Goal: Task Accomplishment & Management: Manage account settings

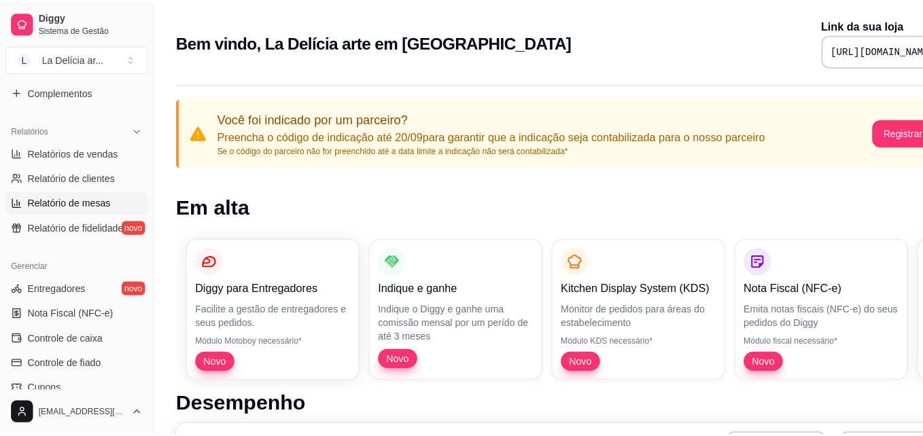
scroll to position [408, 0]
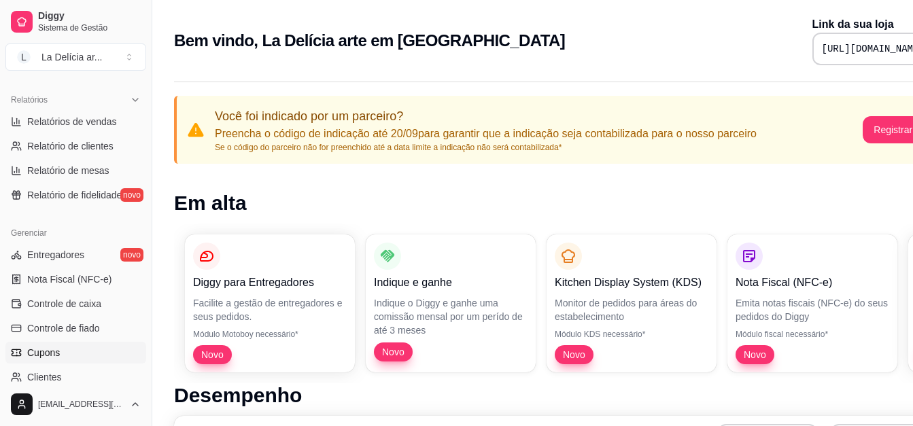
click at [41, 347] on span "Cupons" at bounding box center [43, 353] width 33 height 14
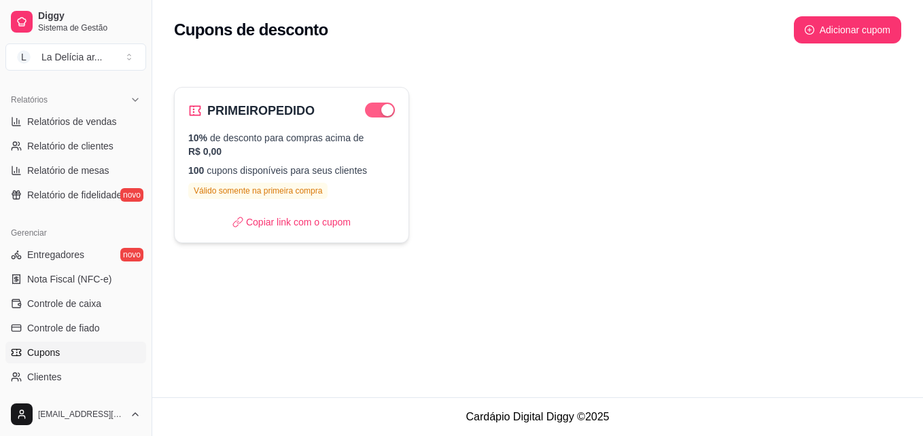
click at [377, 108] on span "button" at bounding box center [380, 110] width 30 height 15
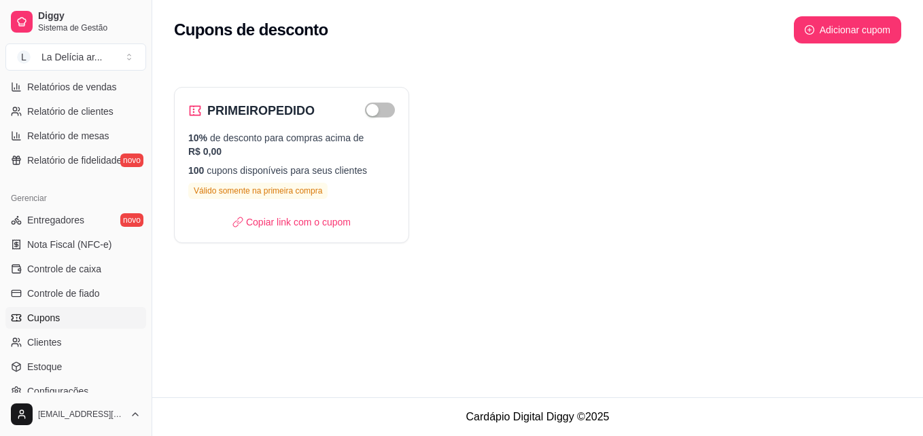
scroll to position [476, 0]
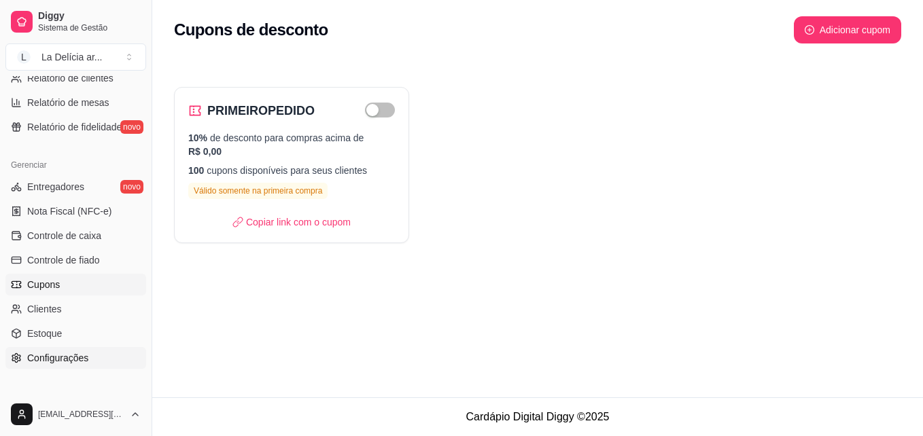
click at [58, 356] on span "Configurações" at bounding box center [57, 358] width 61 height 14
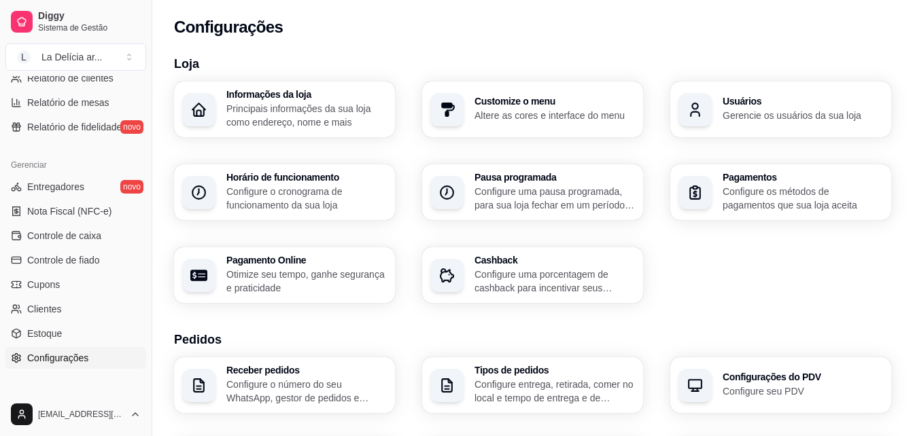
click at [728, 192] on p "Configure os métodos de pagamentos que sua loja aceita" at bounding box center [803, 198] width 160 height 27
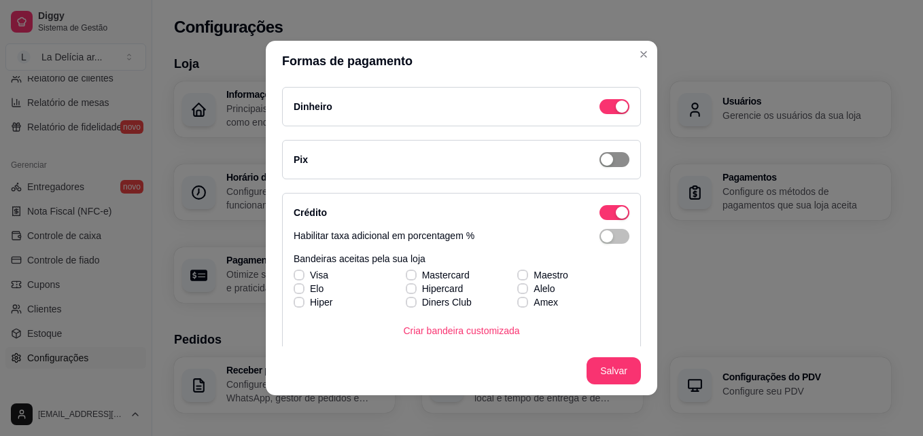
click at [610, 161] on span "button" at bounding box center [615, 159] width 30 height 15
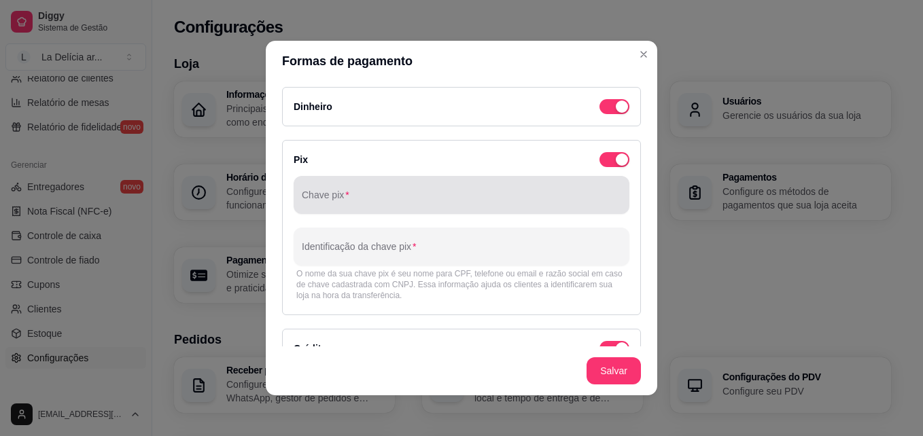
scroll to position [68, 0]
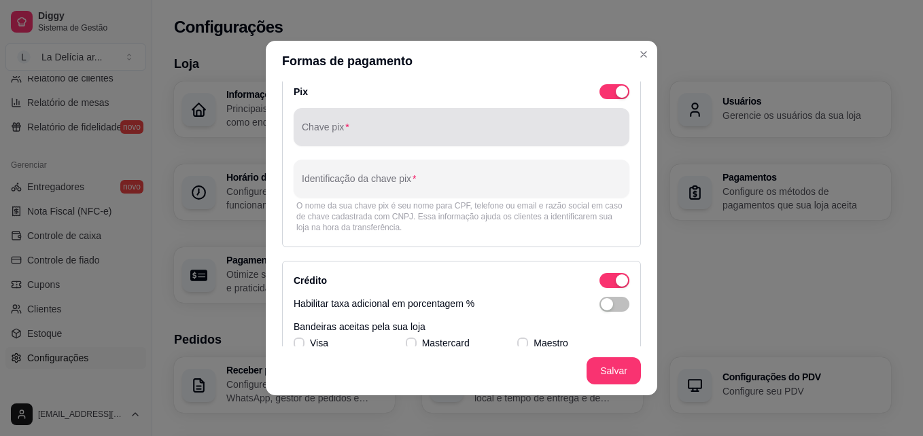
click at [350, 123] on div at bounding box center [462, 127] width 320 height 27
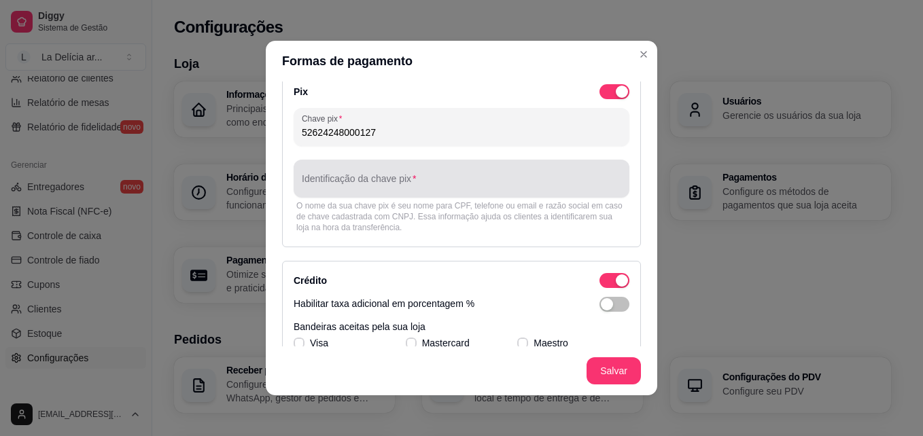
type input "52624248000127"
click at [417, 177] on input "Identificação da chave pix" at bounding box center [462, 184] width 320 height 14
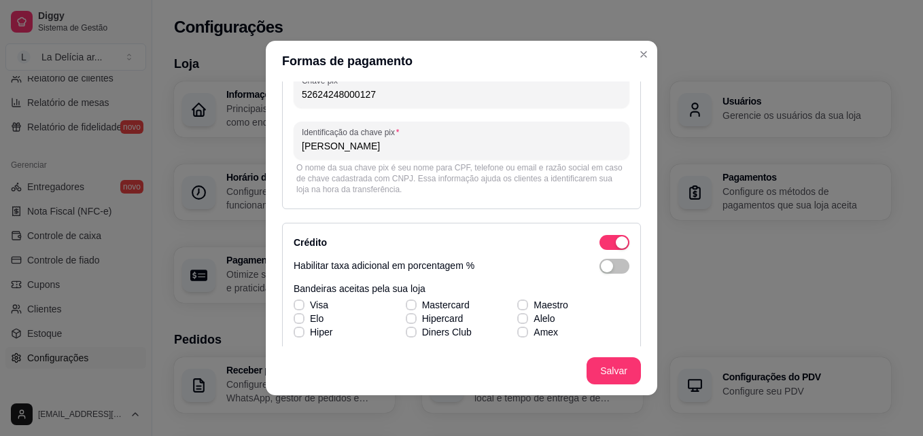
scroll to position [204, 0]
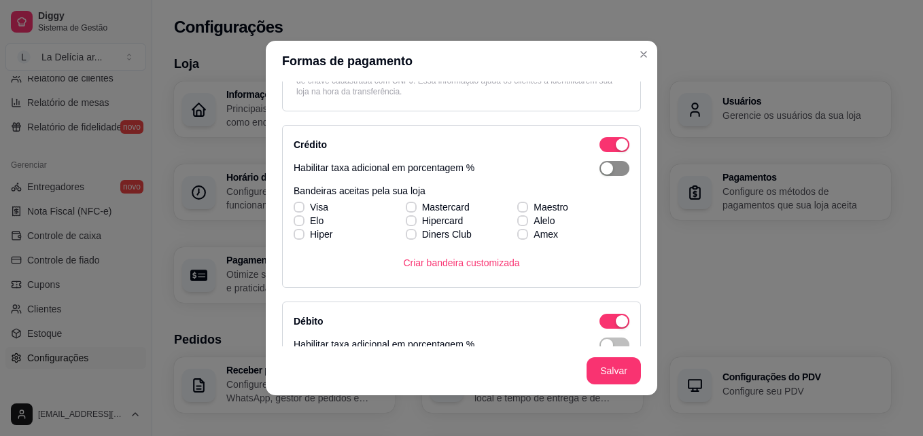
type input "[PERSON_NAME]"
click at [602, 171] on span "button" at bounding box center [615, 168] width 30 height 15
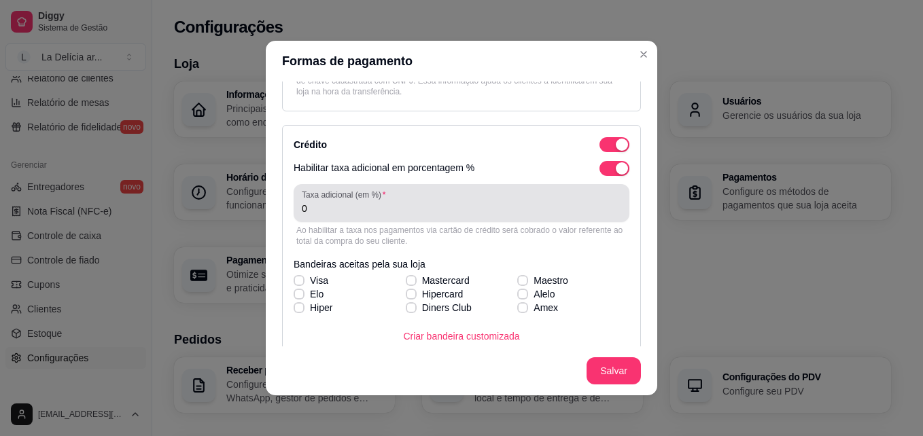
click at [451, 220] on div "Taxa adicional (em %) 0" at bounding box center [462, 203] width 336 height 38
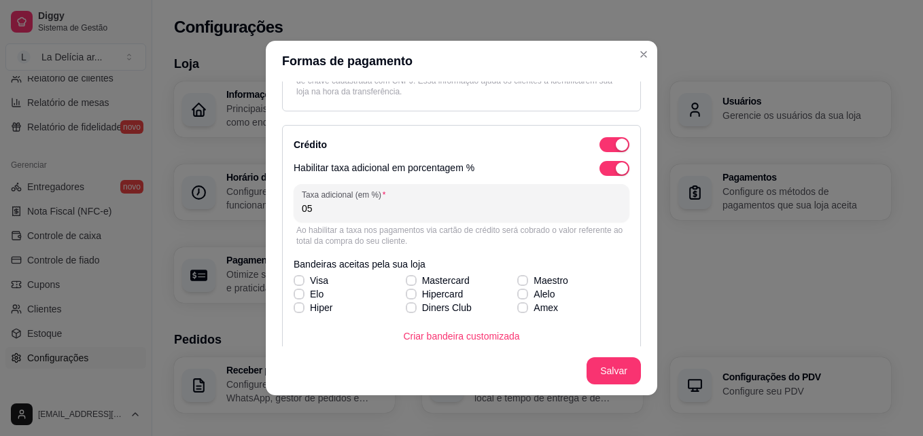
type input "0"
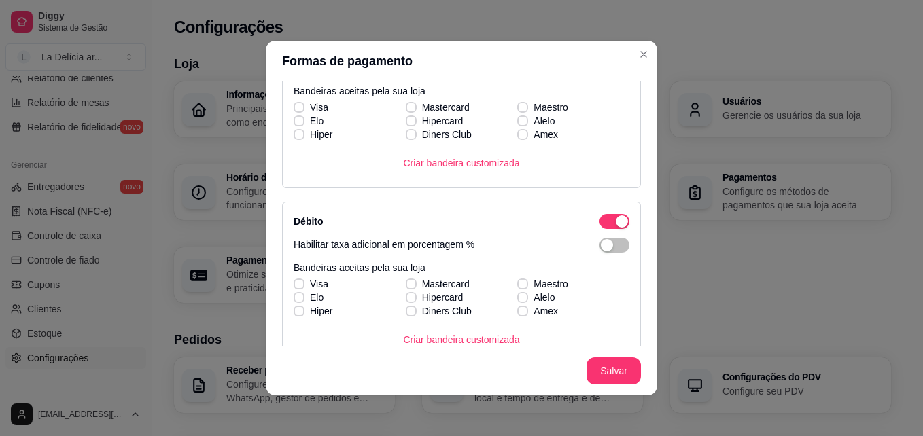
scroll to position [476, 0]
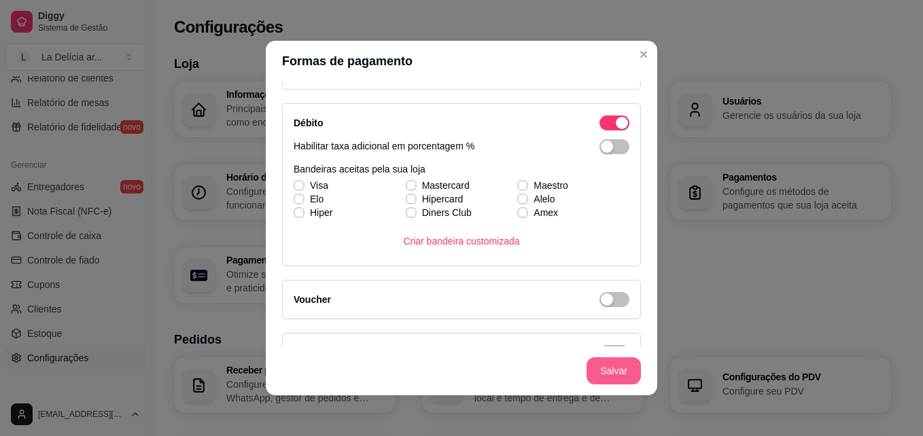
type input "5"
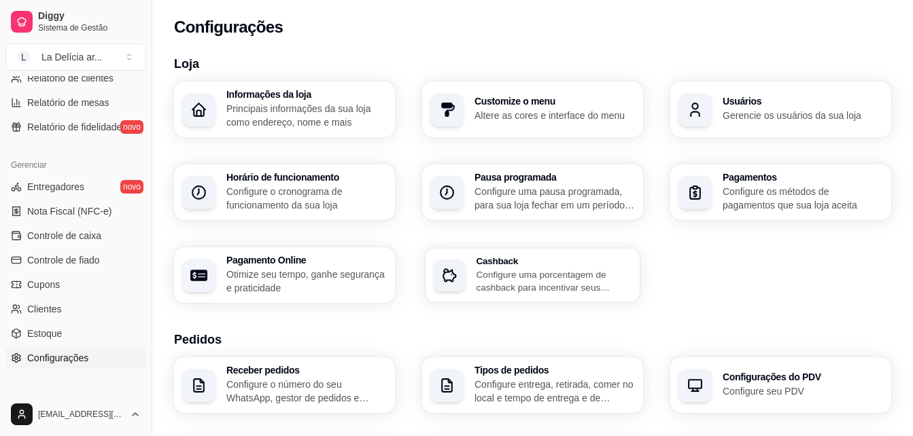
click at [550, 285] on p "Configure uma porcentagem de cashback para incentivar seus clientes a comprarem…" at bounding box center [555, 281] width 156 height 27
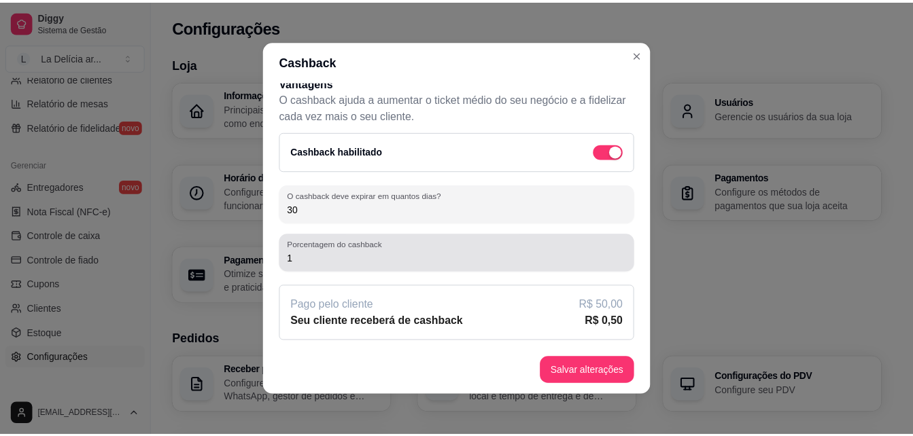
scroll to position [3, 0]
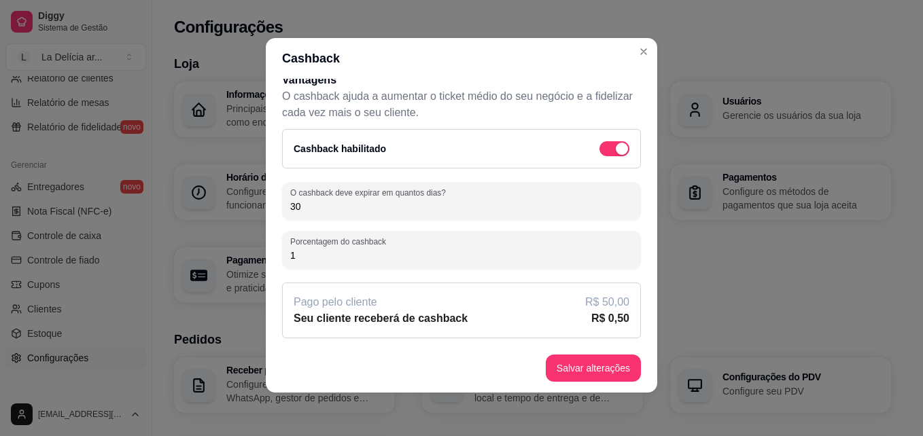
click at [601, 302] on article "R$ 50,00" at bounding box center [607, 302] width 44 height 16
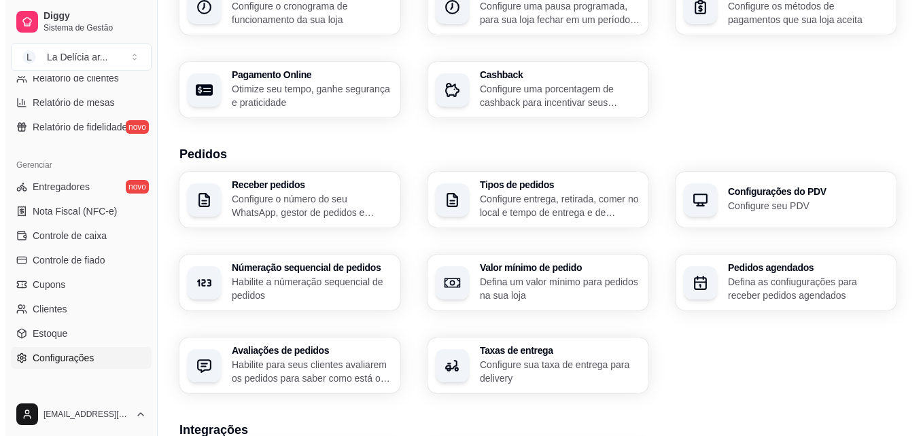
scroll to position [204, 0]
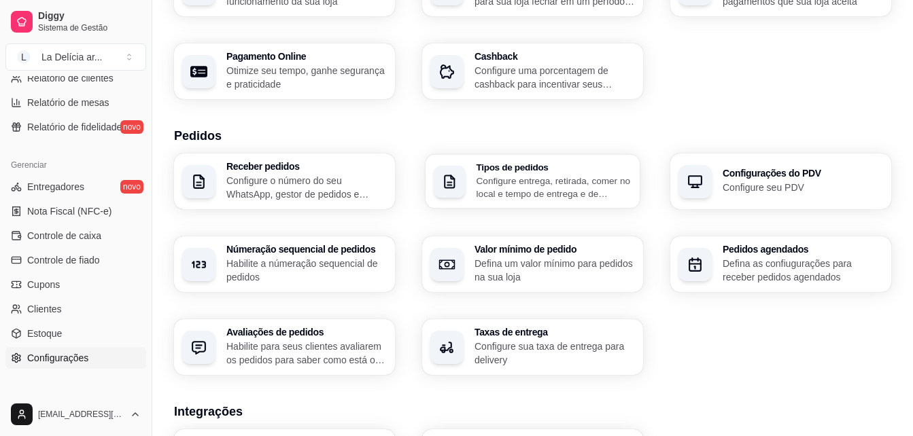
click at [546, 186] on p "Configure entrega, retirada, comer no local e tempo de entrega e de retirada" at bounding box center [555, 187] width 156 height 27
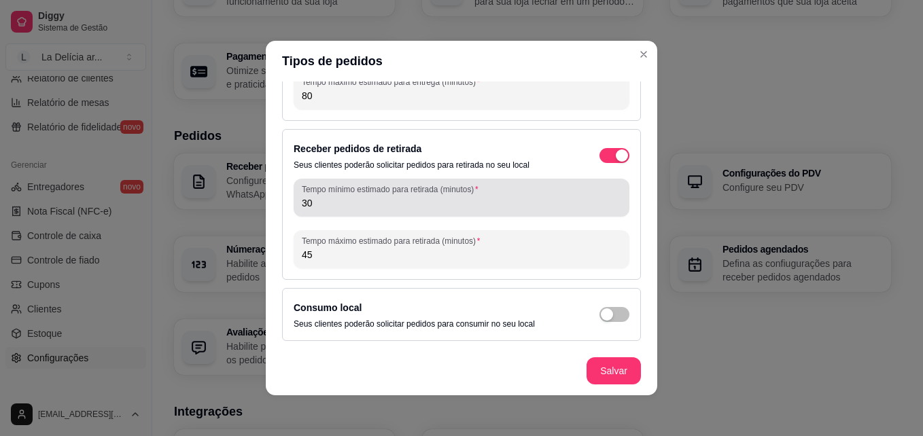
scroll to position [3, 0]
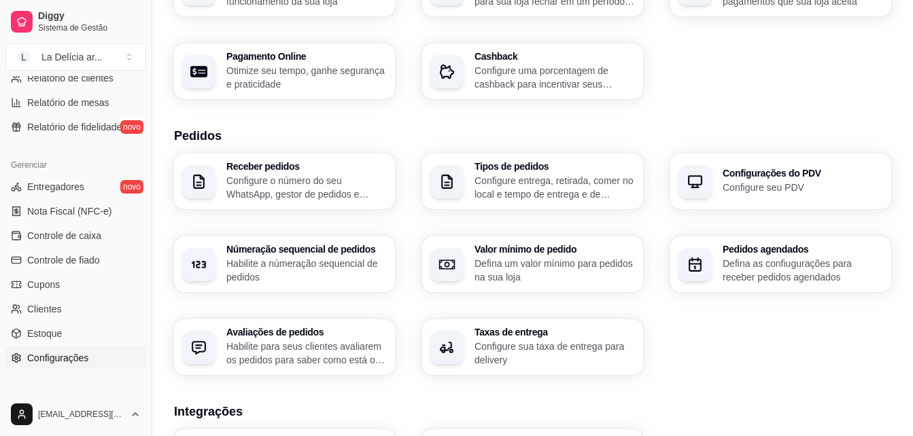
click at [349, 177] on p "Configure o número do seu WhatsApp, gestor de pedidos e outros" at bounding box center [306, 187] width 160 height 27
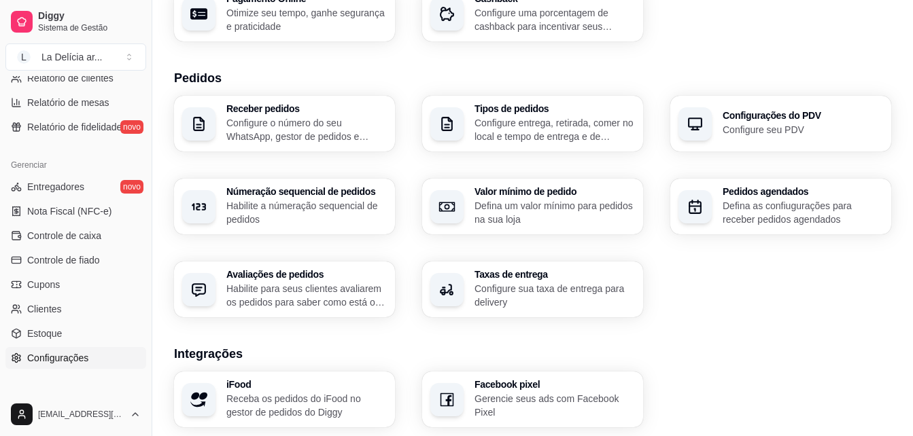
scroll to position [272, 0]
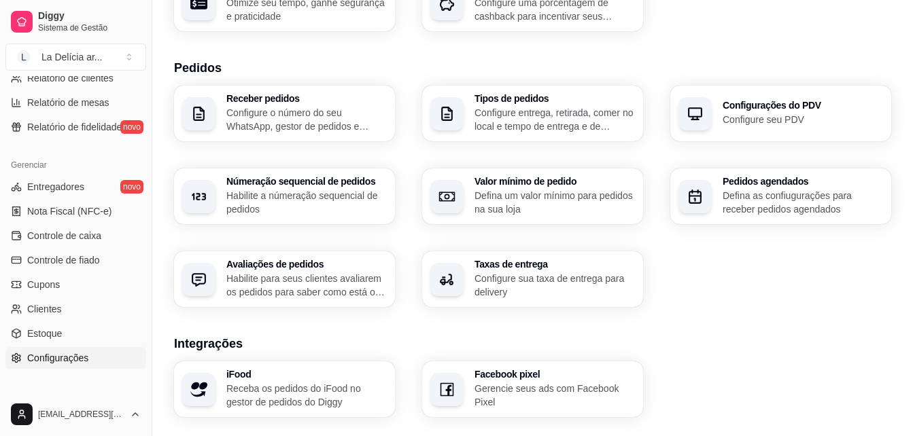
click at [523, 194] on p "Defina um valor mínimo para pedidos na sua loja" at bounding box center [554, 202] width 160 height 27
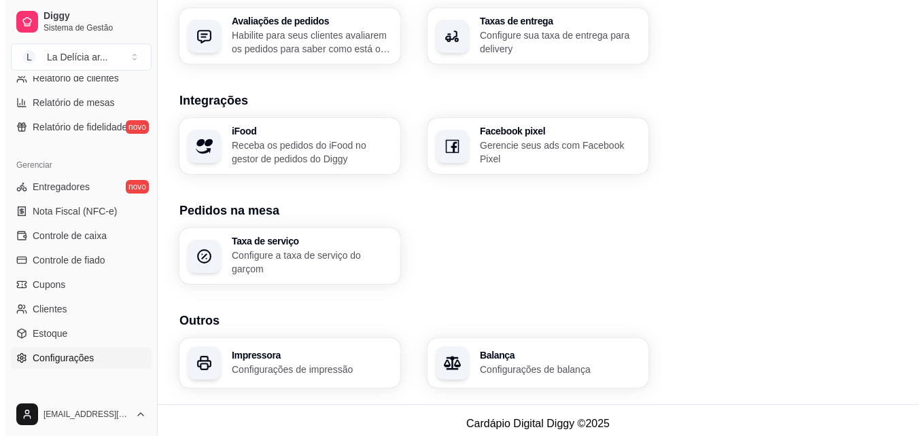
scroll to position [522, 0]
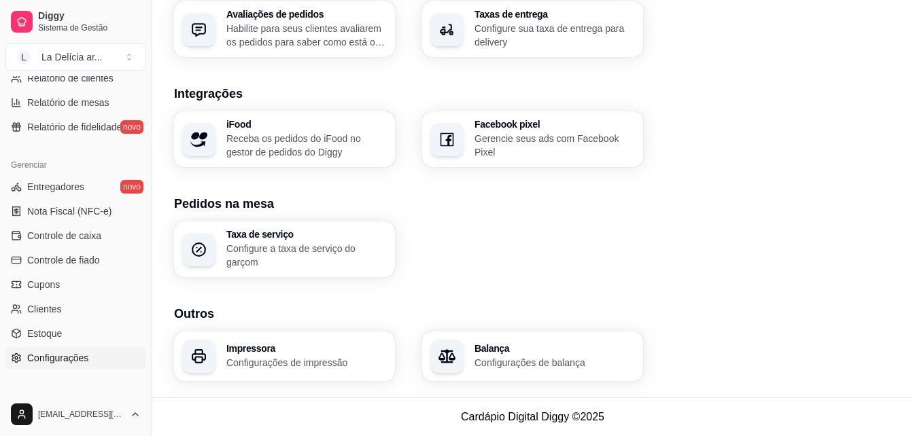
click at [333, 357] on p "Configurações de impressão" at bounding box center [306, 363] width 160 height 14
click at [289, 364] on p "Configurações de impressão" at bounding box center [306, 363] width 160 height 14
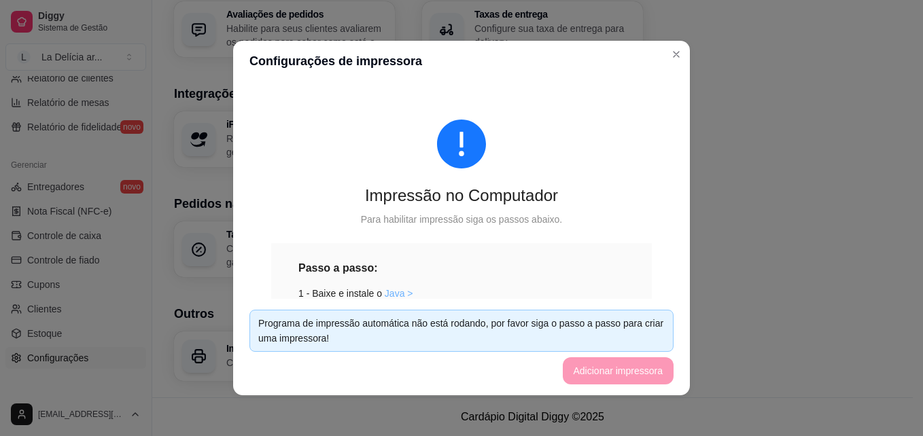
click at [388, 289] on link "Java >" at bounding box center [399, 293] width 29 height 11
click at [766, 258] on div "Taxa de serviço Configure a taxa de serviço do garçom" at bounding box center [532, 250] width 717 height 56
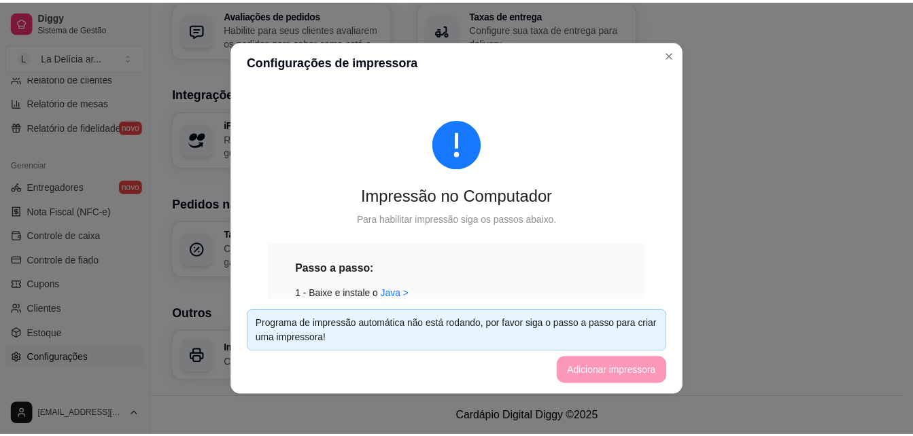
scroll to position [516, 0]
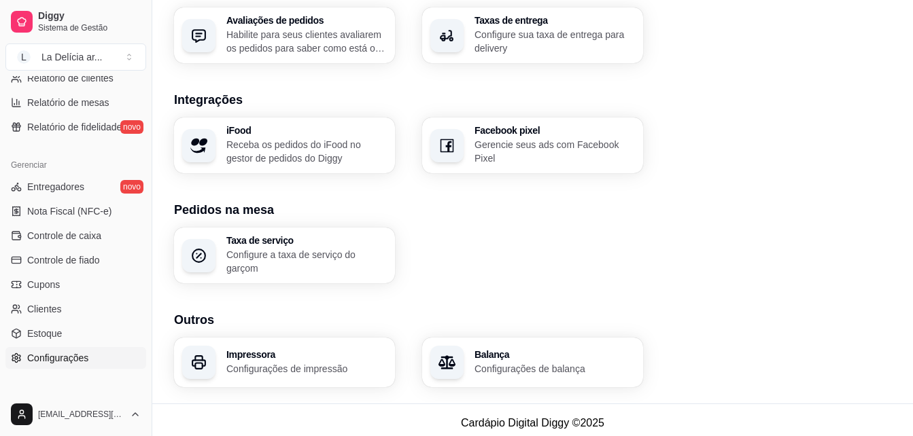
click at [740, 150] on div "iFood Receba os pedidos do iFood no gestor de pedidos do Diggy Facebook pixel G…" at bounding box center [532, 146] width 717 height 56
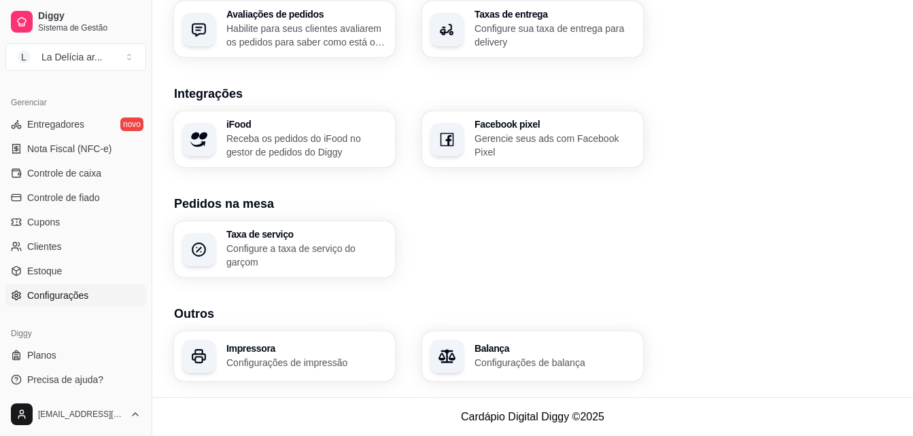
scroll to position [542, 0]
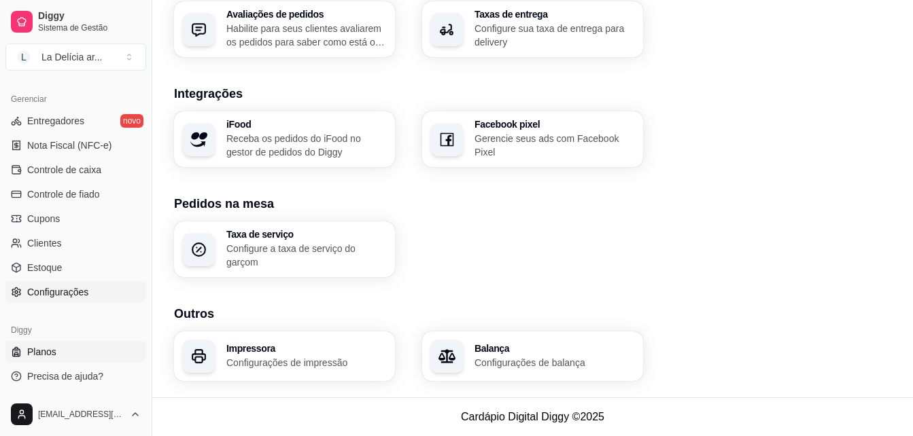
click at [56, 351] on link "Planos" at bounding box center [75, 352] width 141 height 22
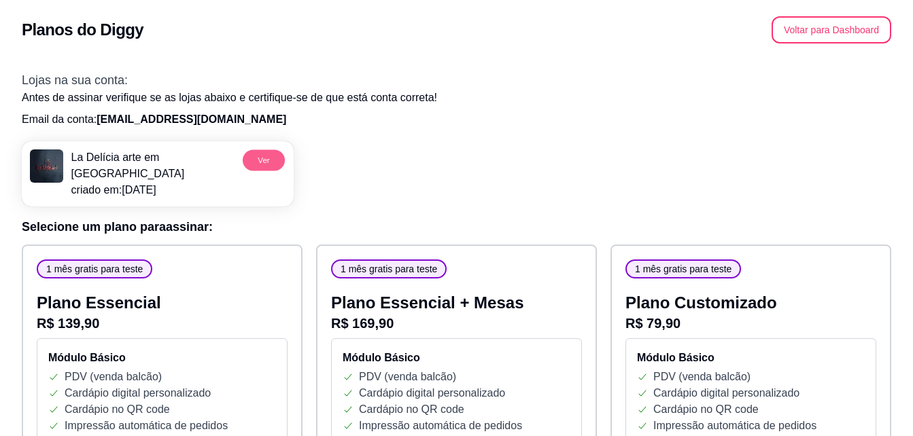
click at [259, 162] on button "Ver" at bounding box center [264, 160] width 42 height 21
click at [56, 167] on img at bounding box center [46, 166] width 33 height 33
click at [817, 30] on button "Voltar para Dashboard" at bounding box center [832, 29] width 120 height 27
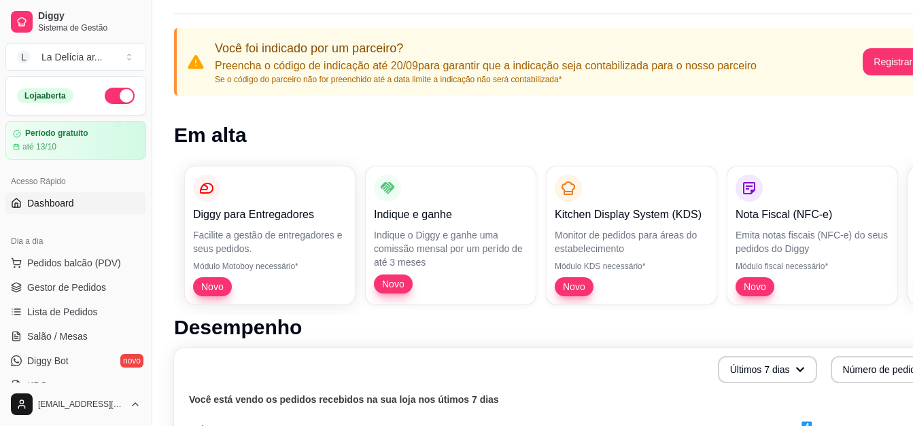
scroll to position [136, 0]
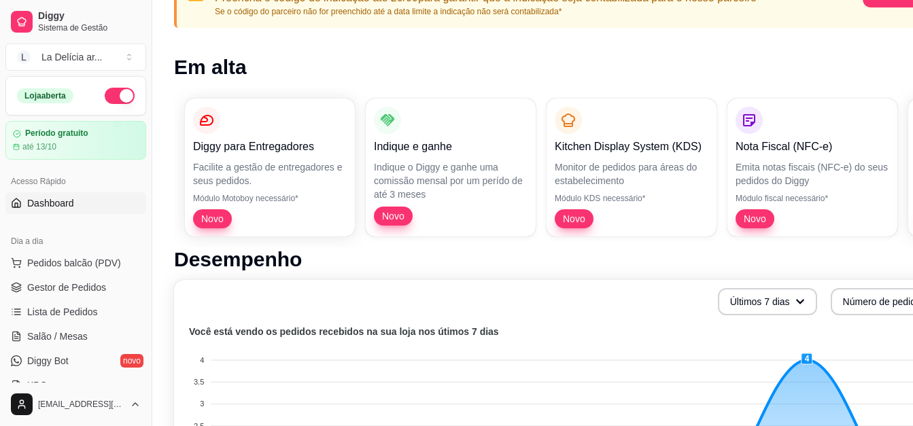
click at [215, 224] on span "Novo" at bounding box center [212, 219] width 33 height 14
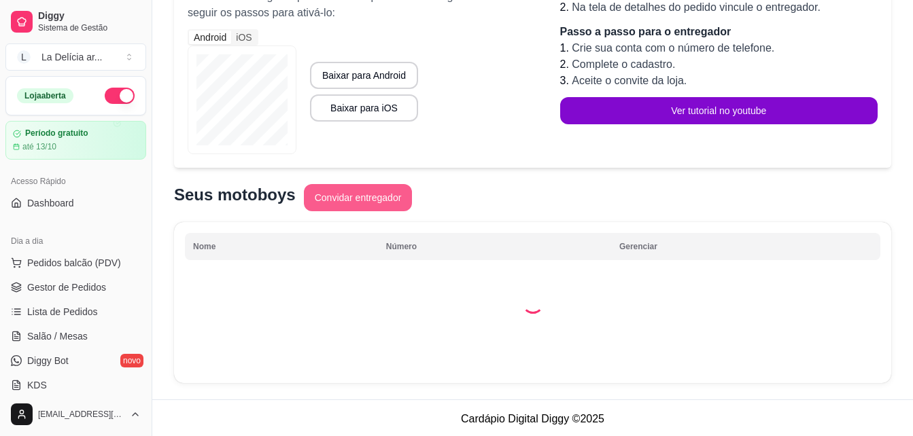
scroll to position [126, 0]
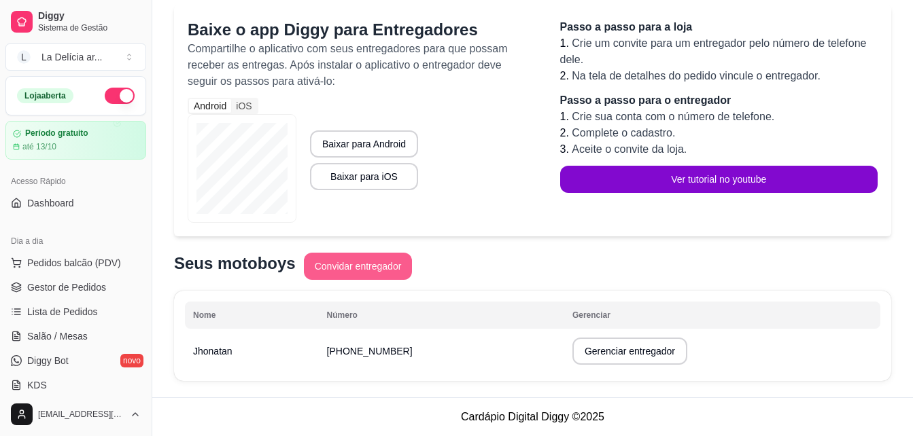
click at [357, 260] on button "Convidar entregador" at bounding box center [358, 266] width 109 height 27
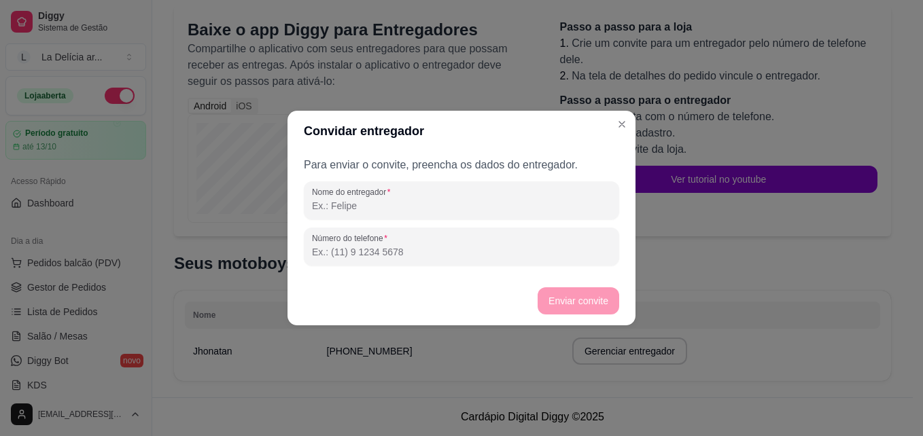
click at [430, 212] on input "Nome do entregador" at bounding box center [461, 206] width 299 height 14
type input "joao"
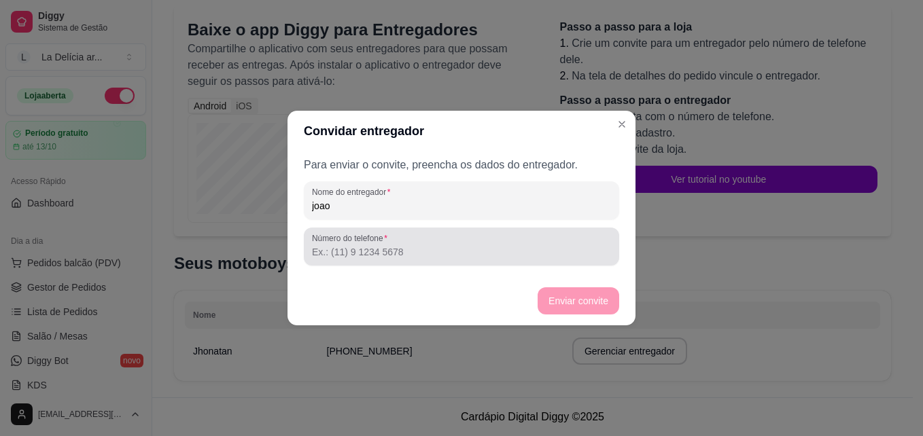
click at [411, 260] on div at bounding box center [461, 246] width 299 height 27
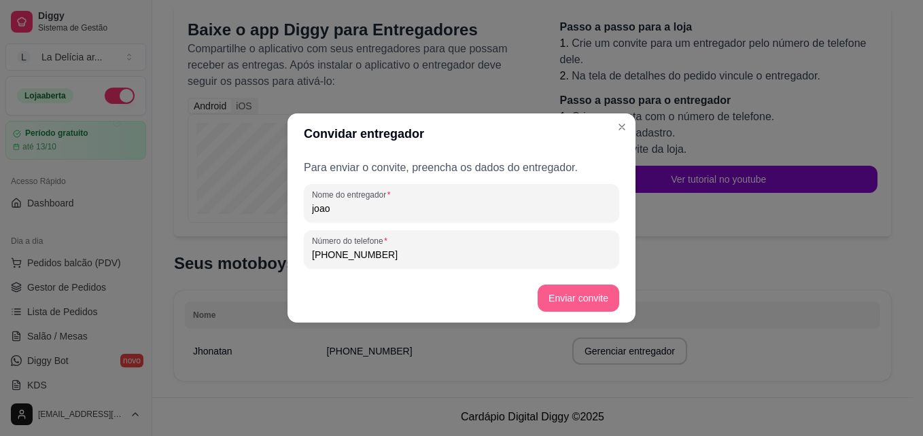
type input "(66) 9229-6630"
click at [557, 298] on button "Enviar convite" at bounding box center [578, 299] width 79 height 27
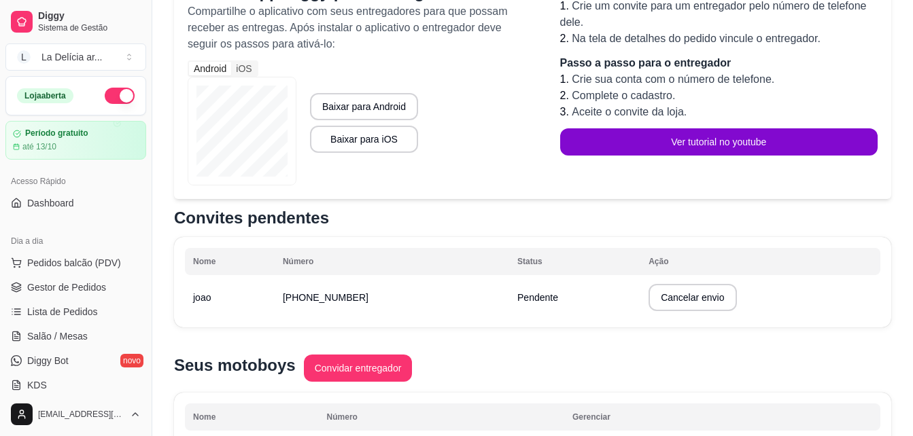
scroll to position [129, 0]
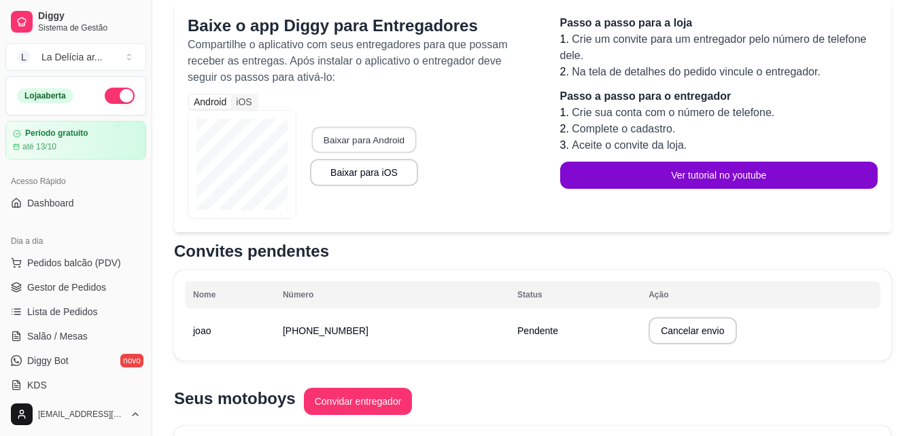
click at [376, 145] on button "Baixar para Android" at bounding box center [363, 140] width 105 height 27
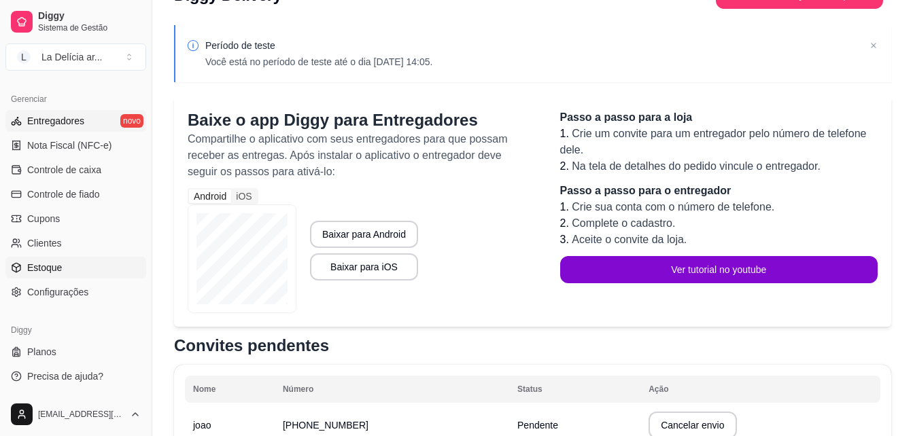
scroll to position [68, 0]
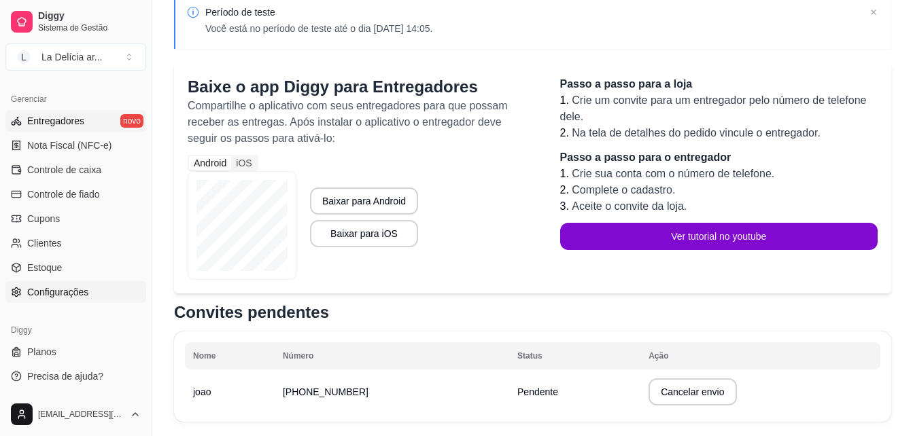
click at [52, 294] on span "Configurações" at bounding box center [57, 293] width 61 height 14
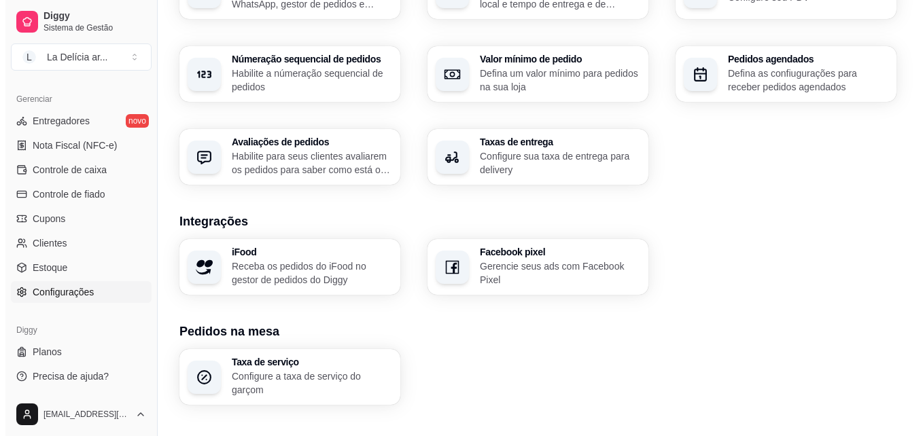
scroll to position [408, 0]
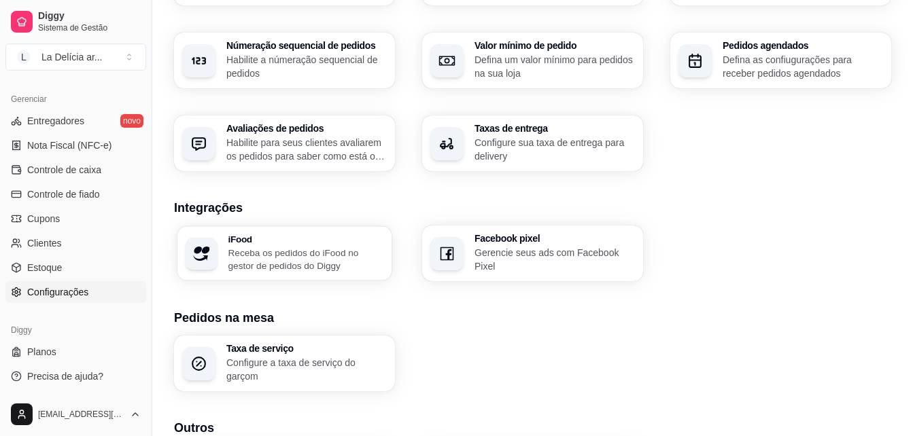
click at [312, 252] on p "Receba os pedidos do iFood no gestor de pedidos do Diggy" at bounding box center [306, 259] width 156 height 27
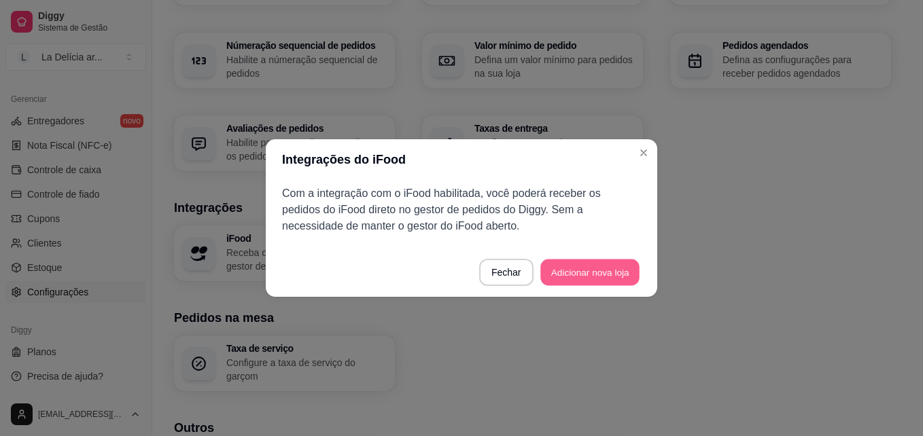
click at [588, 275] on button "Adicionar nova loja" at bounding box center [589, 273] width 99 height 27
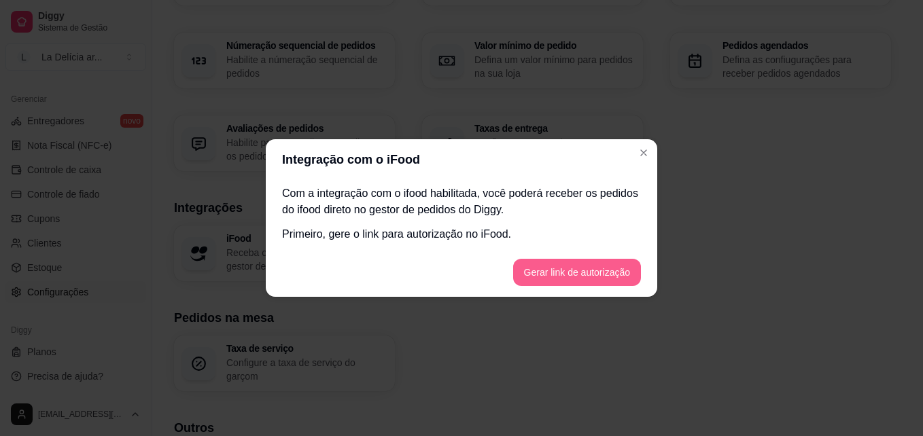
click at [566, 279] on button "Gerar link de autorização" at bounding box center [577, 272] width 128 height 27
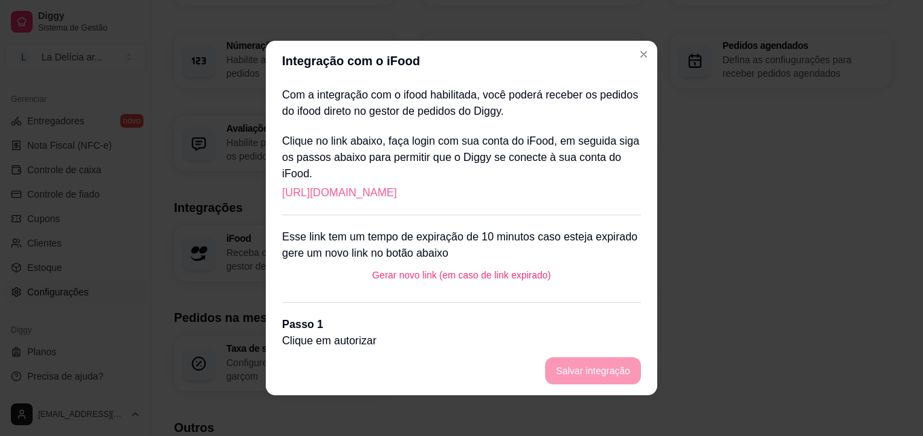
click at [397, 198] on link "https://portal.ifood.com.br/apps/code?c=QDGJ-QLLC" at bounding box center [339, 193] width 115 height 16
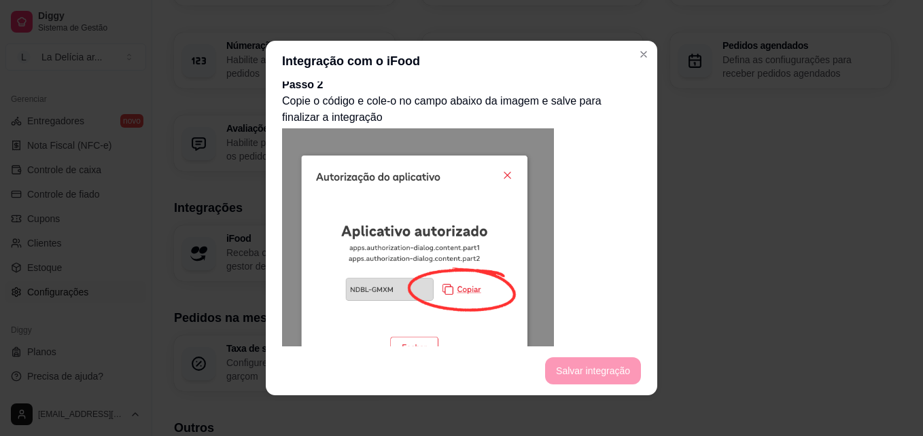
scroll to position [635, 0]
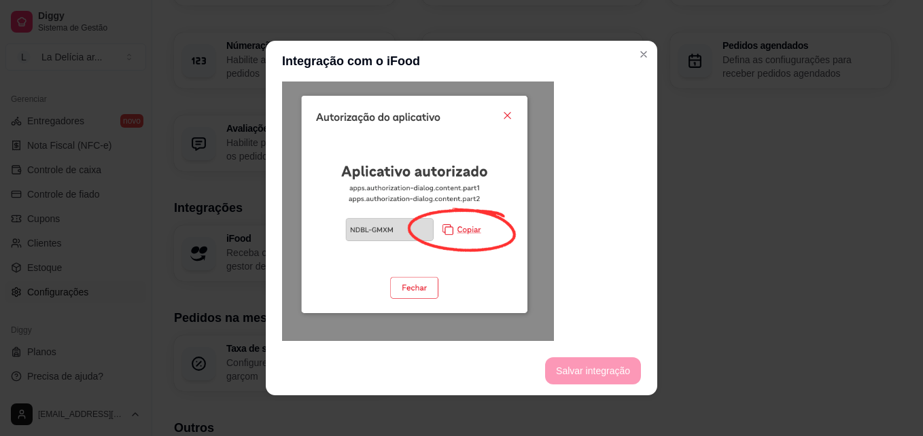
click at [461, 207] on img at bounding box center [418, 205] width 272 height 273
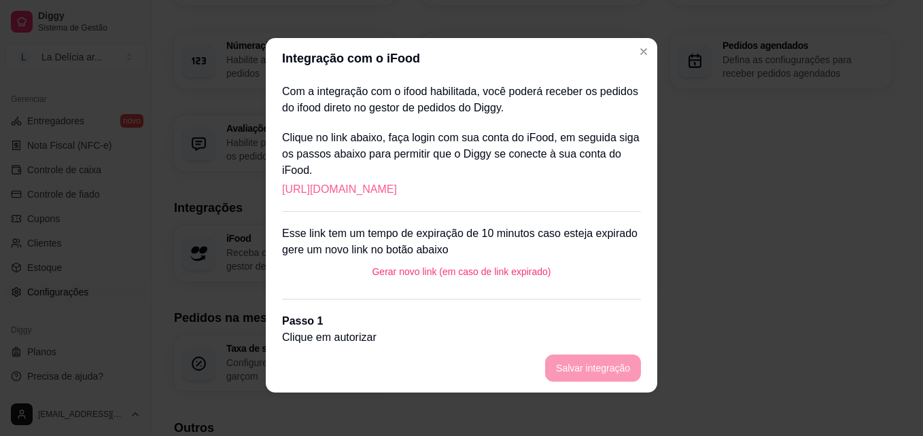
scroll to position [0, 0]
click at [397, 188] on link "https://portal.ifood.com.br/apps/code?c=QDGJ-QLLC" at bounding box center [339, 190] width 115 height 16
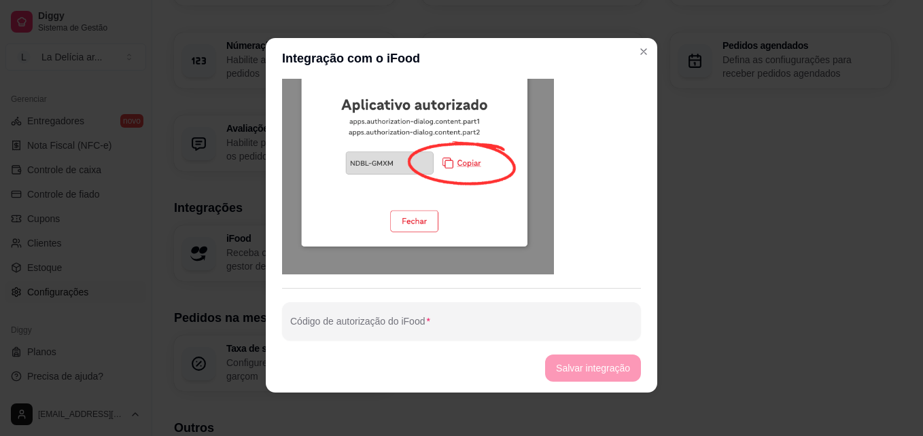
scroll to position [703, 0]
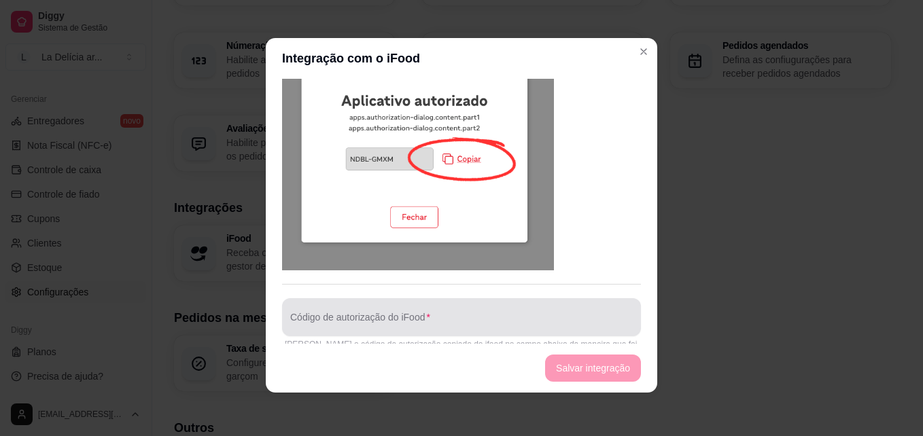
drag, startPoint x: 474, startPoint y: 288, endPoint x: 351, endPoint y: 290, distance: 123.0
drag, startPoint x: 351, startPoint y: 290, endPoint x: 370, endPoint y: 298, distance: 21.6
click at [370, 316] on input "Código de autorização do iFood" at bounding box center [461, 323] width 343 height 14
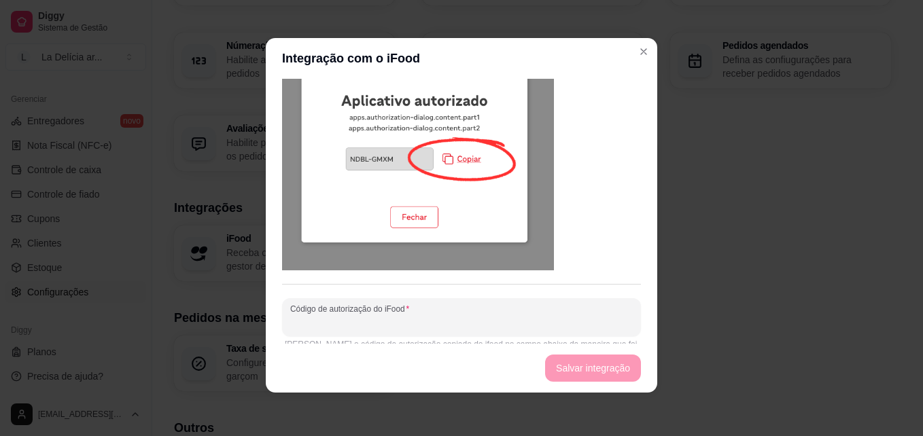
paste input "LGRJ-BTHM"
type input "LGRJ-BTHM"
click at [612, 373] on button "Salvar integração" at bounding box center [593, 368] width 96 height 27
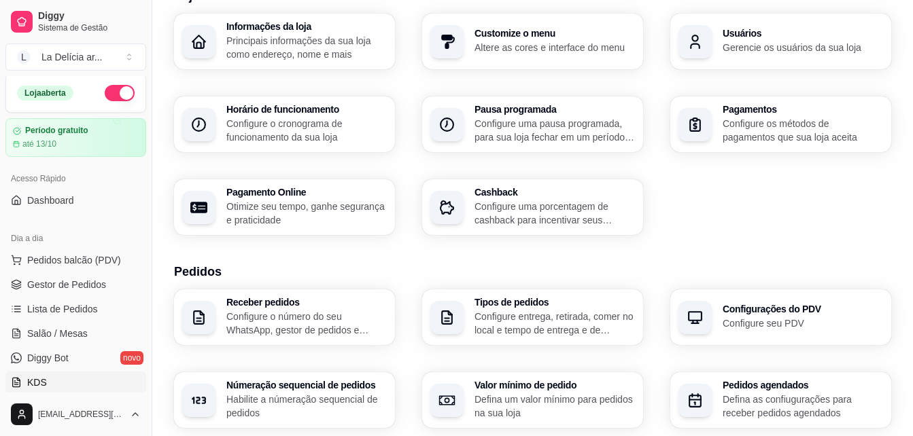
scroll to position [0, 0]
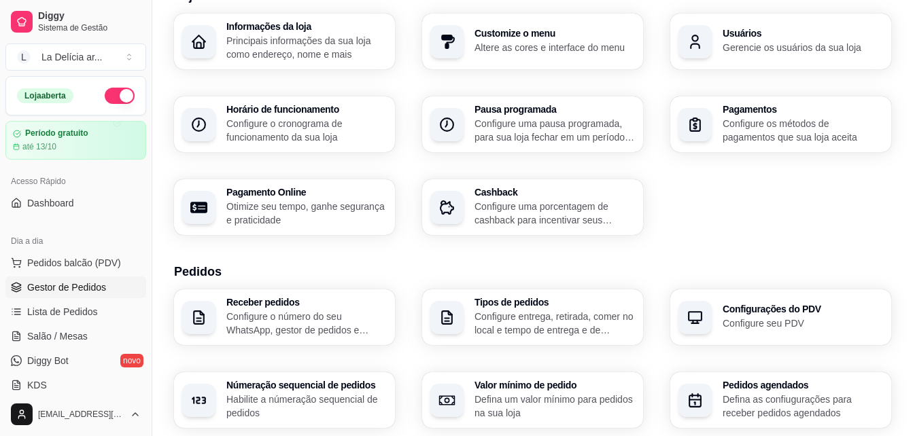
click at [71, 288] on span "Gestor de Pedidos" at bounding box center [66, 288] width 79 height 14
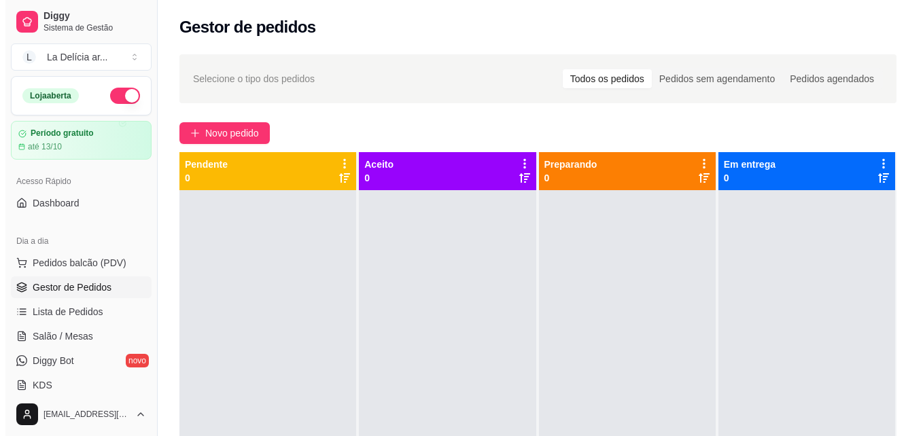
scroll to position [38, 0]
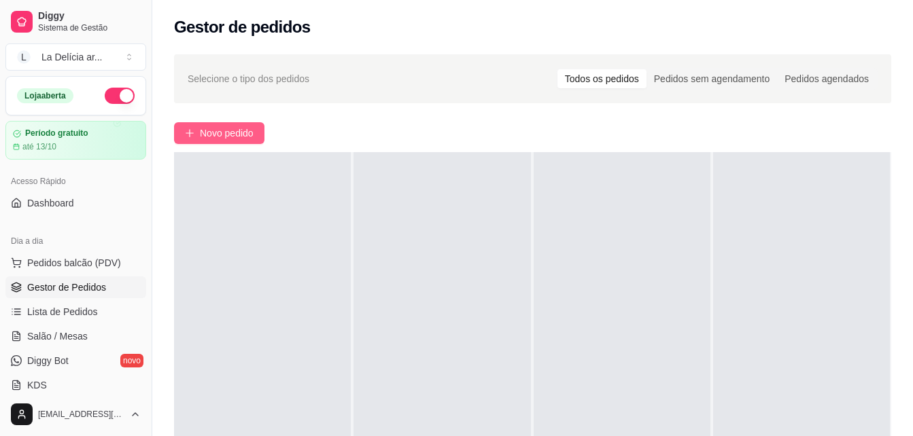
click at [222, 137] on span "Novo pedido" at bounding box center [227, 133] width 54 height 15
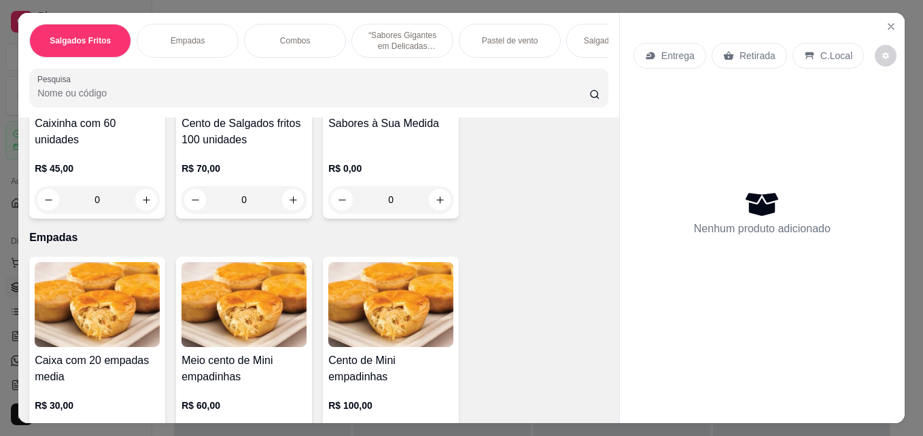
scroll to position [204, 0]
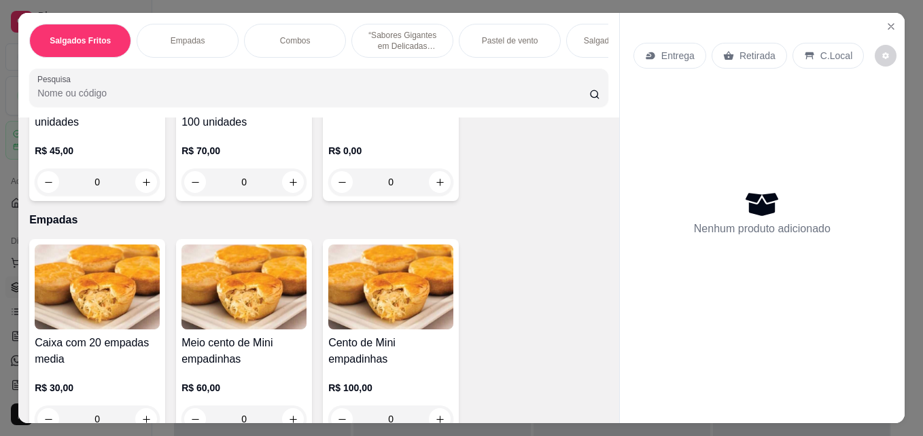
click at [242, 295] on img at bounding box center [244, 287] width 125 height 85
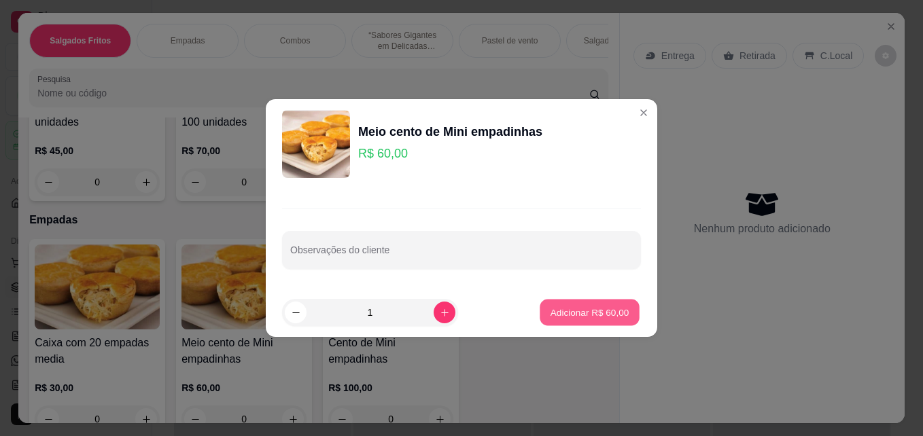
click at [564, 308] on p "Adicionar R$ 60,00" at bounding box center [590, 312] width 79 height 13
type input "1"
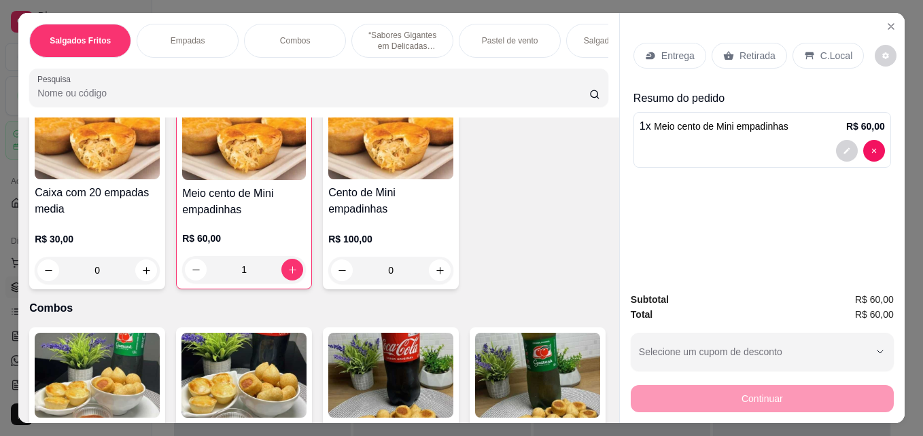
scroll to position [476, 0]
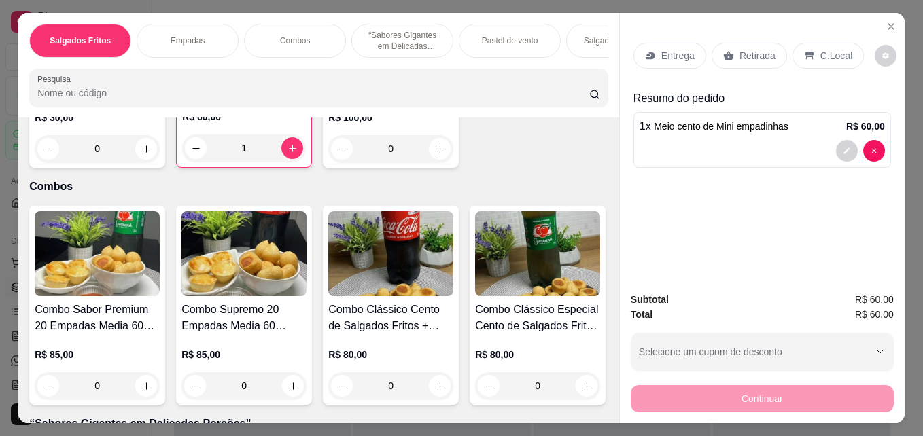
click at [213, 290] on img at bounding box center [244, 253] width 125 height 85
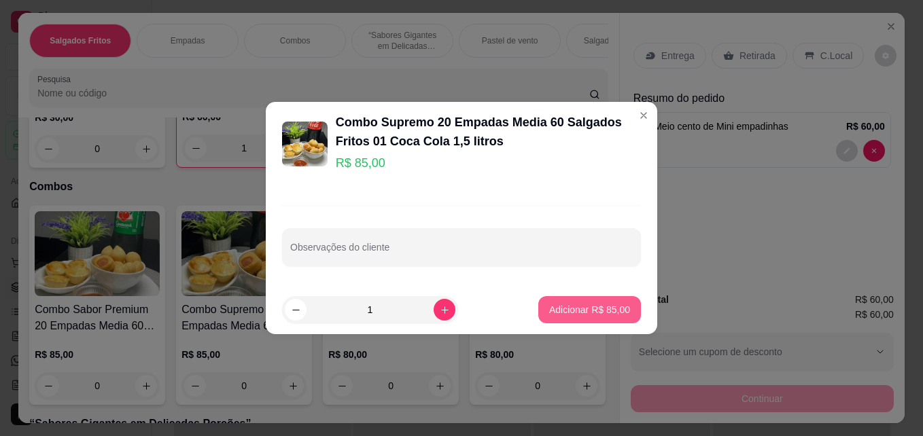
click at [576, 310] on p "Adicionar R$ 85,00" at bounding box center [589, 310] width 81 height 14
type input "1"
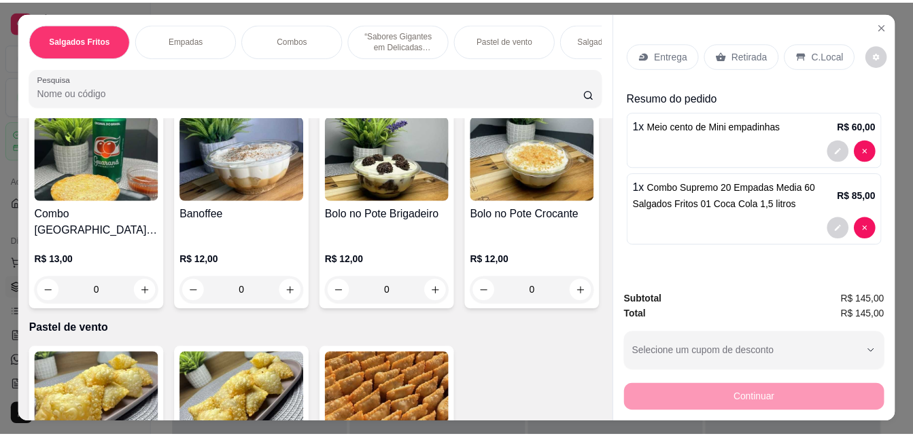
scroll to position [0, 0]
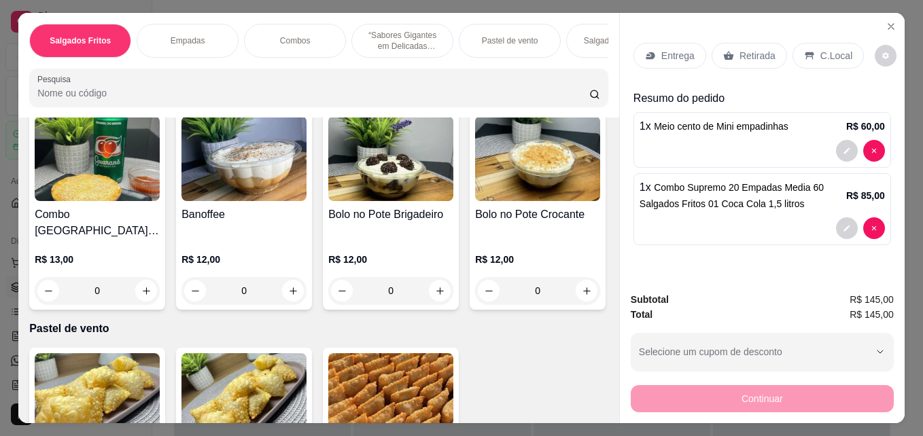
click at [675, 54] on p "Entrega" at bounding box center [677, 56] width 33 height 14
click at [888, 24] on icon "Close" at bounding box center [890, 26] width 5 height 5
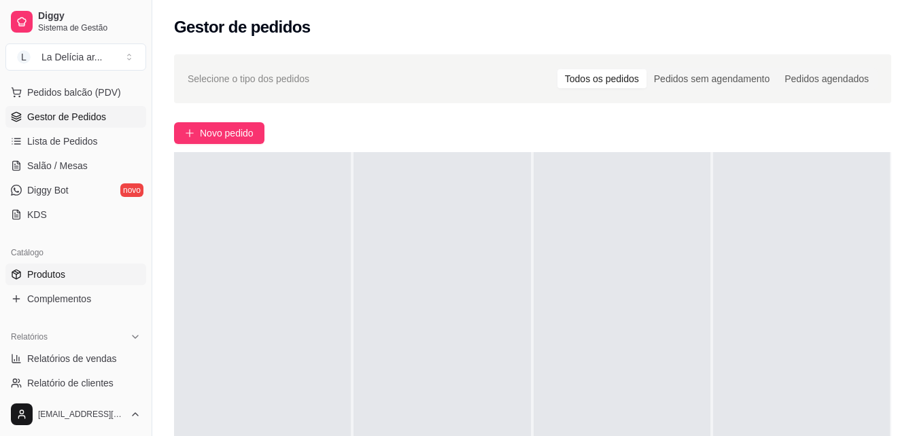
scroll to position [204, 0]
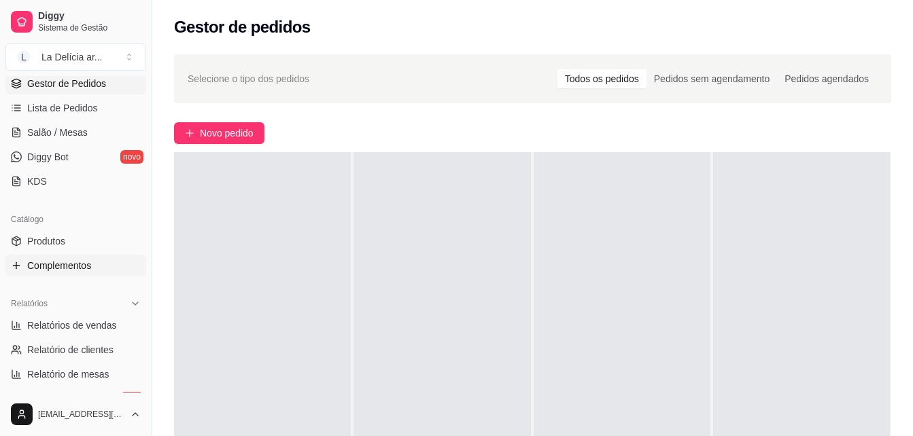
click at [56, 262] on span "Complementos" at bounding box center [59, 266] width 64 height 14
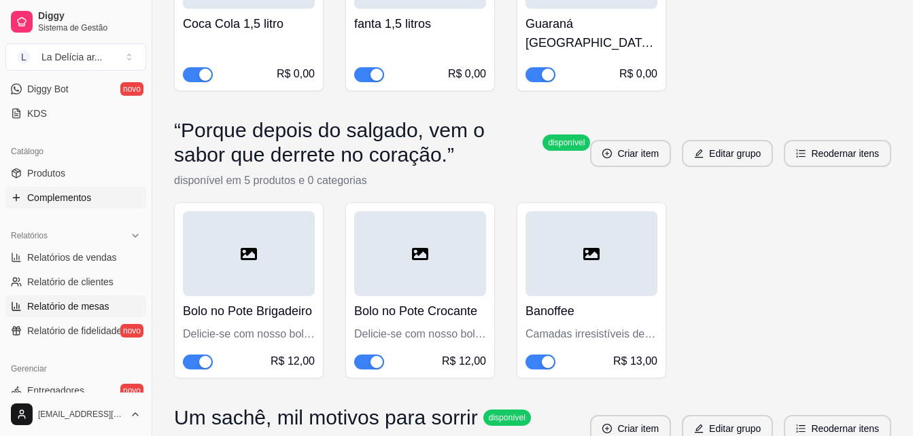
scroll to position [340, 0]
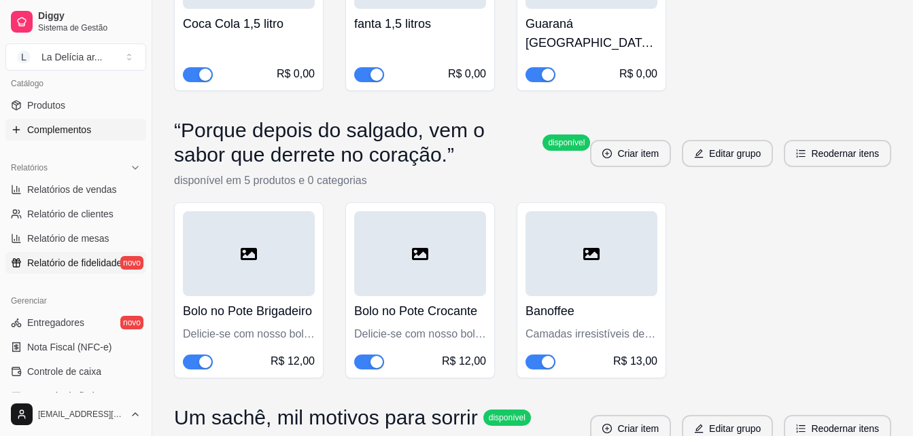
click at [74, 258] on span "Relatório de fidelidade" at bounding box center [74, 263] width 94 height 14
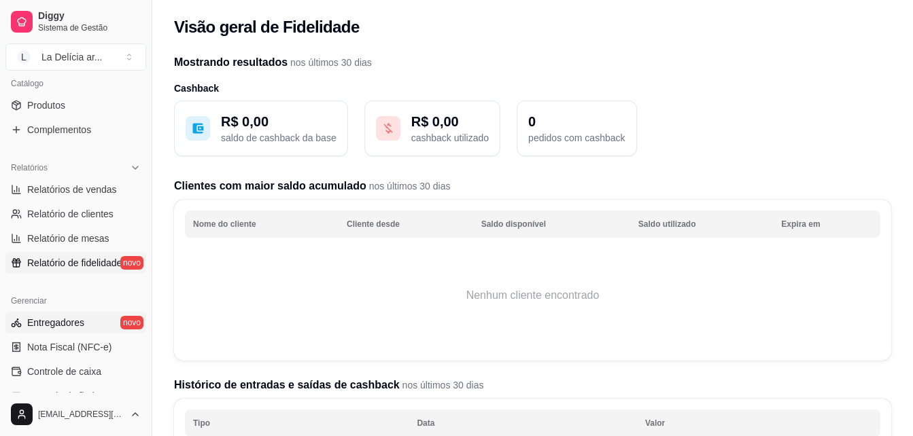
click at [61, 322] on span "Entregadores" at bounding box center [55, 323] width 57 height 14
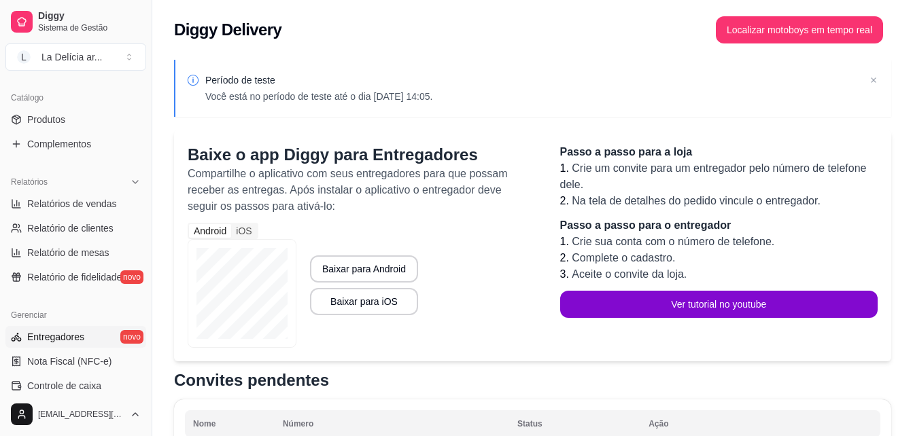
scroll to position [340, 0]
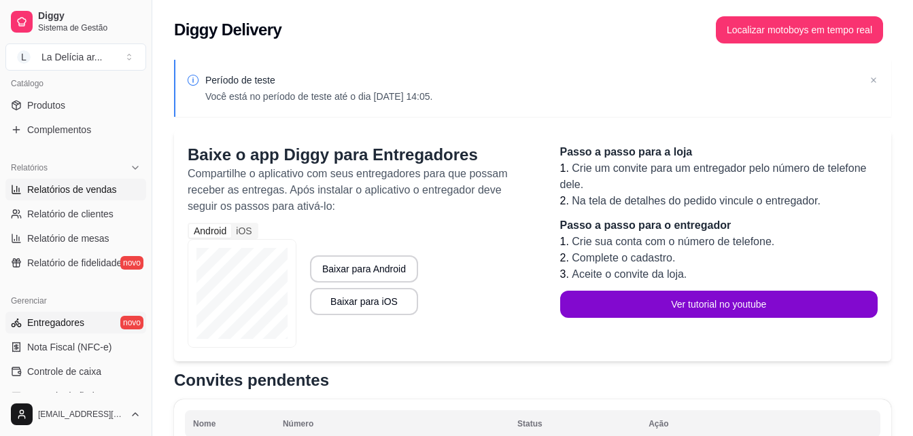
click at [67, 192] on span "Relatórios de vendas" at bounding box center [72, 190] width 90 height 14
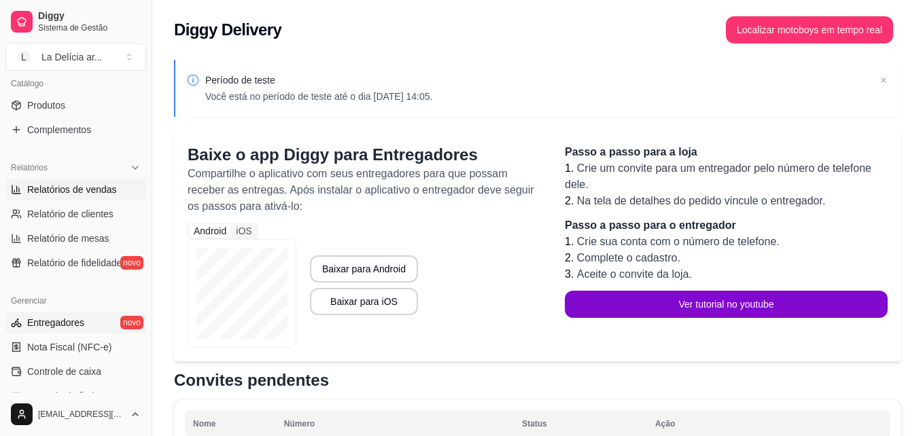
select select "ALL"
select select "0"
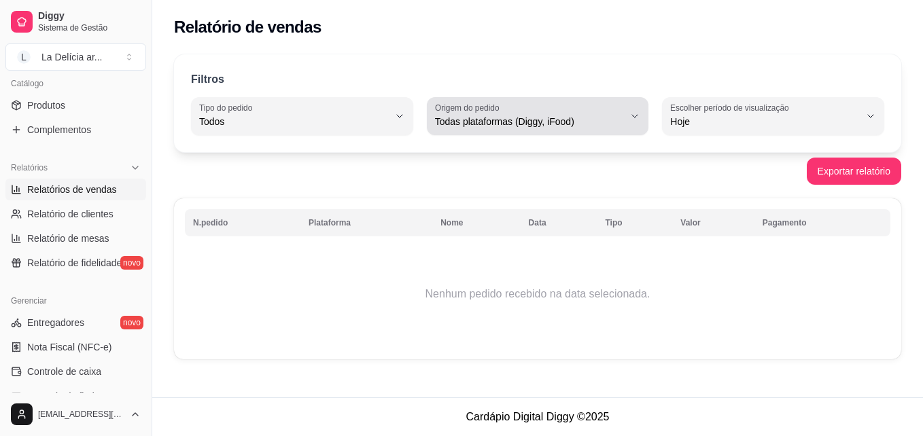
click at [606, 106] on div "Todas plataformas (Diggy, iFood)" at bounding box center [530, 116] width 190 height 27
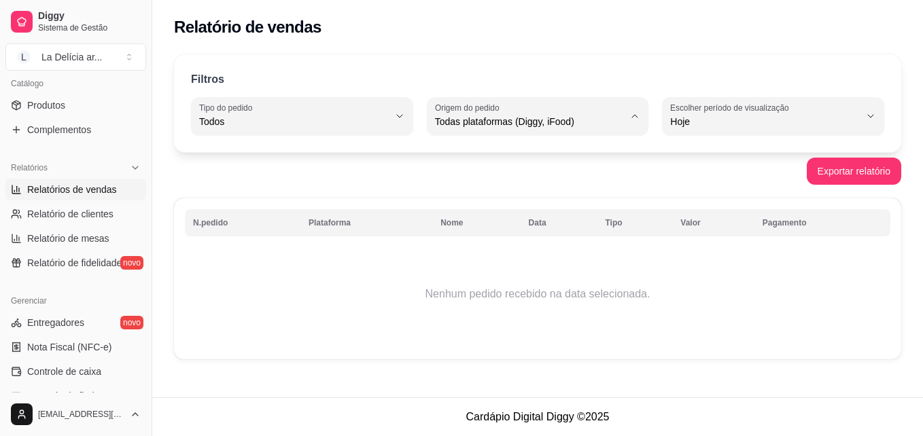
click at [528, 181] on span "Diggy" at bounding box center [531, 176] width 179 height 13
type input "DIGGY"
select select "DIGGY"
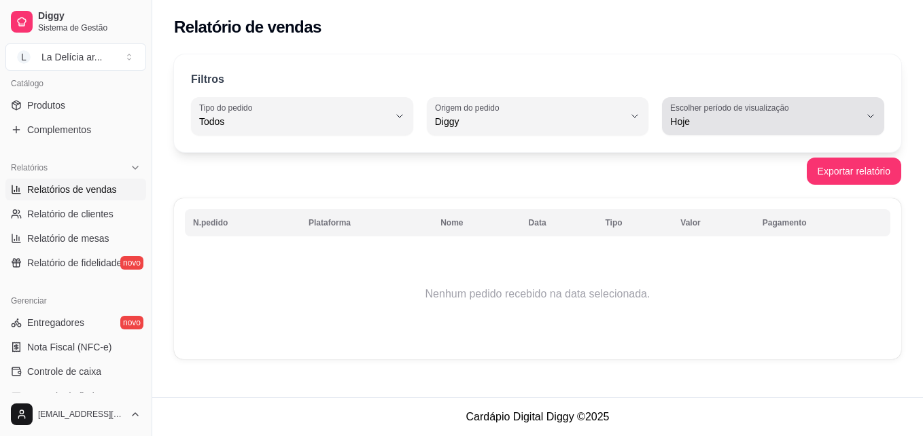
click at [795, 128] on div "Hoje" at bounding box center [765, 116] width 190 height 27
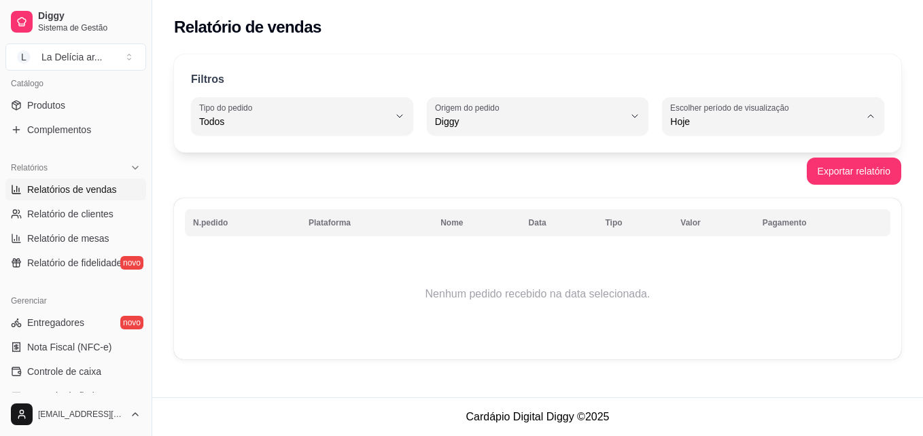
click at [712, 187] on li "Ontem" at bounding box center [773, 176] width 203 height 21
type input "1"
select select "1"
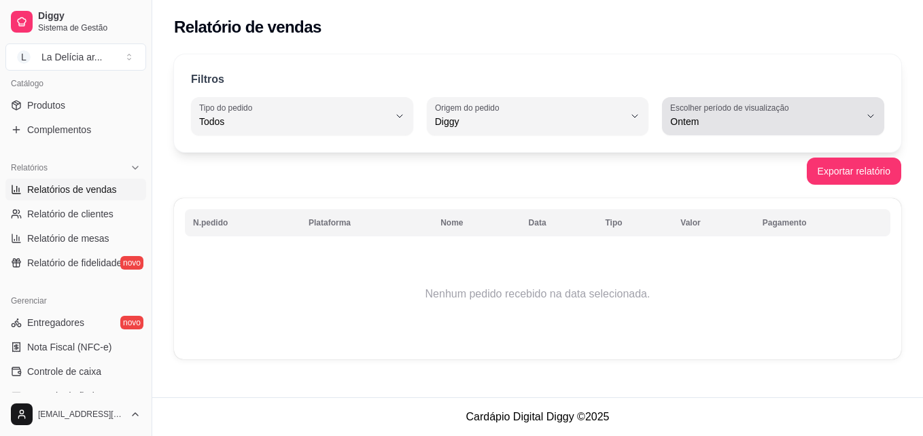
click at [784, 114] on div "Ontem" at bounding box center [765, 116] width 190 height 27
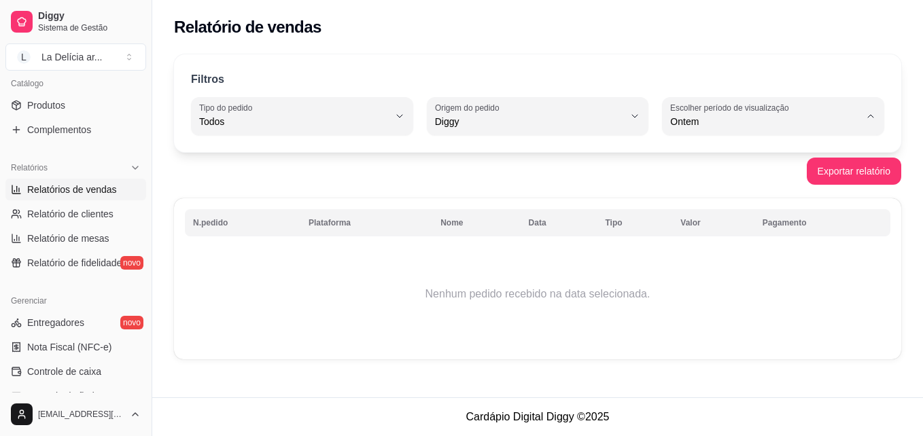
click at [716, 205] on span "7 dias" at bounding box center [766, 198] width 179 height 13
type input "7"
select select "7"
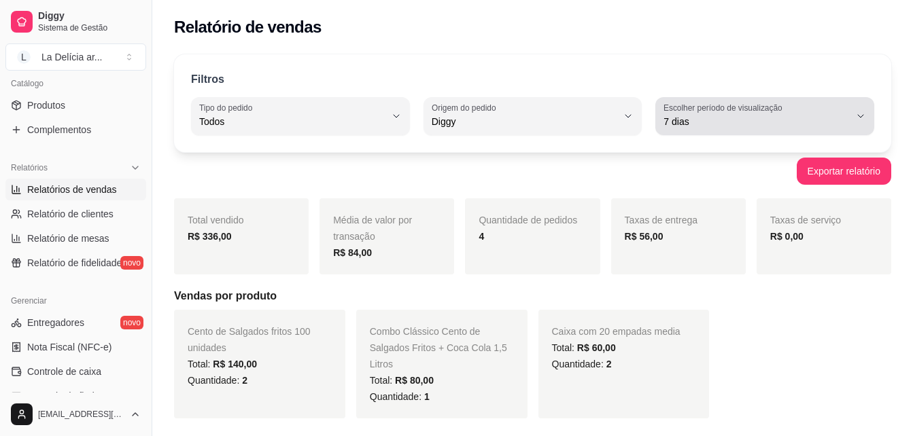
click at [780, 116] on span "7 dias" at bounding box center [756, 122] width 186 height 14
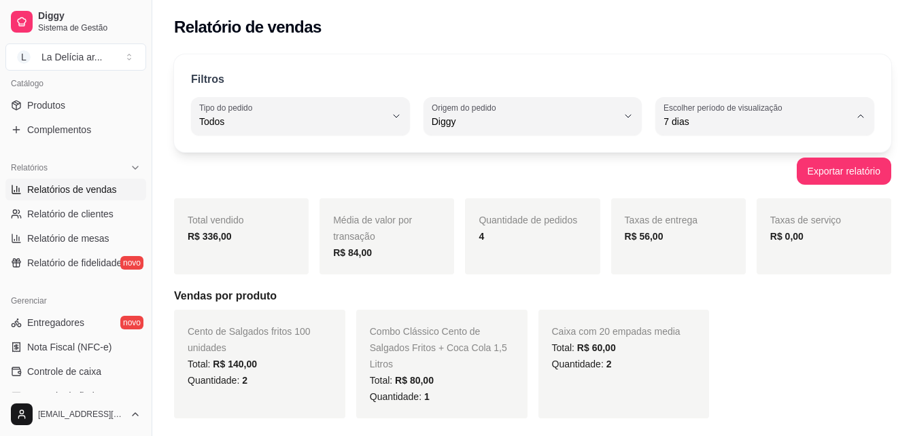
click at [704, 152] on span "Hoje" at bounding box center [758, 154] width 176 height 13
type input "0"
select select "0"
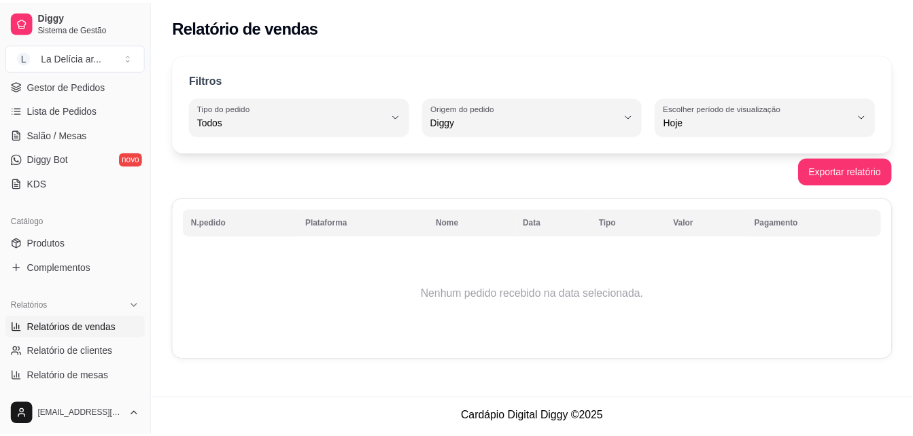
scroll to position [134, 0]
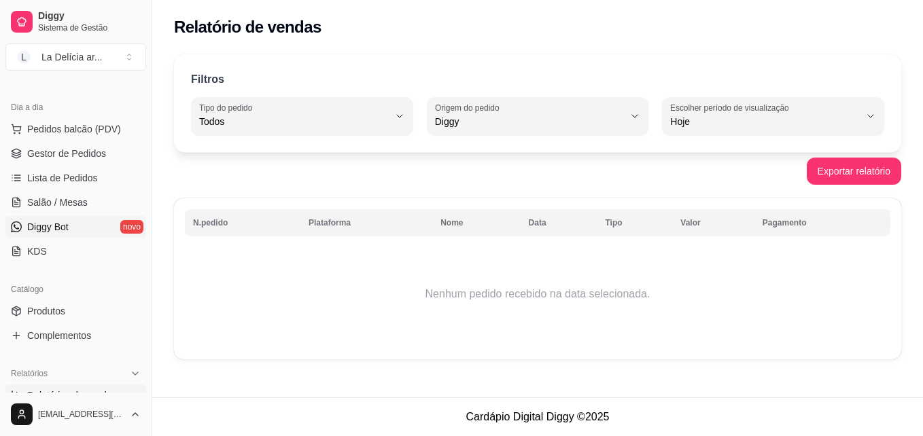
click at [77, 226] on link "Diggy Bot novo" at bounding box center [75, 227] width 141 height 22
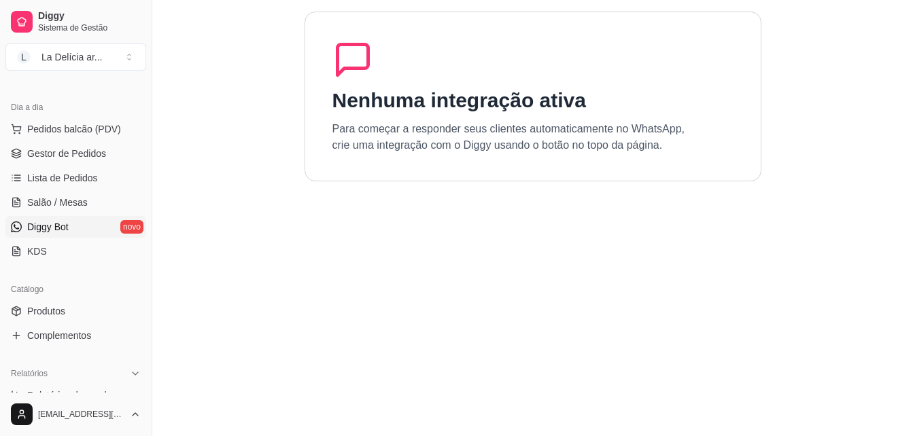
scroll to position [115, 0]
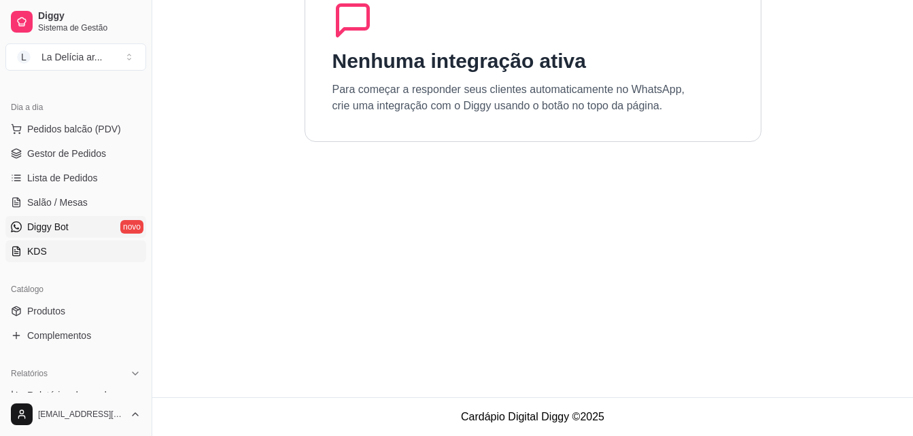
click at [20, 256] on icon at bounding box center [16, 251] width 11 height 11
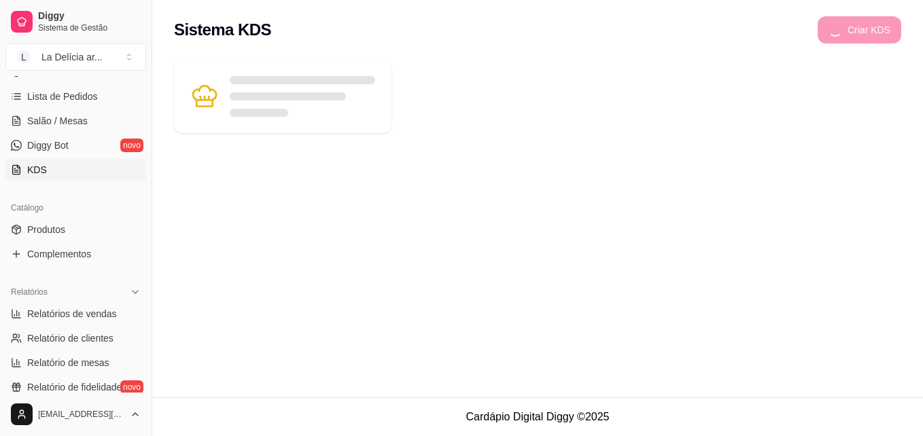
scroll to position [270, 0]
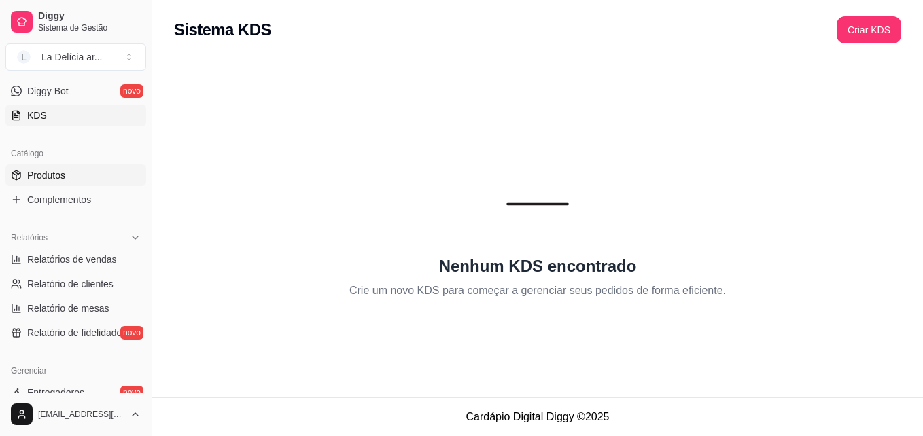
click at [50, 182] on span "Produtos" at bounding box center [46, 176] width 38 height 14
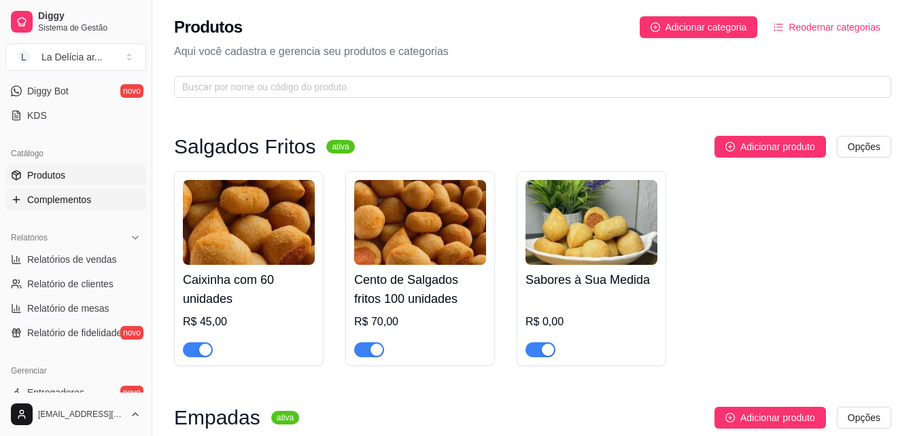
click at [55, 196] on span "Complementos" at bounding box center [59, 200] width 64 height 14
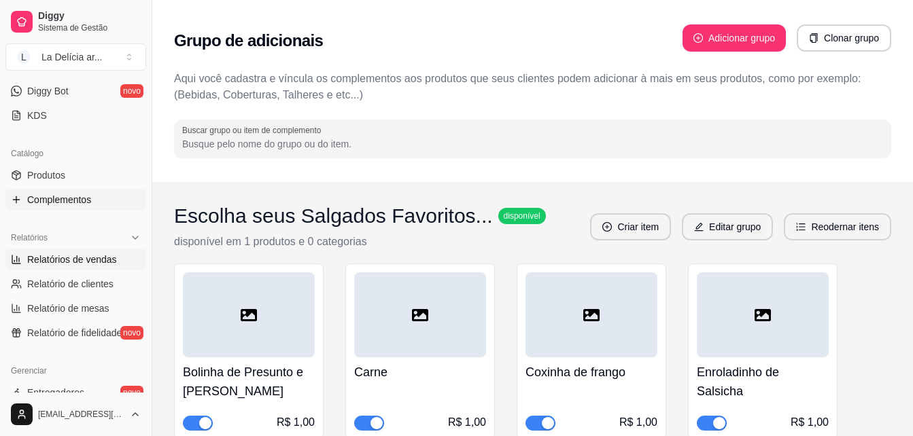
click at [43, 253] on span "Relatórios de vendas" at bounding box center [72, 260] width 90 height 14
select select "ALL"
select select "0"
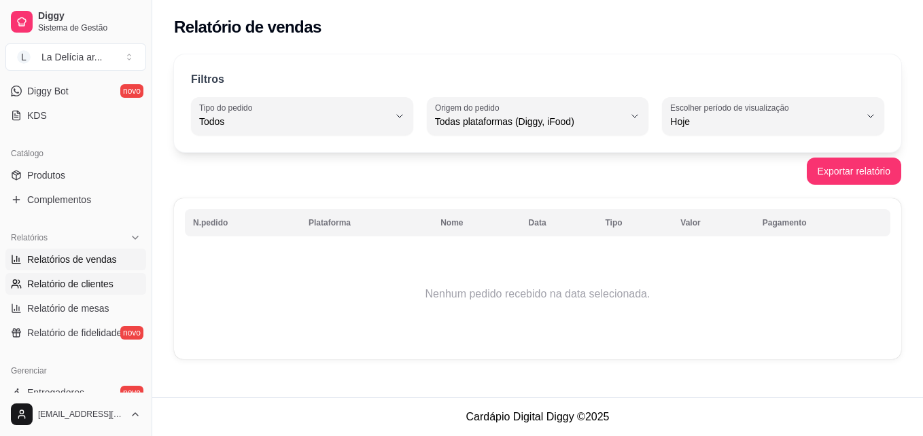
click at [48, 279] on span "Relatório de clientes" at bounding box center [70, 284] width 86 height 14
select select "30"
select select "HIGHEST_TOTAL_SPENT_WITH_ORDERS"
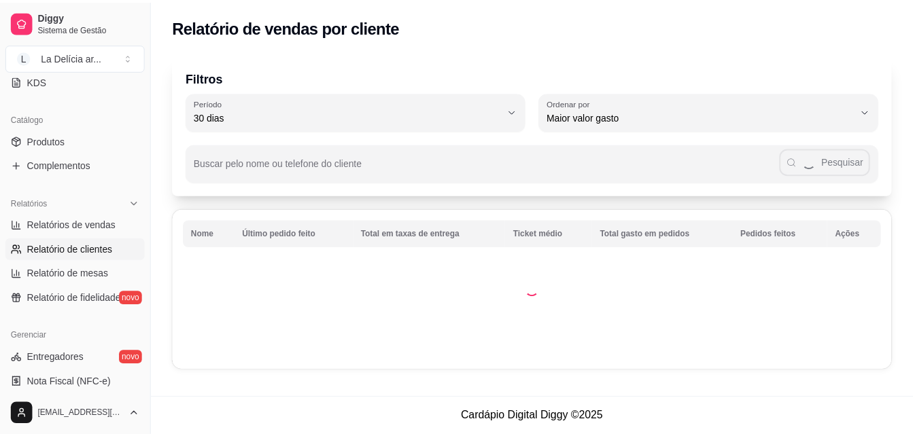
scroll to position [338, 0]
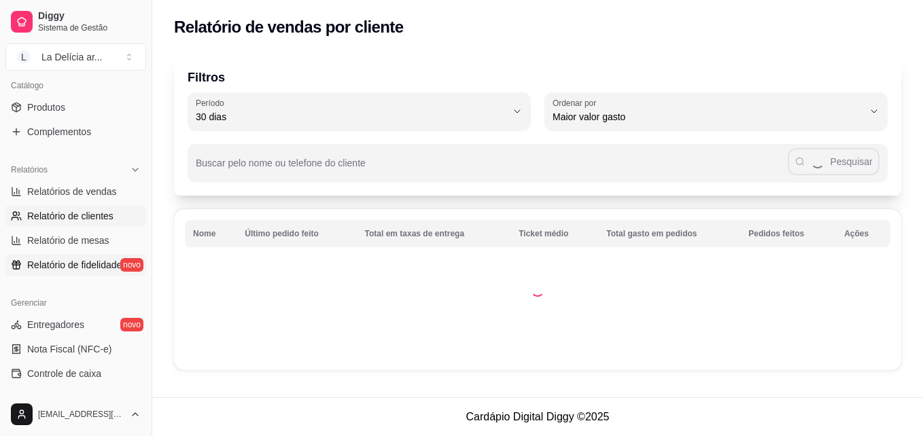
click at [52, 267] on span "Relatório de fidelidade" at bounding box center [74, 265] width 94 height 14
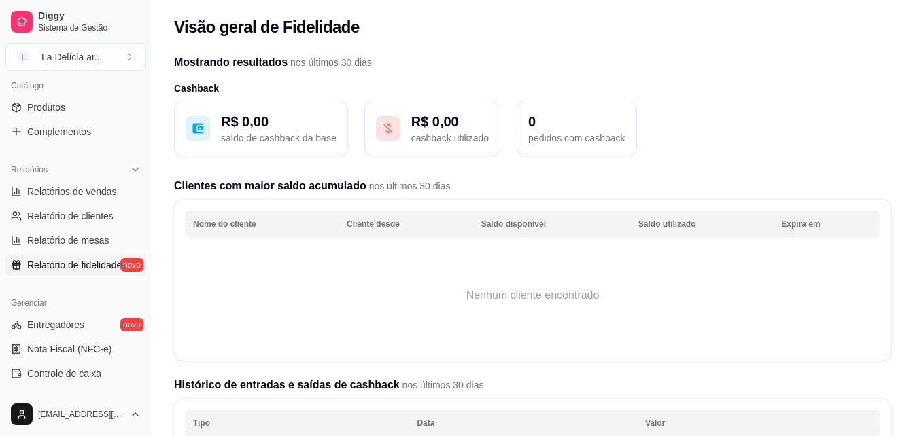
click at [457, 135] on p "cashback utilizado" at bounding box center [449, 138] width 77 height 14
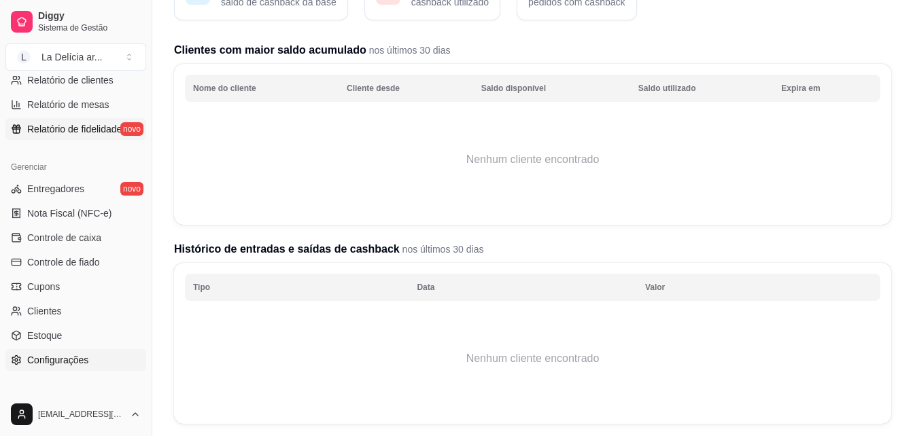
scroll to position [542, 0]
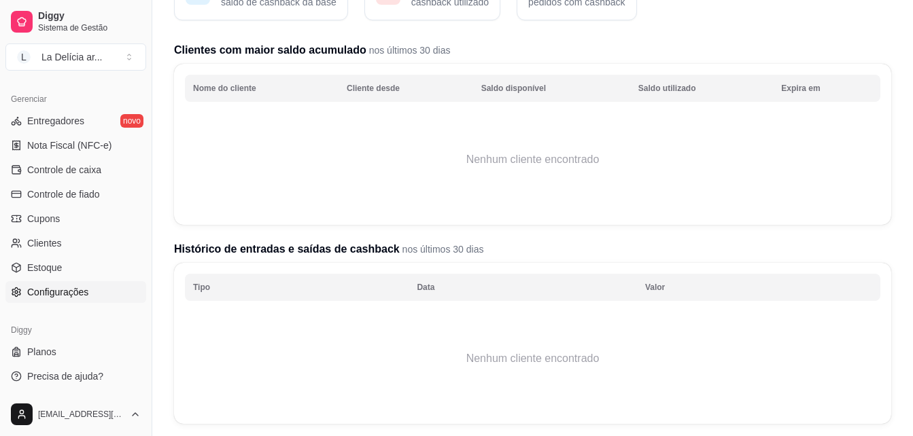
click at [49, 289] on span "Configurações" at bounding box center [57, 293] width 61 height 14
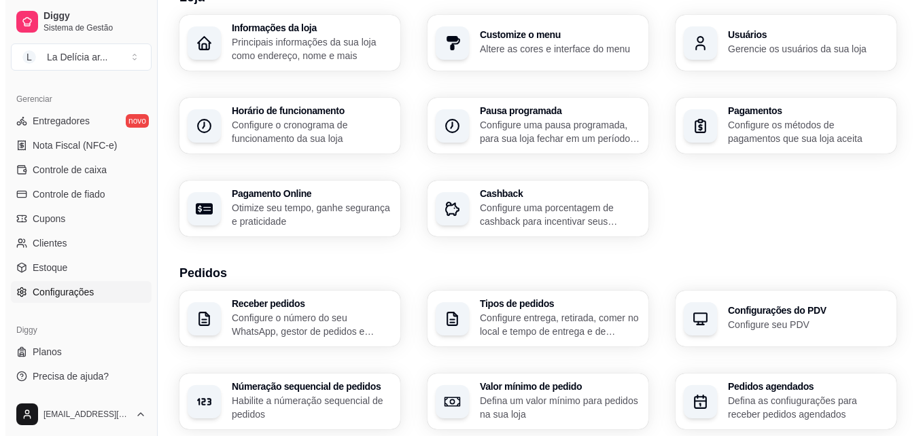
scroll to position [68, 0]
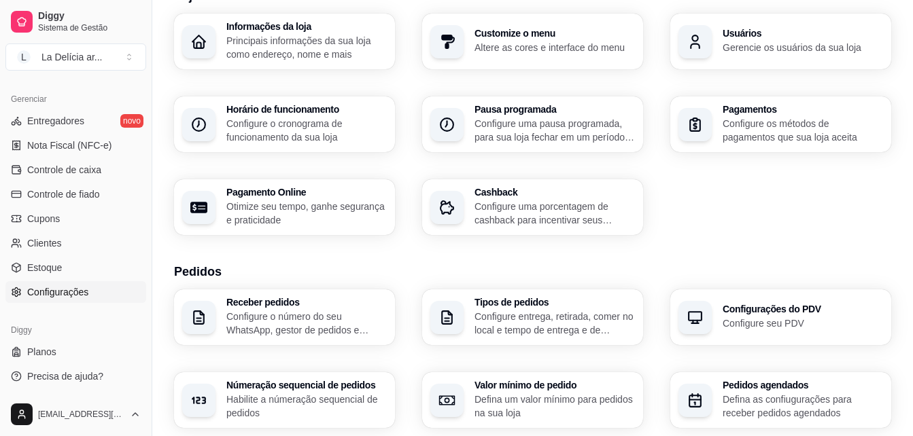
click at [545, 205] on p "Configure uma porcentagem de cashback para incentivar seus clientes a comprarem…" at bounding box center [554, 213] width 160 height 27
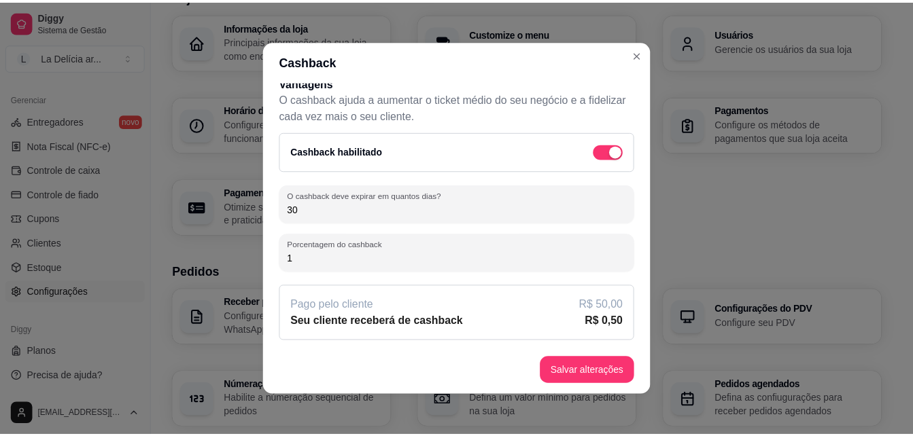
scroll to position [3, 0]
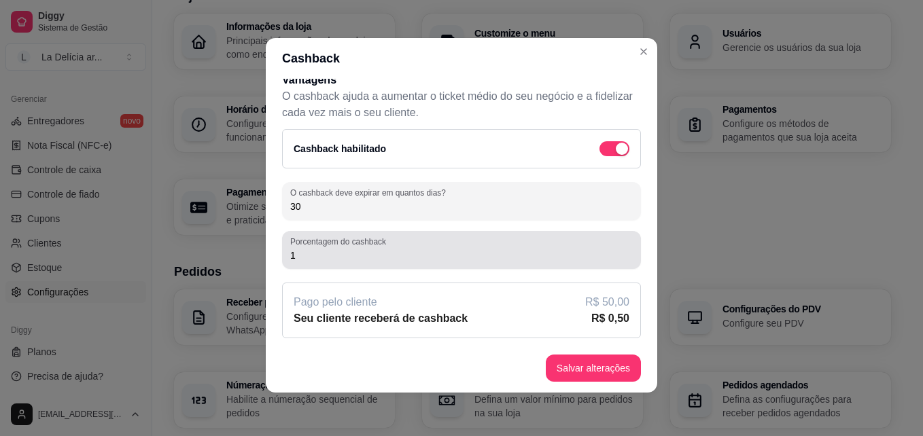
click at [325, 252] on input "1" at bounding box center [461, 256] width 343 height 14
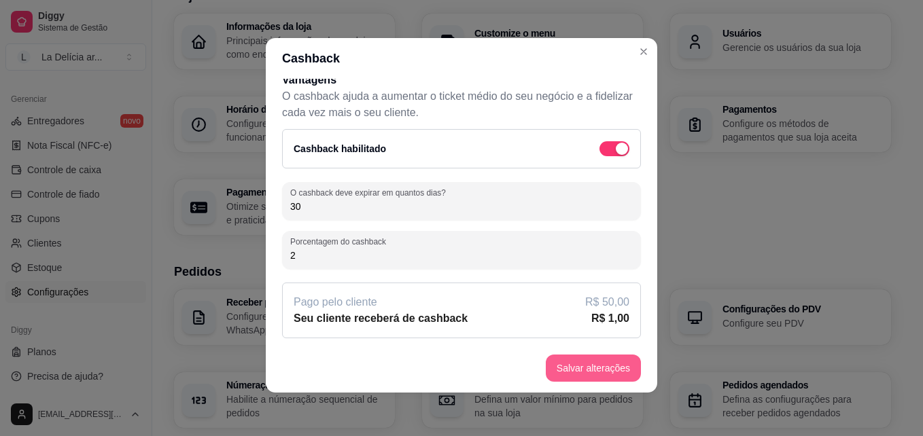
type input "2"
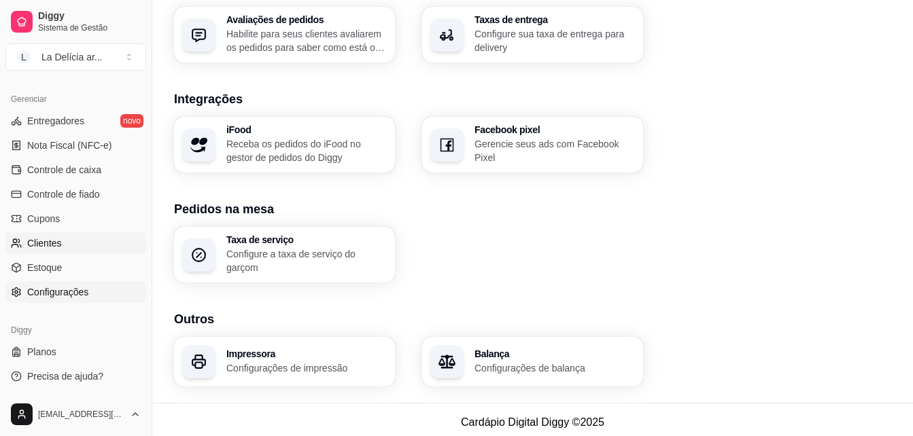
scroll to position [522, 0]
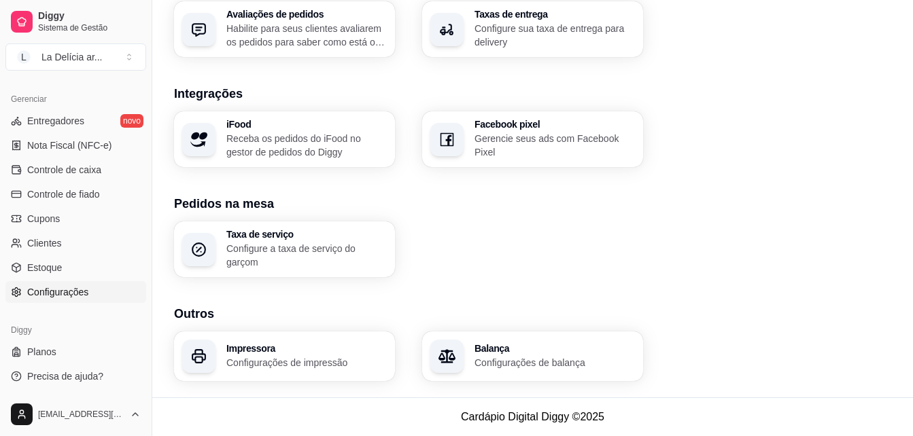
click at [67, 298] on span "Configurações" at bounding box center [57, 293] width 61 height 14
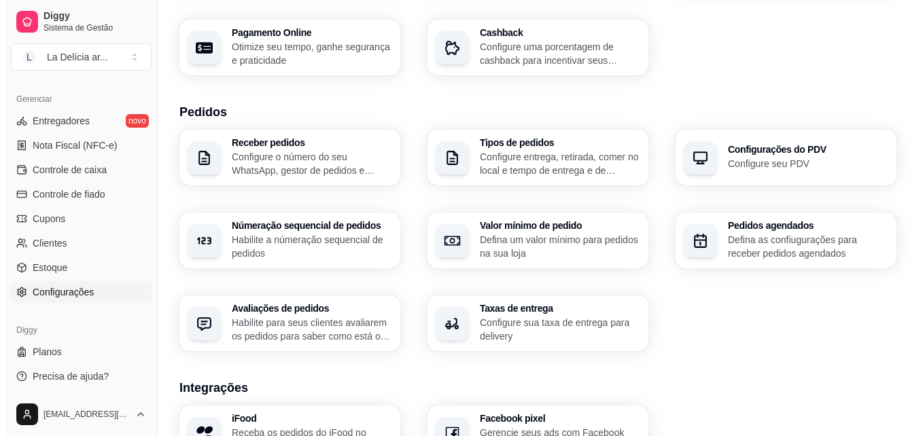
scroll to position [204, 0]
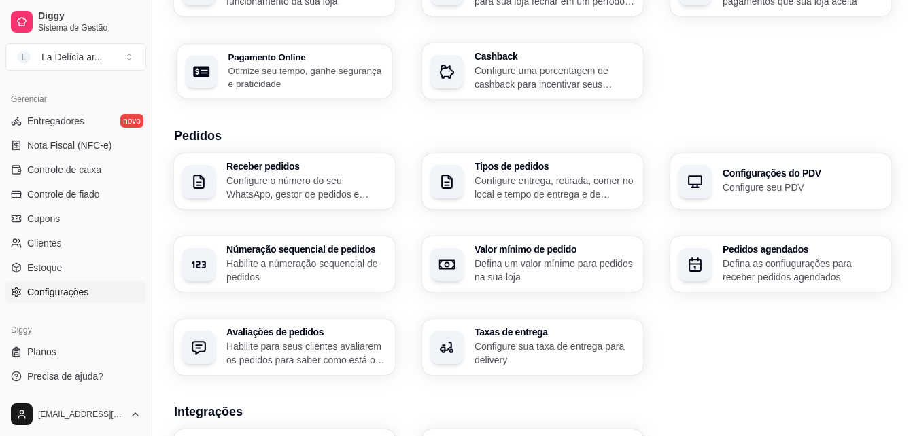
click at [347, 73] on p "Otimize seu tempo, ganhe segurança e praticidade" at bounding box center [306, 77] width 156 height 27
select select "4.98"
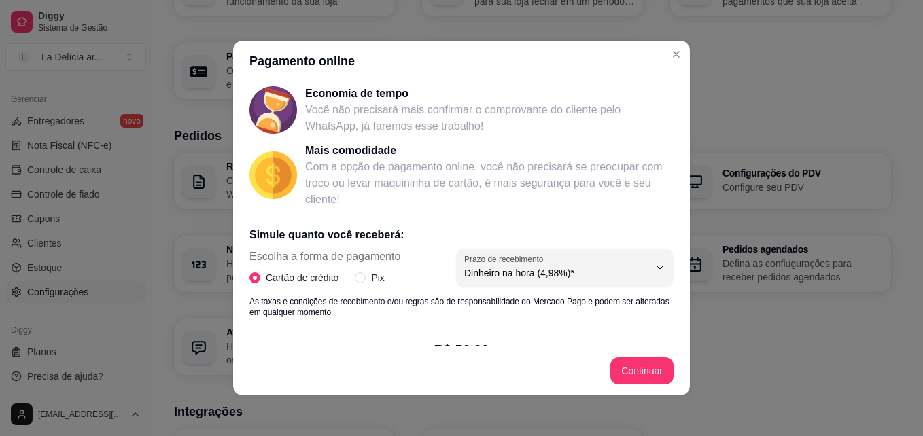
scroll to position [136, 0]
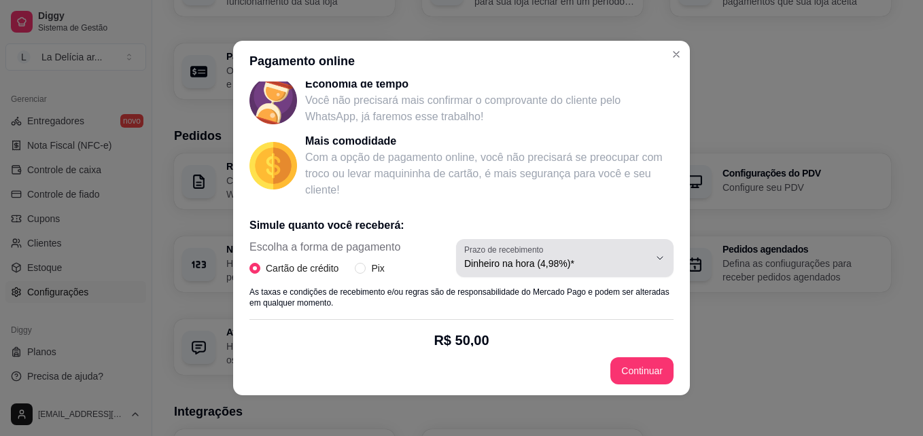
click at [623, 267] on span "Dinheiro na hora (4,98%)*" at bounding box center [556, 264] width 185 height 14
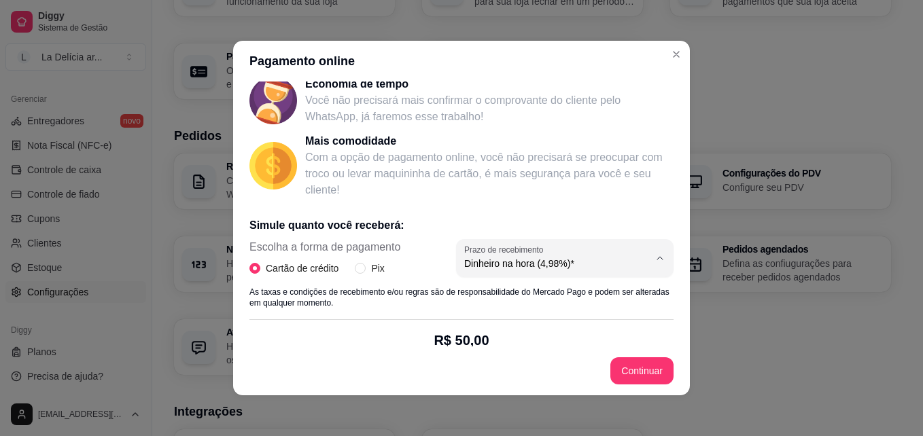
click at [569, 300] on span "Dinheiro na hora (4,98%)*" at bounding box center [542, 296] width 175 height 13
select select
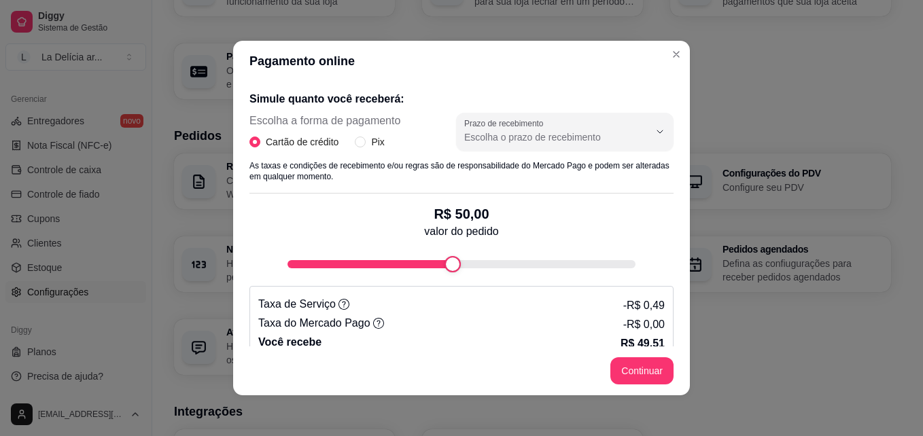
scroll to position [272, 0]
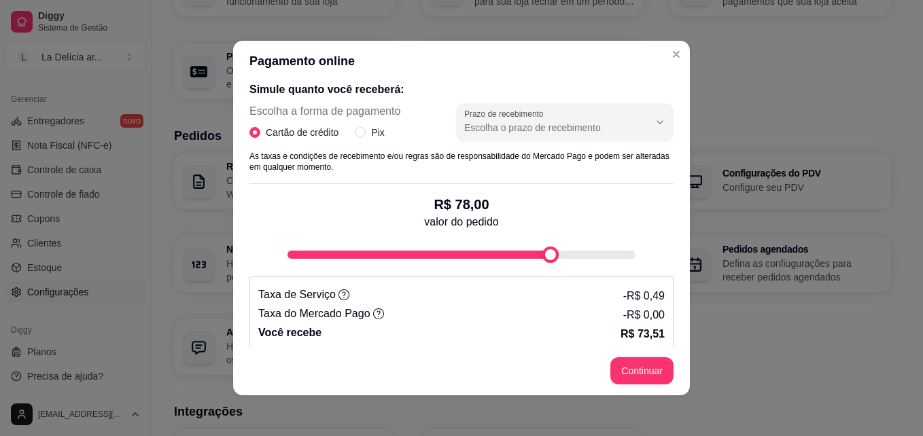
type input "100"
click at [687, 279] on div "Pagamento online Receba na hora em sua conta do Mercado Pago! Agora você poderá…" at bounding box center [461, 218] width 923 height 436
click at [356, 137] on input "Pix" at bounding box center [360, 132] width 11 height 11
radio input "true"
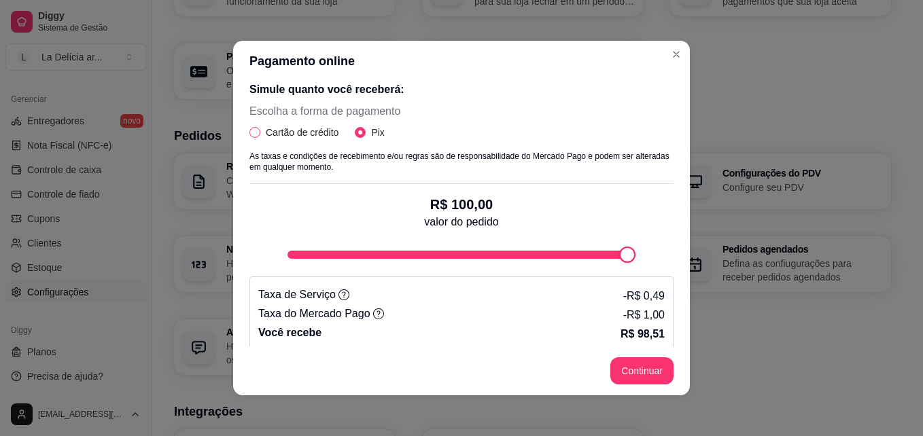
click at [260, 131] on span "Cartão de crédito" at bounding box center [302, 132] width 84 height 15
click at [256, 131] on input "Cartão de crédito" at bounding box center [254, 132] width 11 height 11
radio input "true"
radio input "false"
select select "4.98"
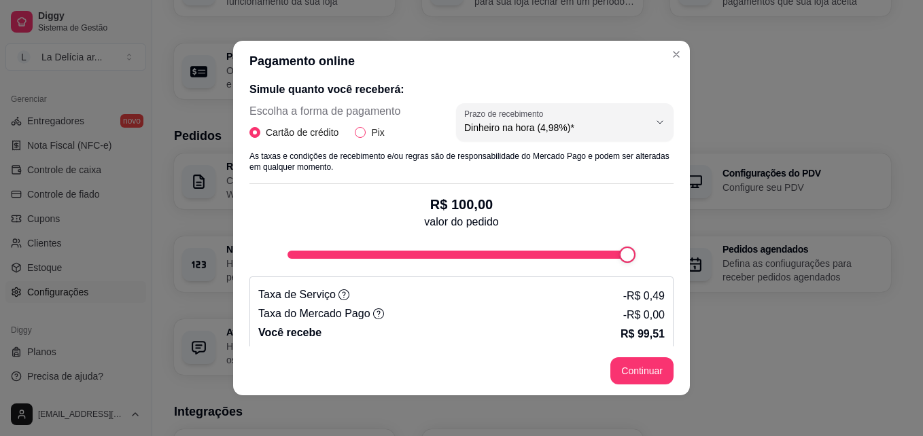
click at [366, 135] on span "Pix" at bounding box center [378, 132] width 24 height 15
click at [362, 135] on input "Pix" at bounding box center [360, 132] width 11 height 11
radio input "true"
radio input "false"
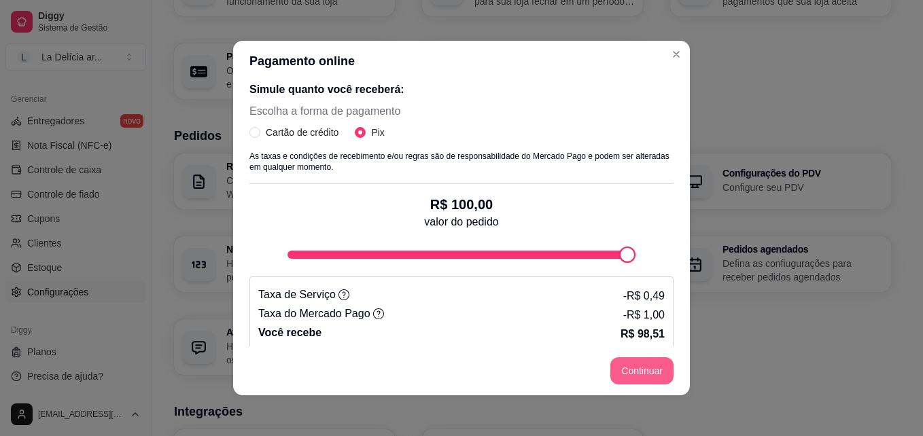
click at [629, 377] on button "Continuar" at bounding box center [641, 371] width 63 height 27
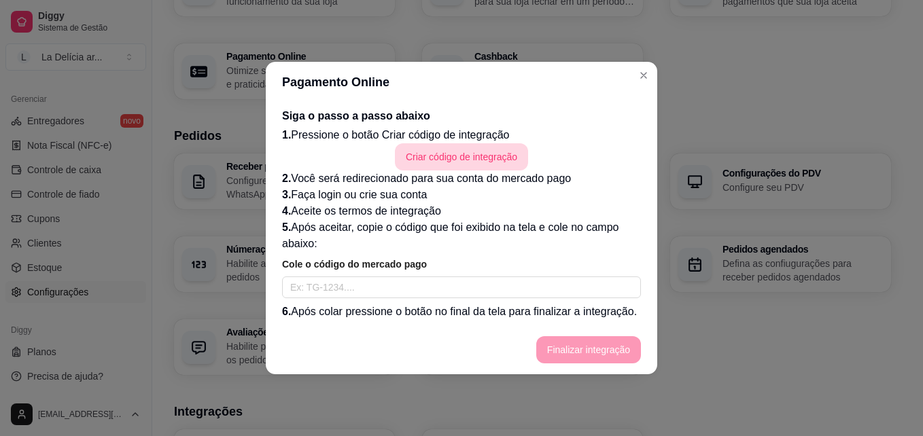
click at [470, 160] on button "Criar código de integração" at bounding box center [461, 156] width 133 height 27
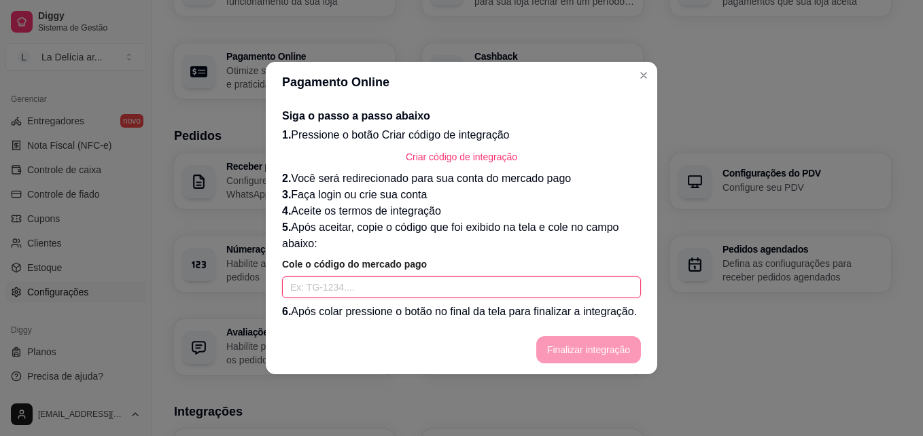
paste input "TG-68c7fc7f12ba710001fdf4c2-2317060770"
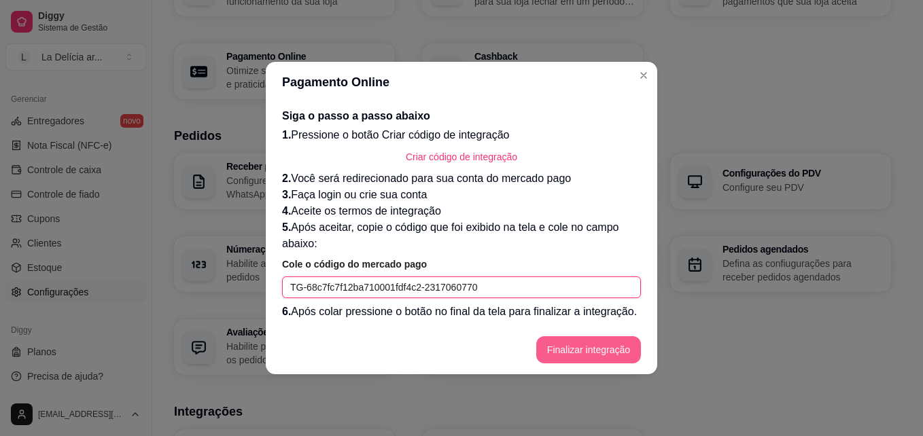
type input "TG-68c7fc7f12ba710001fdf4c2-2317060770"
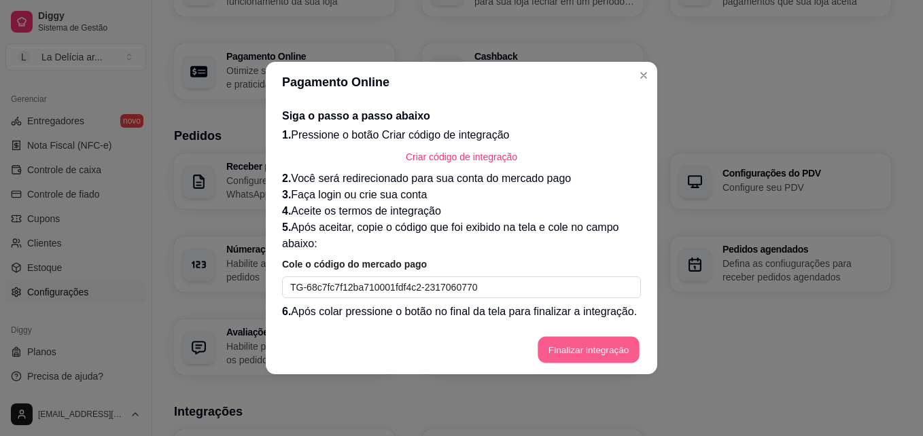
click at [591, 353] on button "Finalizar integração" at bounding box center [589, 350] width 102 height 27
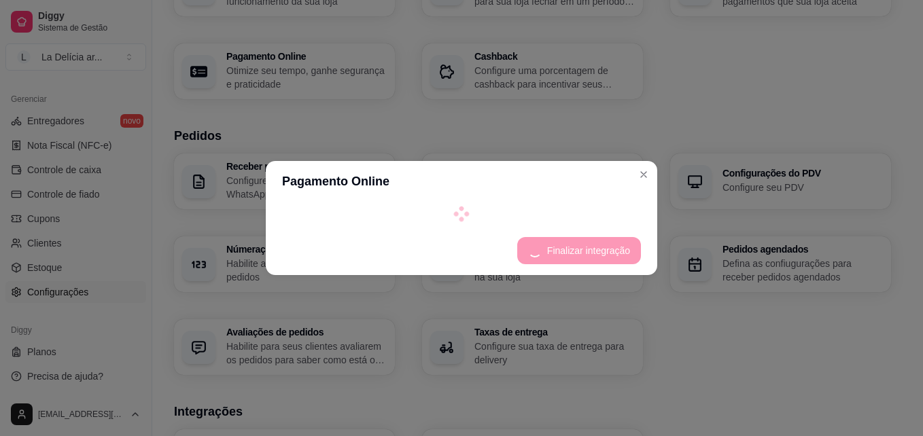
select select "4.98"
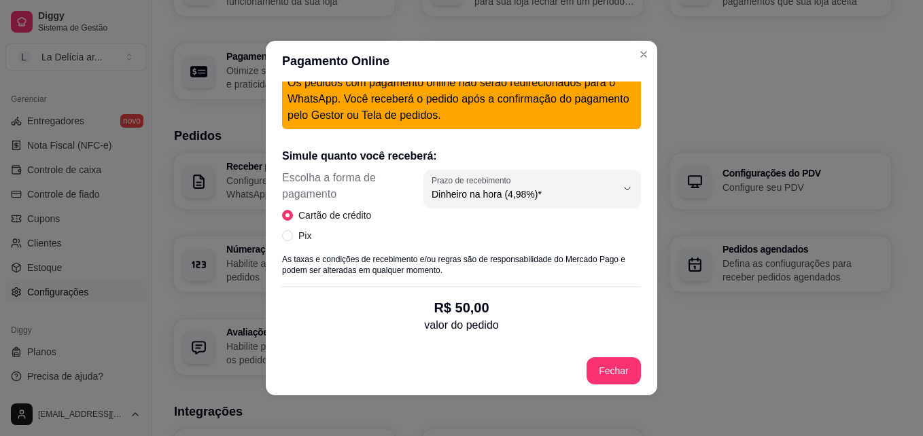
scroll to position [612, 0]
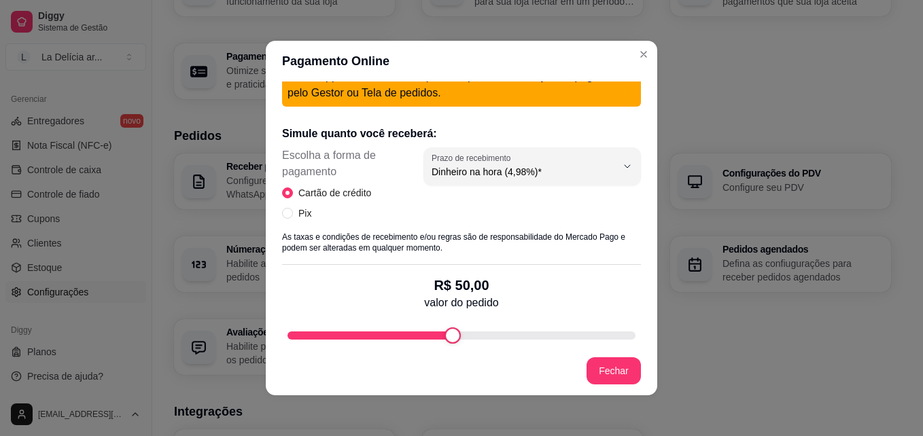
click at [287, 215] on div "Escolha a forma de pagamento Cartão de crédito Pix 4.98 Prazo de recebimento Di…" at bounding box center [461, 190] width 359 height 84
click at [293, 210] on span "Pix" at bounding box center [305, 213] width 24 height 15
click at [290, 210] on input "Pix" at bounding box center [287, 213] width 11 height 11
radio input "true"
radio input "false"
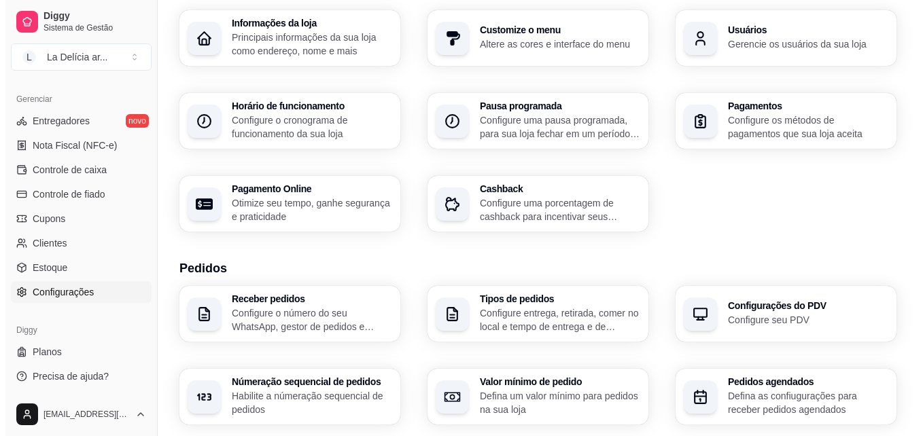
scroll to position [68, 0]
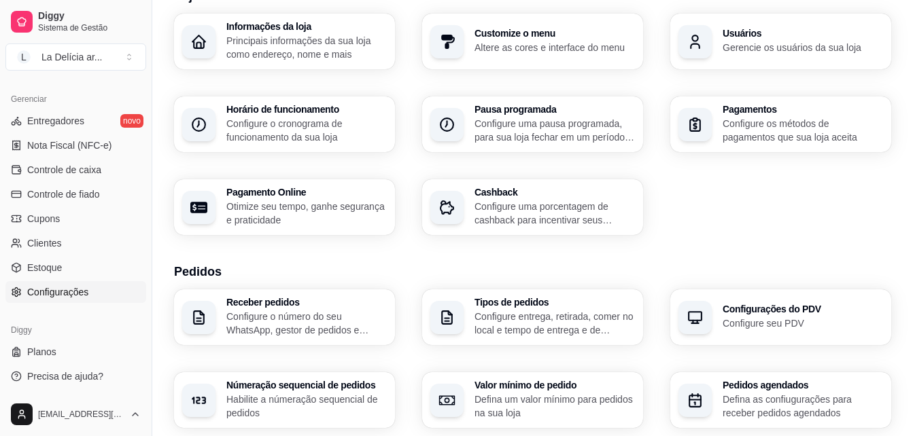
click at [338, 211] on p "Otimize seu tempo, ganhe segurança e praticidade" at bounding box center [306, 213] width 160 height 27
select select "4.98"
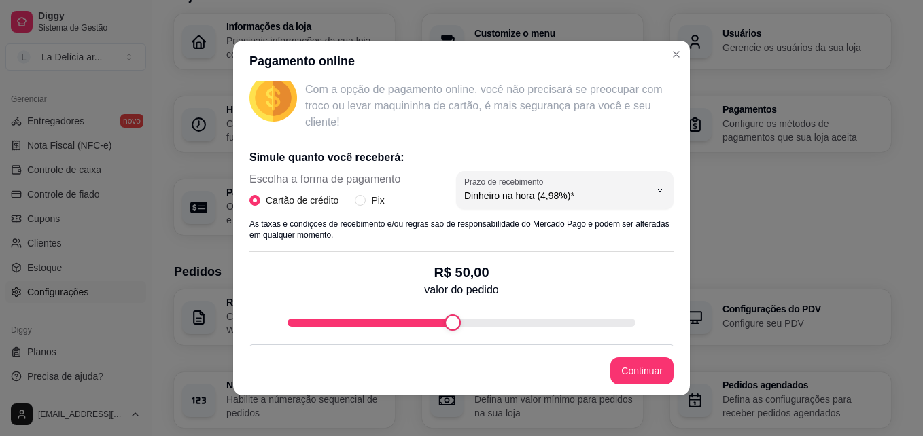
scroll to position [272, 0]
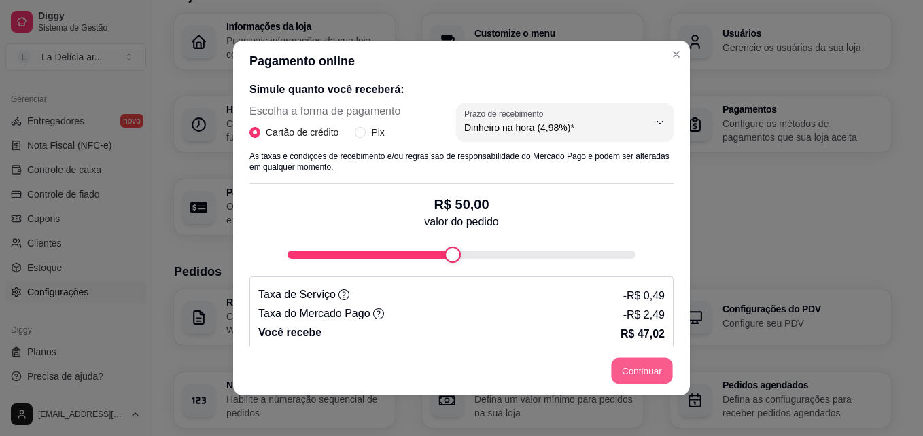
click at [638, 365] on button "Continuar" at bounding box center [642, 371] width 61 height 27
select select "4.98"
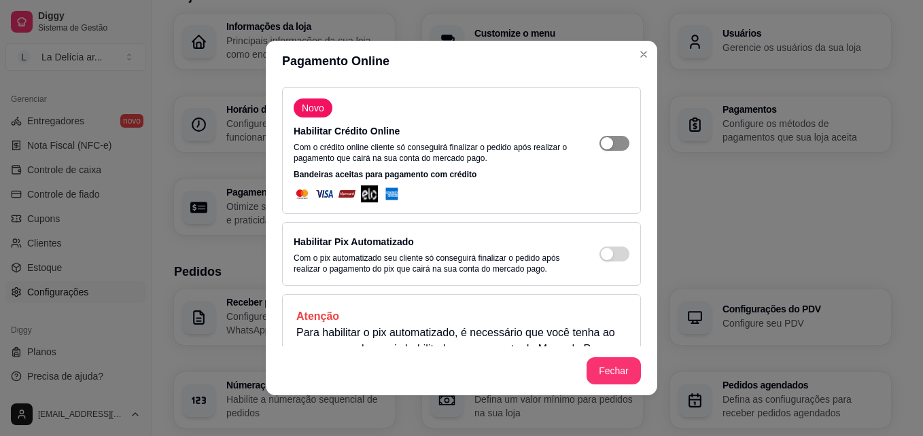
click at [611, 148] on span "button" at bounding box center [615, 143] width 30 height 15
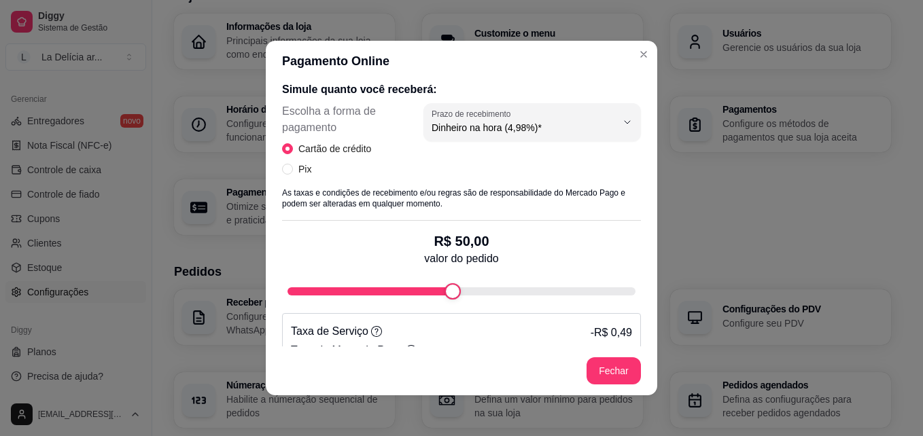
scroll to position [680, 0]
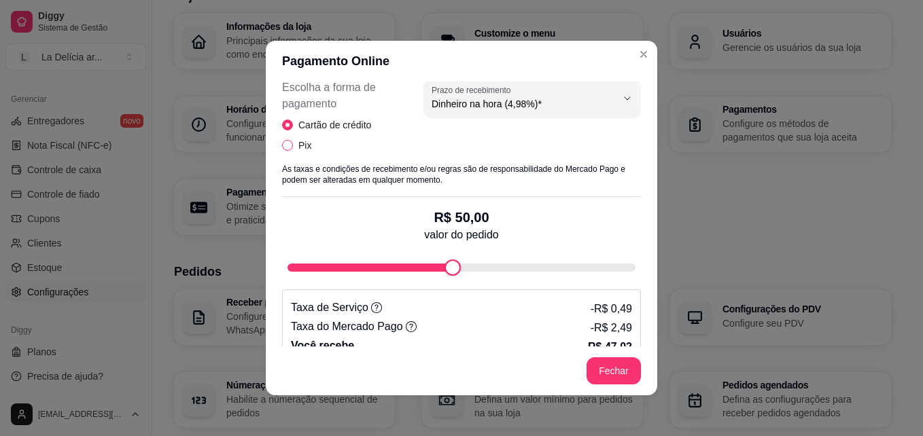
click at [286, 142] on input "Pix" at bounding box center [287, 145] width 11 height 11
radio input "true"
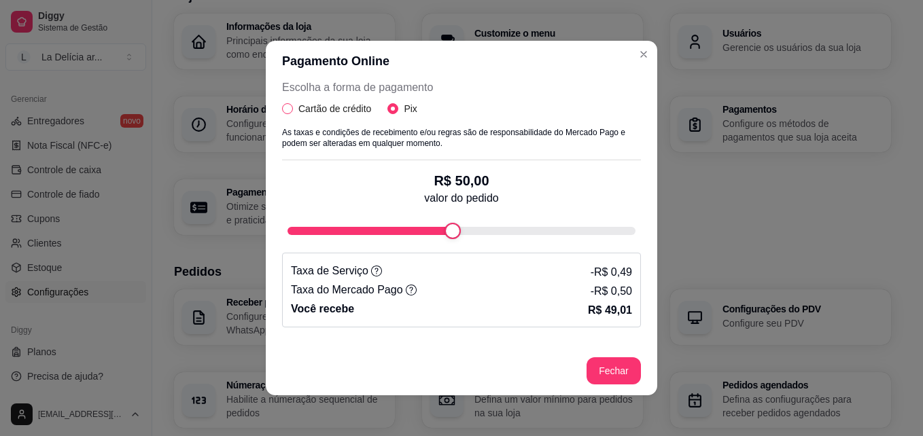
click at [287, 108] on label "Cartão de crédito" at bounding box center [329, 108] width 94 height 15
click at [287, 108] on input "Cartão de crédito" at bounding box center [287, 108] width 11 height 11
radio input "true"
radio input "false"
select select "4.98"
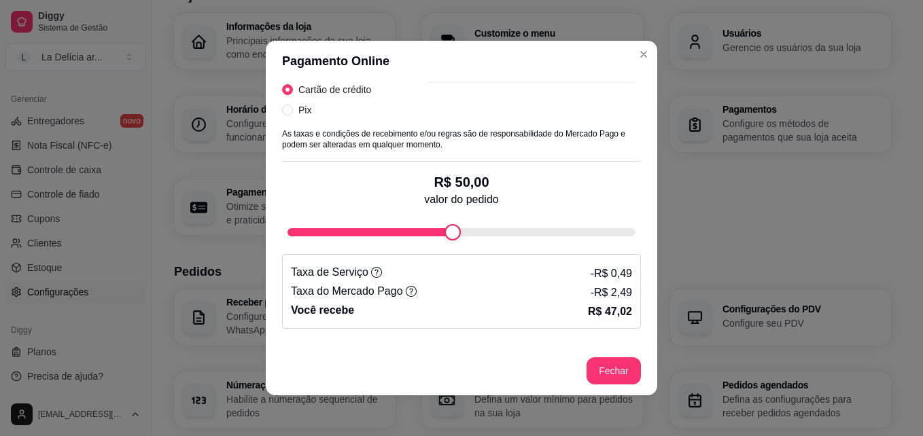
scroll to position [748, 0]
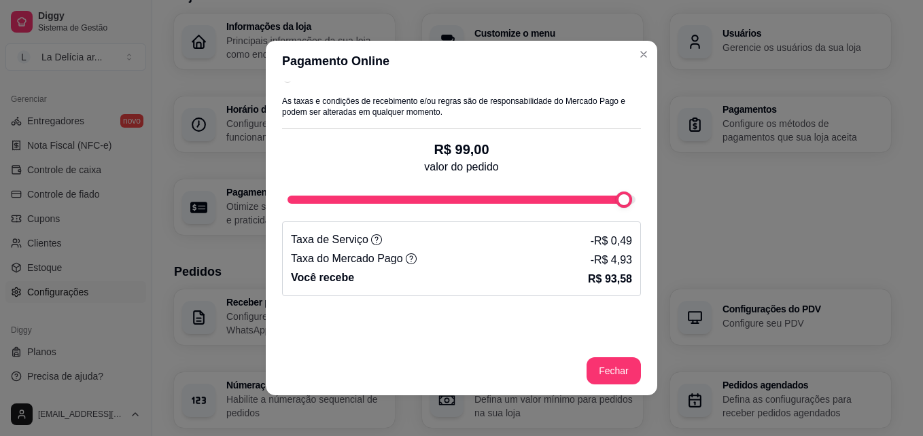
type input "100"
click at [635, 203] on div "Novo Habilitar Crédito Online Com o crédito online cliente só conseguirá finali…" at bounding box center [462, 214] width 392 height 265
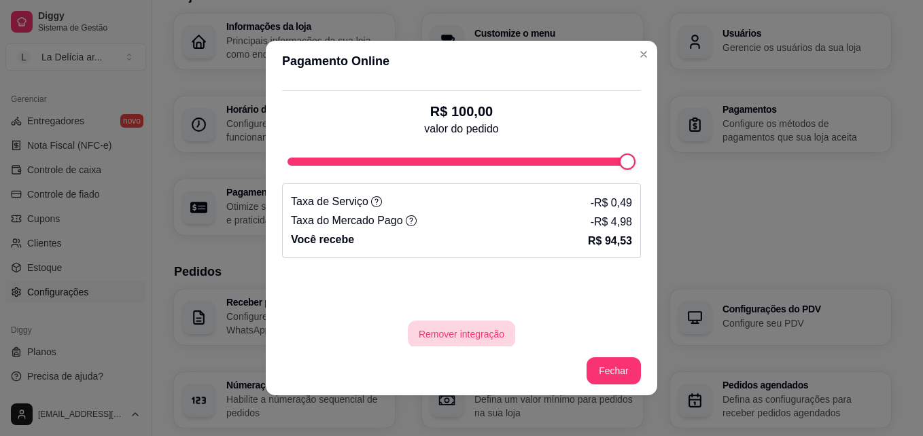
scroll to position [3, 0]
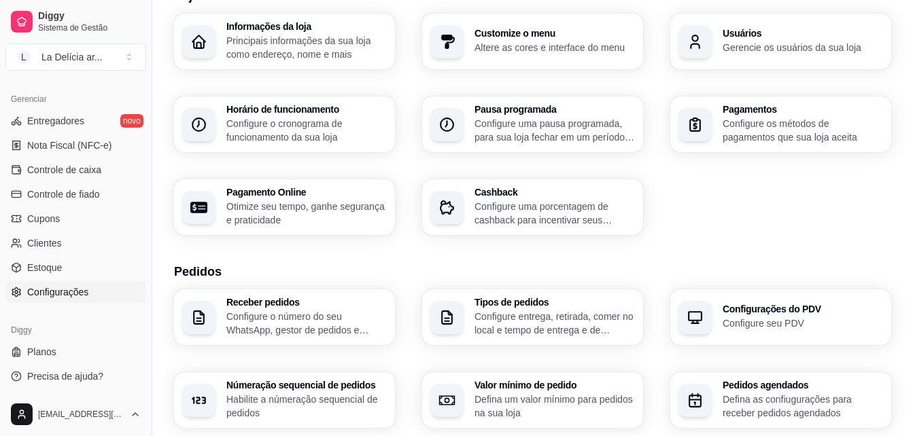
click at [313, 218] on p "Otimize seu tempo, ganhe segurança e praticidade" at bounding box center [306, 213] width 160 height 27
select select "4.98"
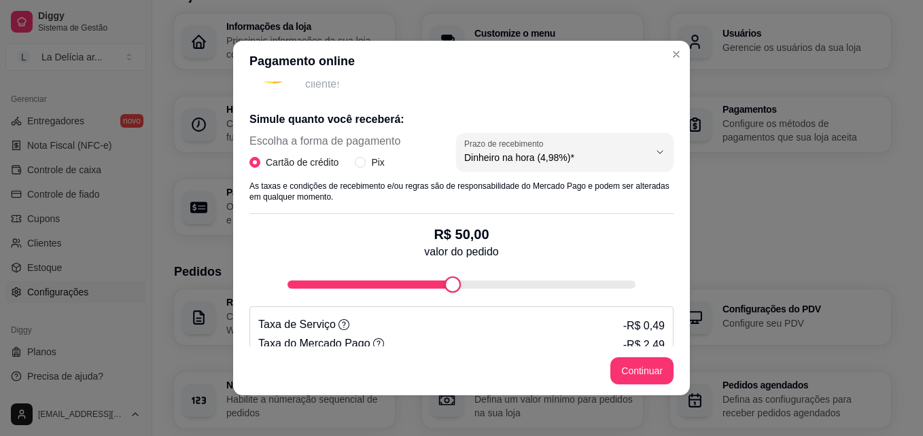
scroll to position [272, 0]
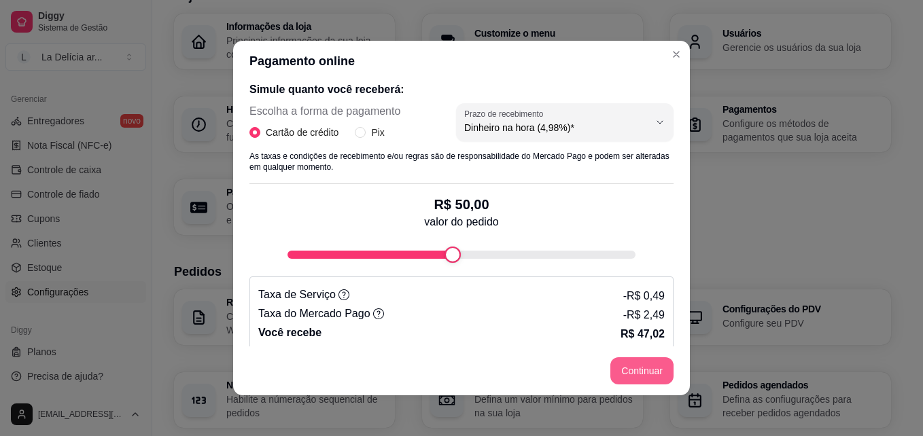
click at [637, 368] on button "Continuar" at bounding box center [641, 371] width 63 height 27
select select "4.98"
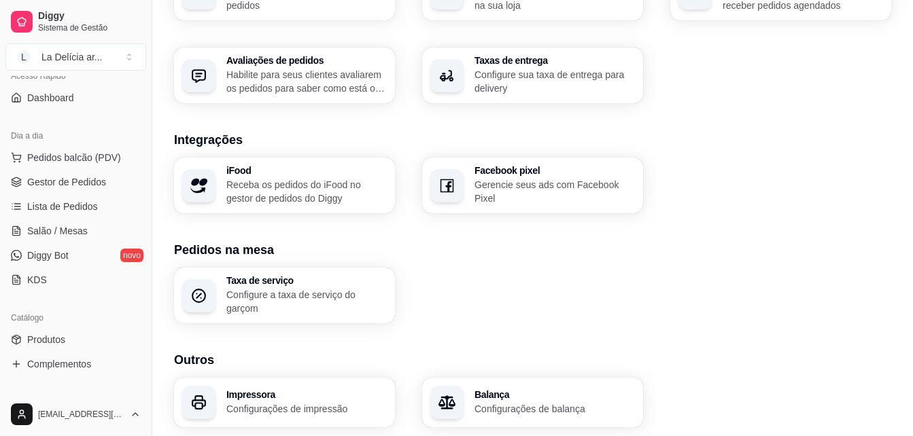
scroll to position [0, 0]
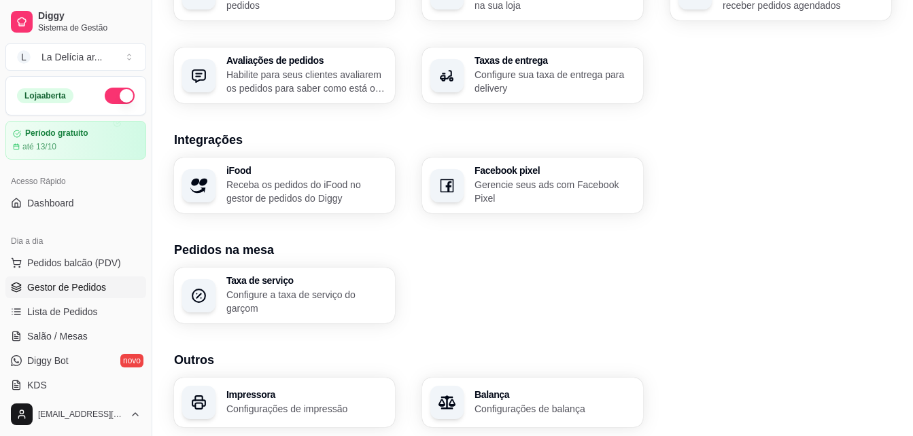
click at [71, 287] on span "Gestor de Pedidos" at bounding box center [66, 288] width 79 height 14
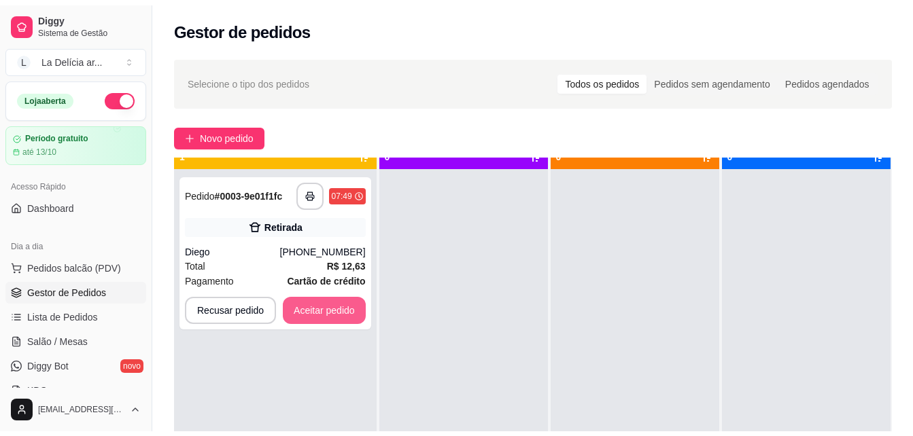
scroll to position [38, 0]
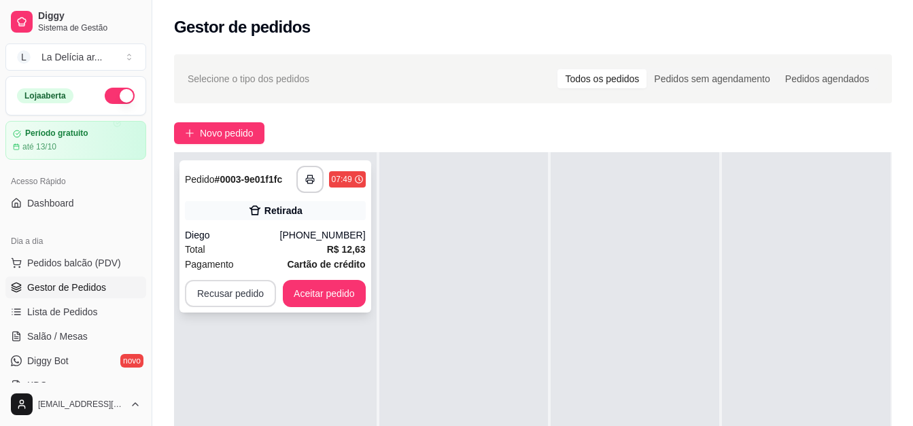
click at [254, 292] on button "Recusar pedido" at bounding box center [230, 293] width 91 height 27
click at [229, 291] on button "Recusar pedido" at bounding box center [230, 294] width 88 height 27
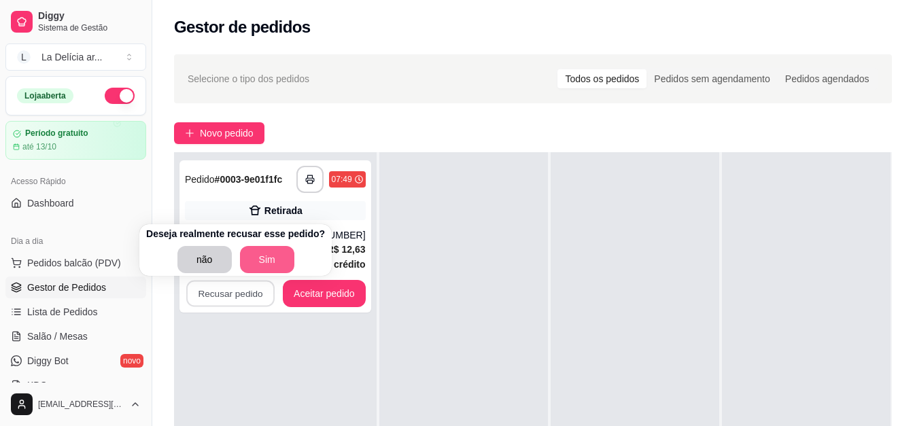
click at [254, 258] on button "Sim" at bounding box center [267, 259] width 54 height 27
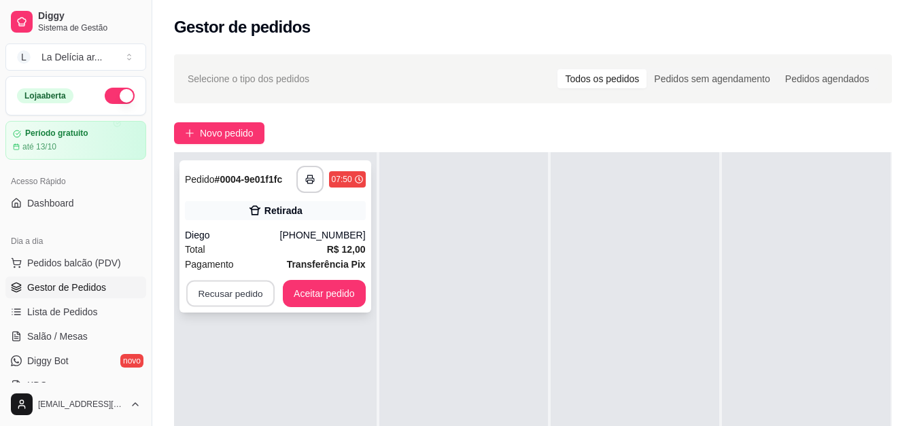
click at [246, 297] on button "Recusar pedido" at bounding box center [230, 294] width 88 height 27
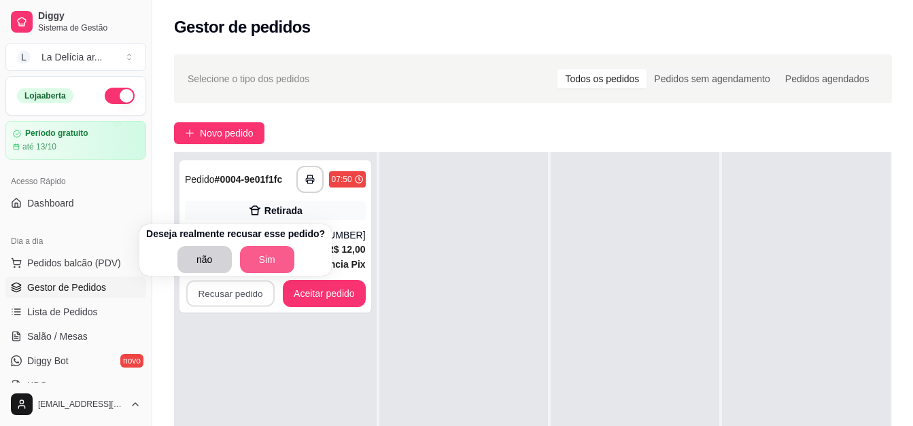
click at [252, 260] on button "Sim" at bounding box center [267, 259] width 54 height 27
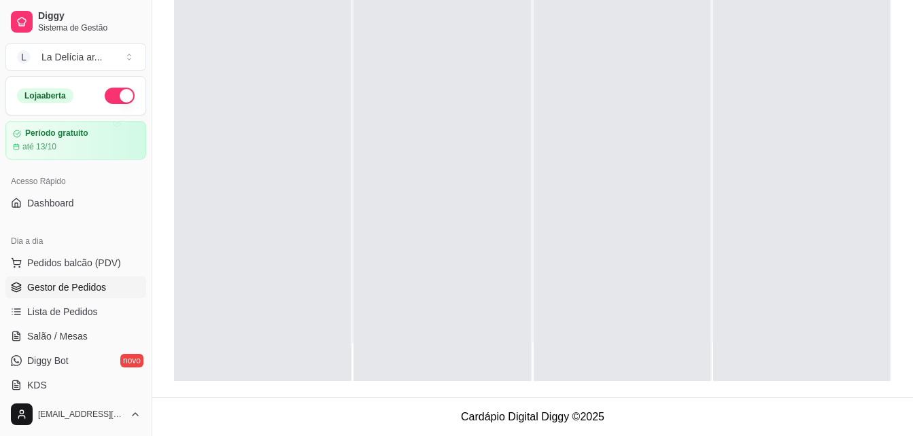
scroll to position [0, 0]
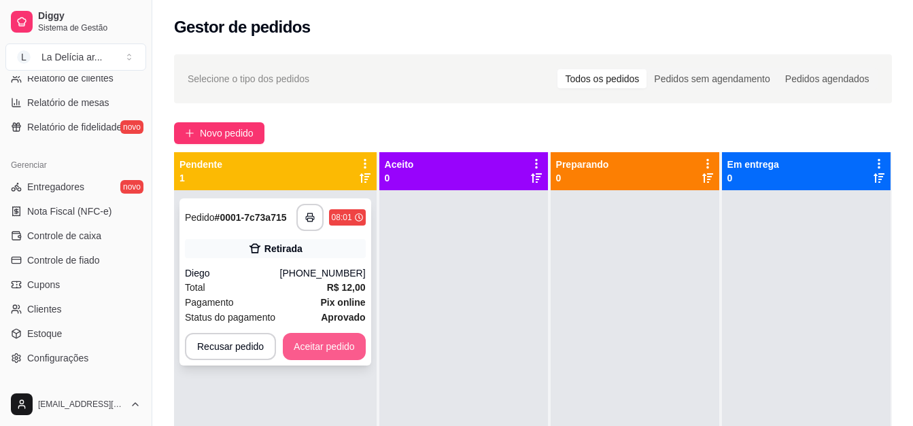
click at [328, 348] on button "Aceitar pedido" at bounding box center [324, 346] width 83 height 27
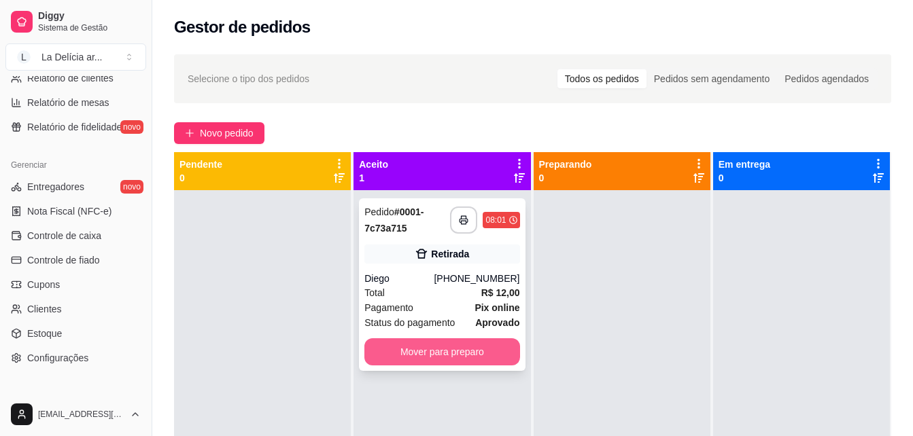
click at [487, 353] on button "Mover para preparo" at bounding box center [441, 352] width 155 height 27
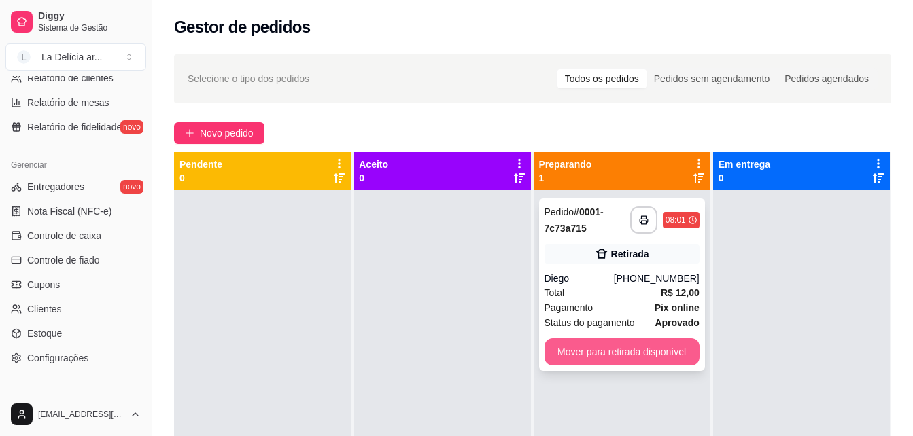
click at [621, 353] on button "Mover para retirada disponível" at bounding box center [622, 352] width 155 height 27
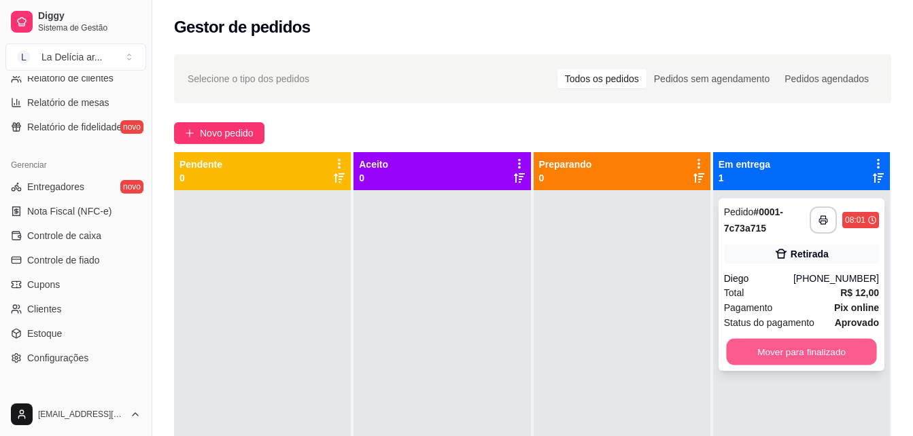
click at [804, 353] on button "Mover para finalizado" at bounding box center [801, 352] width 150 height 27
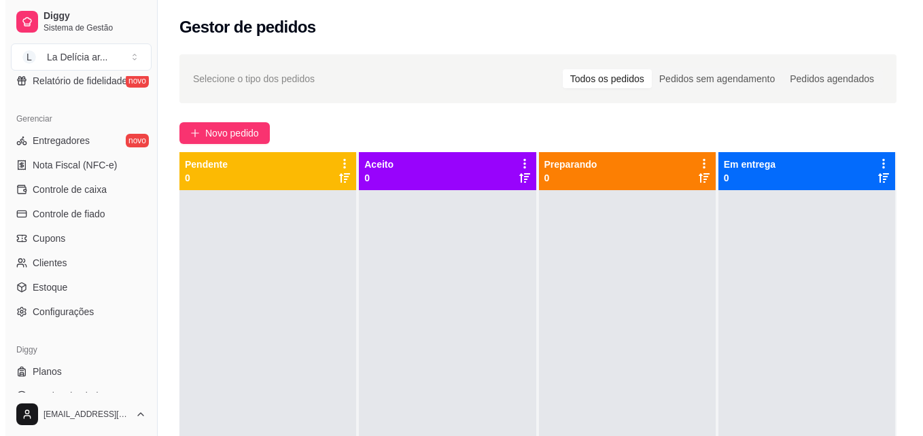
scroll to position [542, 0]
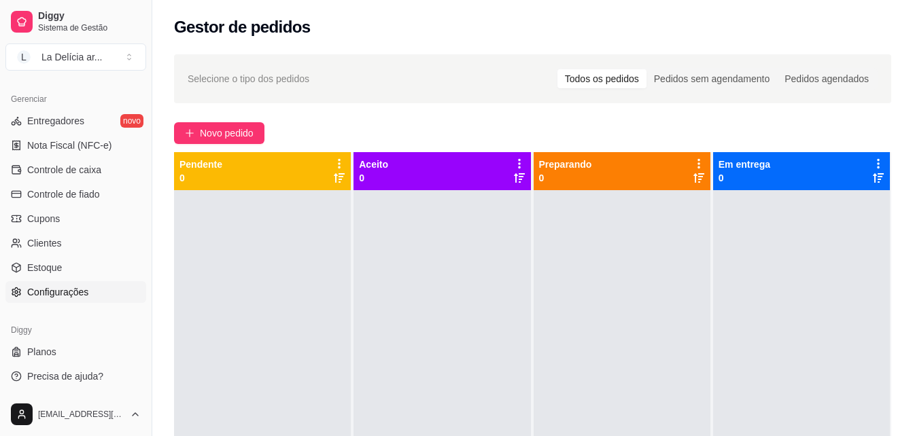
click at [67, 289] on span "Configurações" at bounding box center [57, 293] width 61 height 14
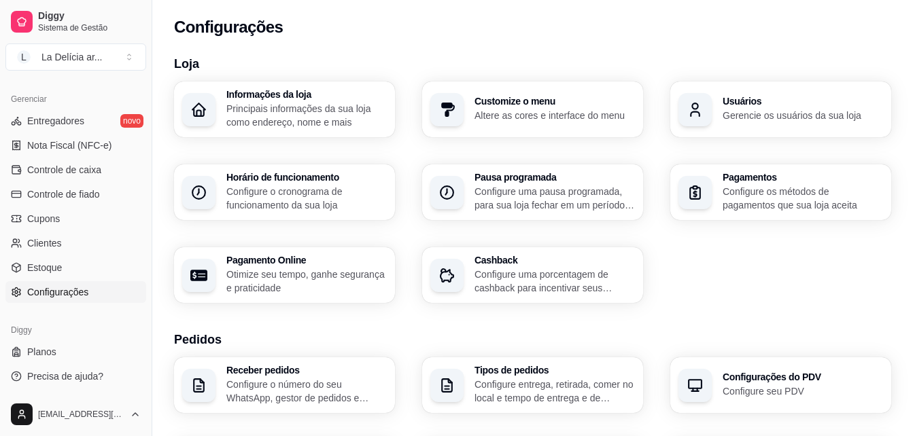
click at [293, 109] on p "Principais informações da sua loja como endereço, nome e mais" at bounding box center [306, 115] width 160 height 27
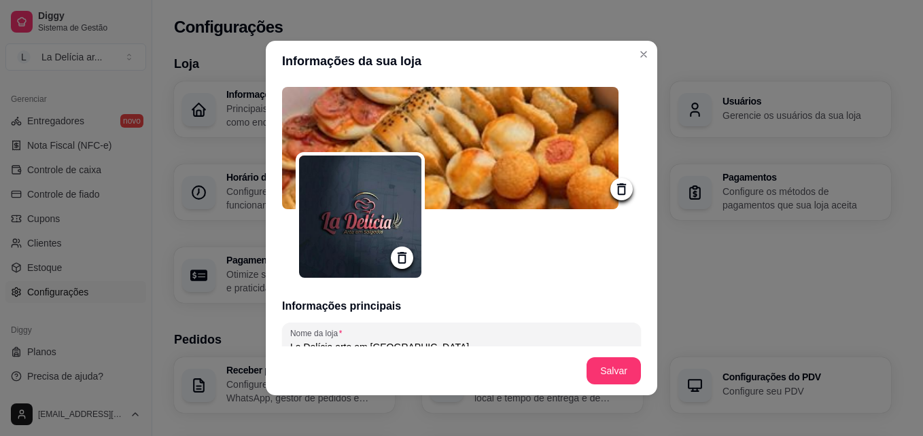
type input "[STREET_ADDRESS]"
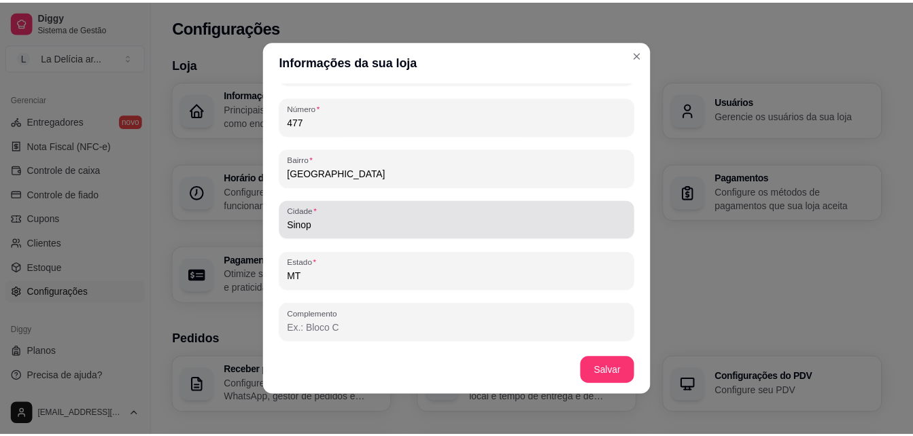
scroll to position [3, 0]
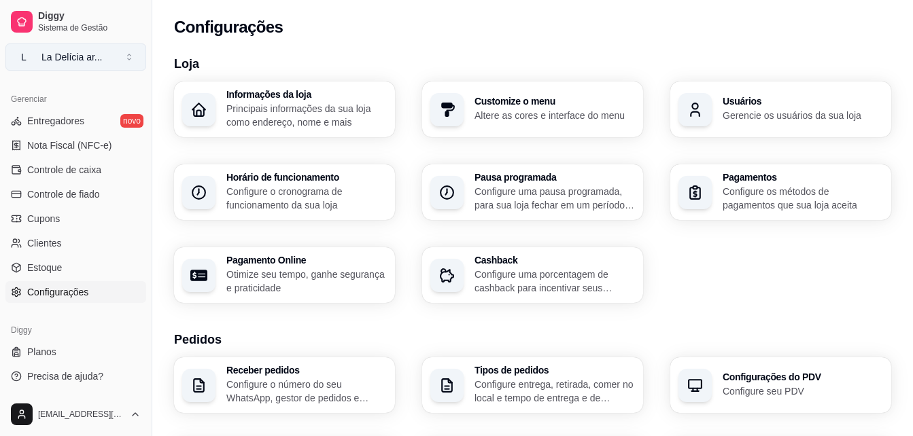
click at [99, 50] on button "L La Delícia ar ..." at bounding box center [75, 57] width 141 height 27
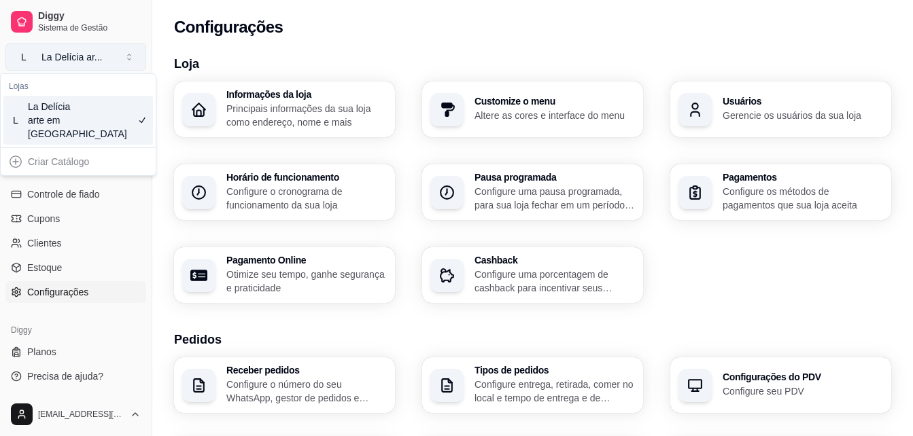
click at [92, 54] on div "La Delícia ar ..." at bounding box center [71, 57] width 61 height 14
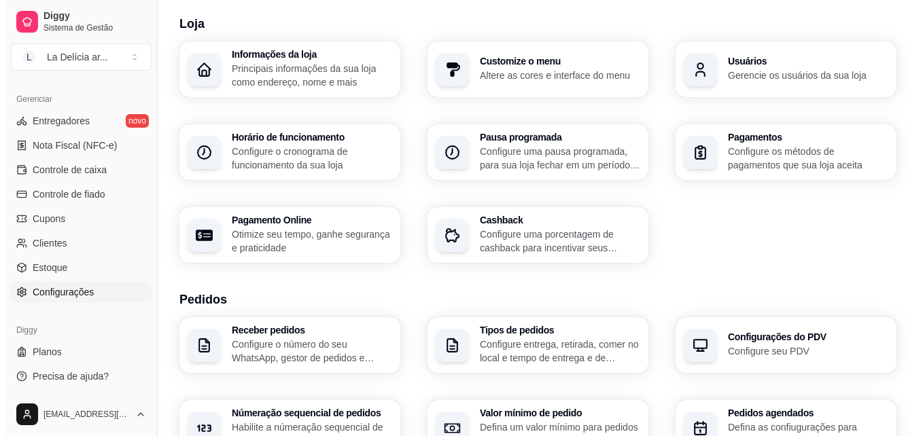
scroll to position [0, 0]
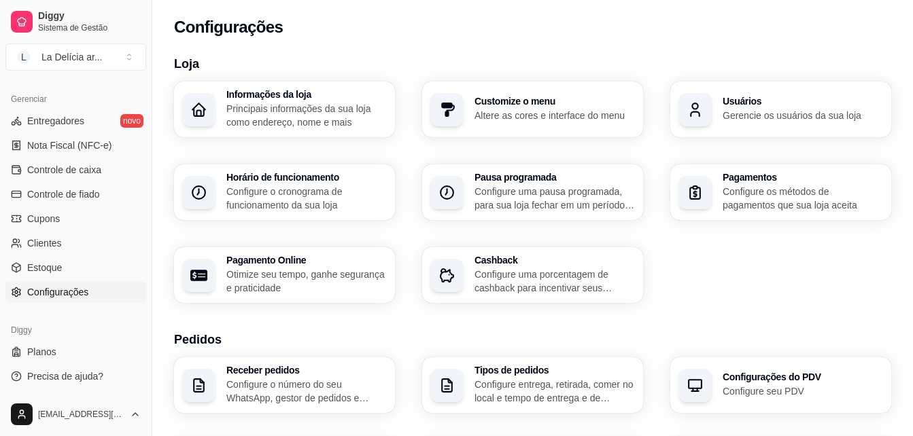
click at [332, 105] on p "Principais informações da sua loja como endereço, nome e mais" at bounding box center [306, 115] width 160 height 27
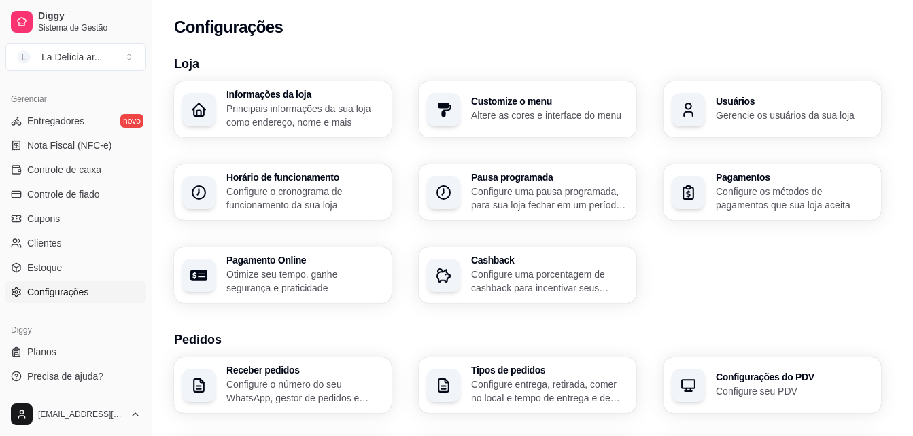
type input "[STREET_ADDRESS]"
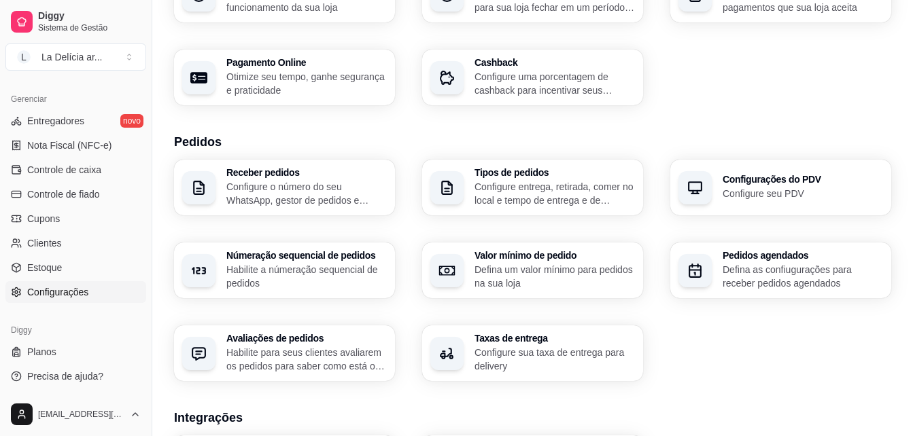
scroll to position [204, 0]
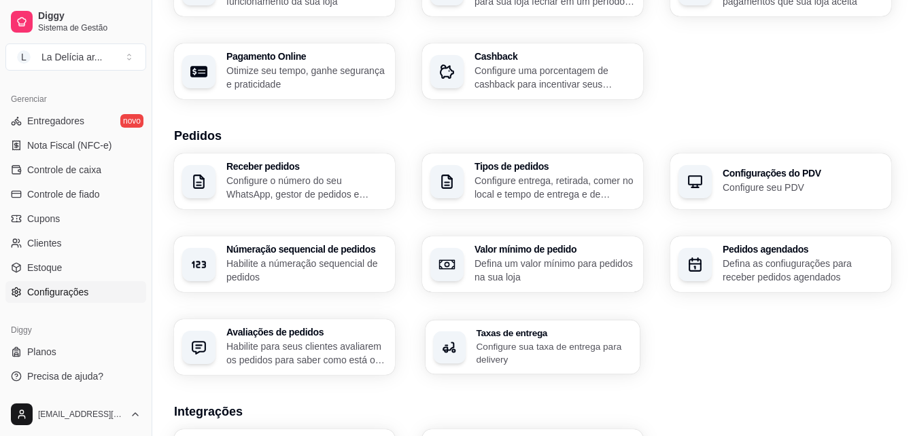
click at [552, 349] on p "Configure sua taxa de entrega para delivery" at bounding box center [555, 353] width 156 height 27
click at [296, 258] on p "Habilite a númeração sequencial de pedidos" at bounding box center [306, 270] width 156 height 27
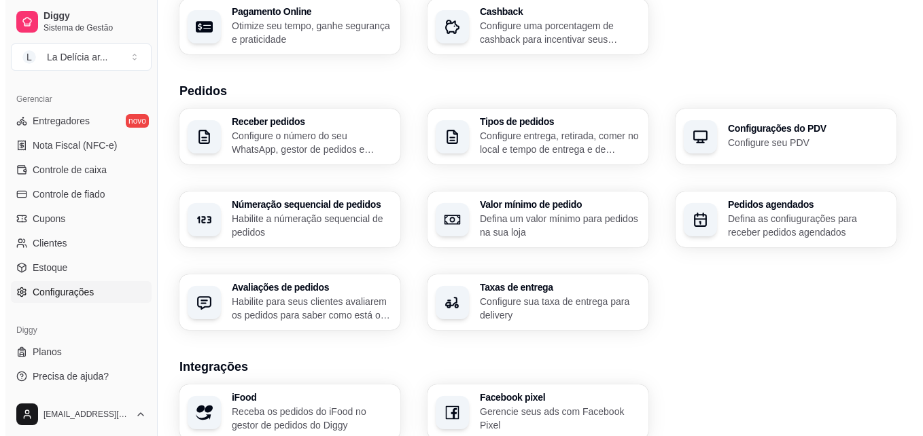
scroll to position [272, 0]
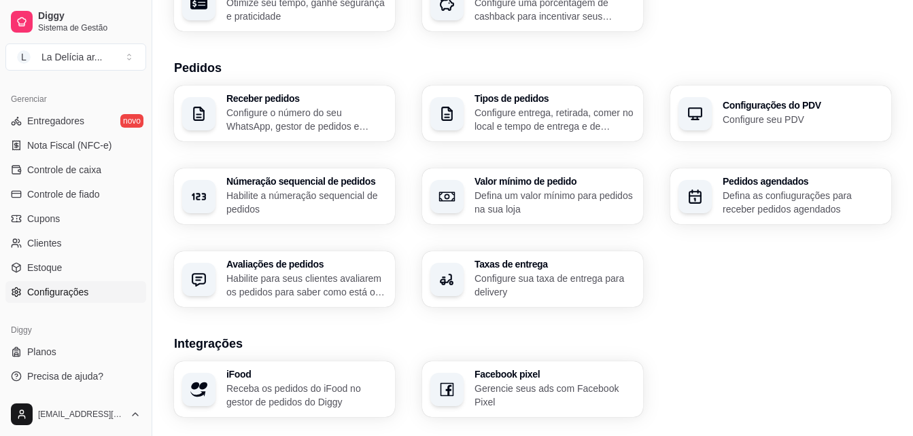
click at [286, 280] on p "Habilite para seus clientes avaliarem os pedidos para saber como está o feedbac…" at bounding box center [306, 285] width 160 height 27
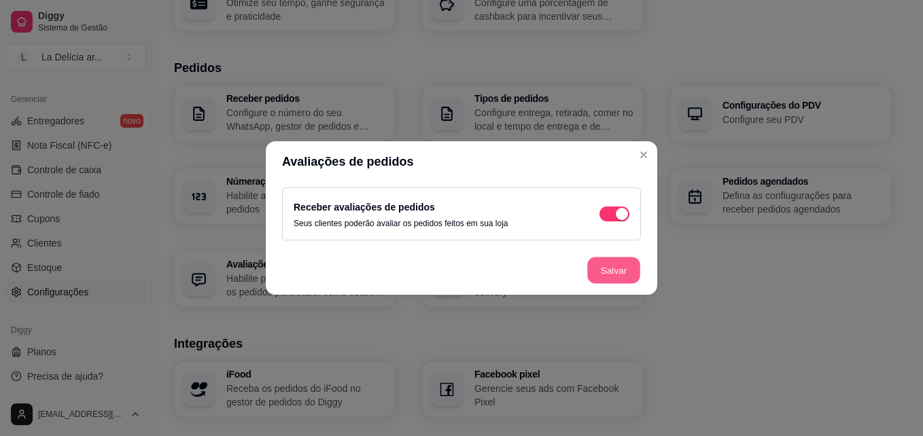
click at [610, 266] on button "Salvar" at bounding box center [613, 271] width 53 height 27
click at [610, 266] on footer "Salvar" at bounding box center [462, 270] width 392 height 49
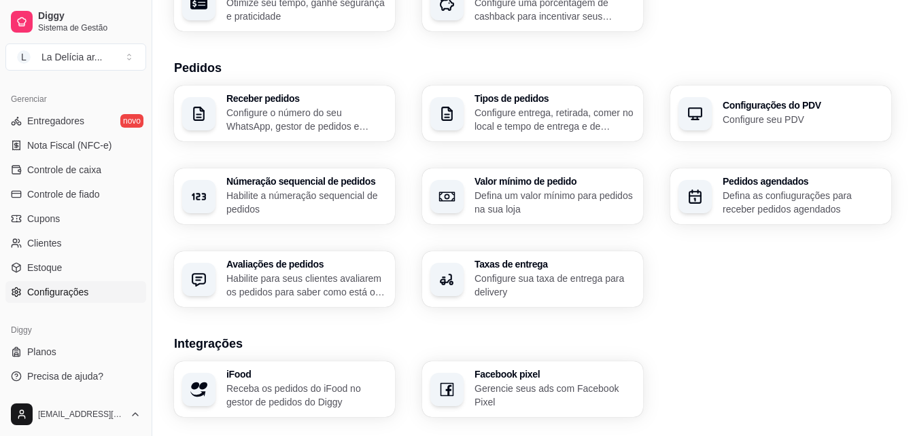
click at [575, 109] on p "Configure entrega, retirada, comer no local e tempo de entrega e de retirada" at bounding box center [554, 119] width 160 height 27
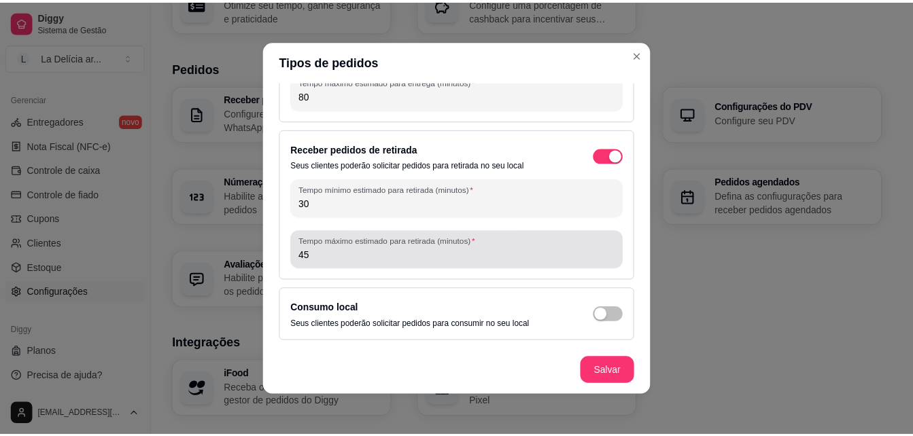
scroll to position [3, 0]
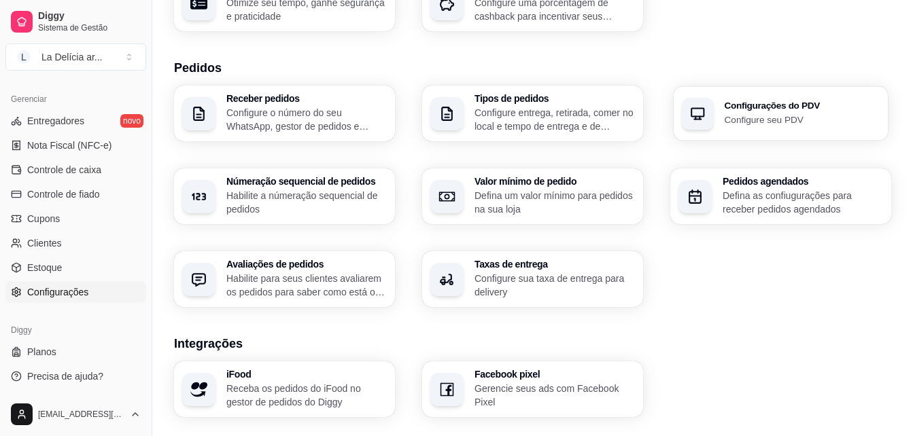
click at [736, 107] on h3 "Configurações do PDV" at bounding box center [803, 106] width 156 height 10
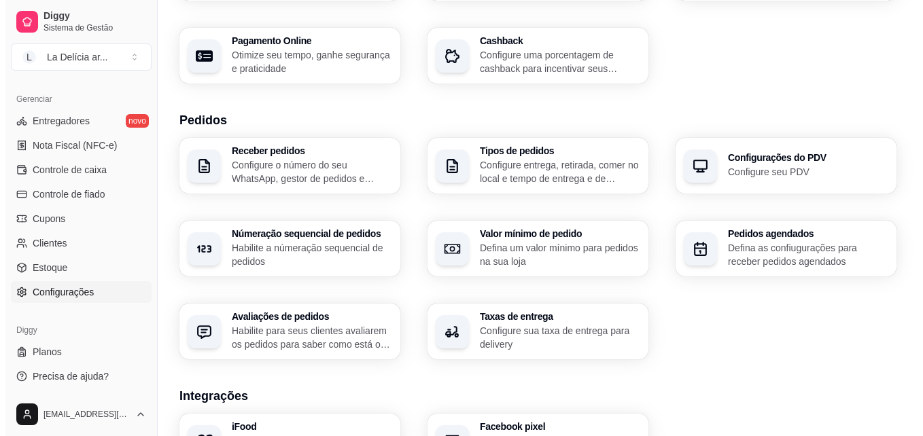
scroll to position [182, 0]
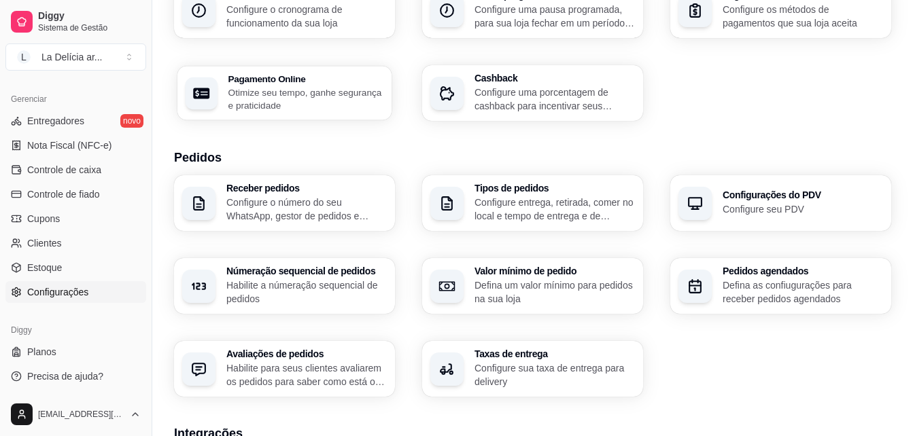
click at [339, 88] on p "Otimize seu tempo, ganhe segurança e praticidade" at bounding box center [306, 99] width 156 height 27
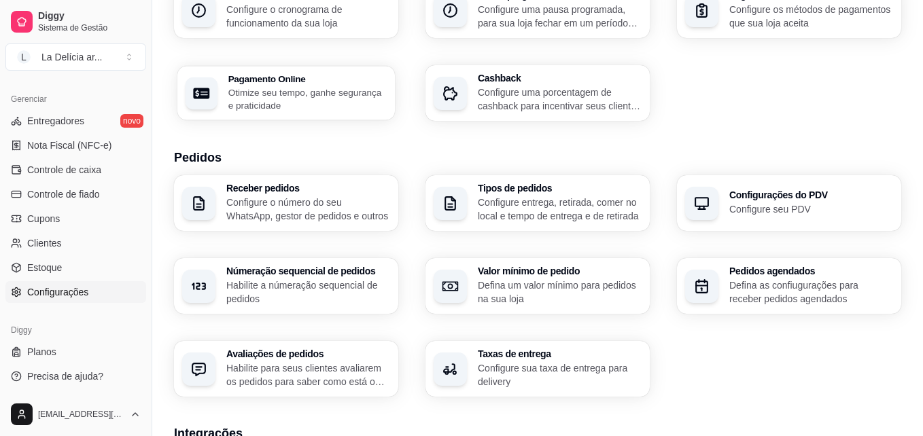
select select "4.98"
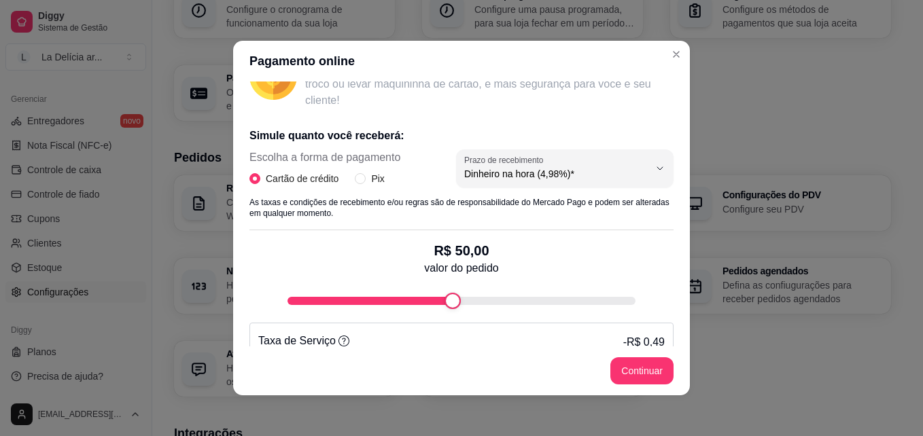
scroll to position [282, 0]
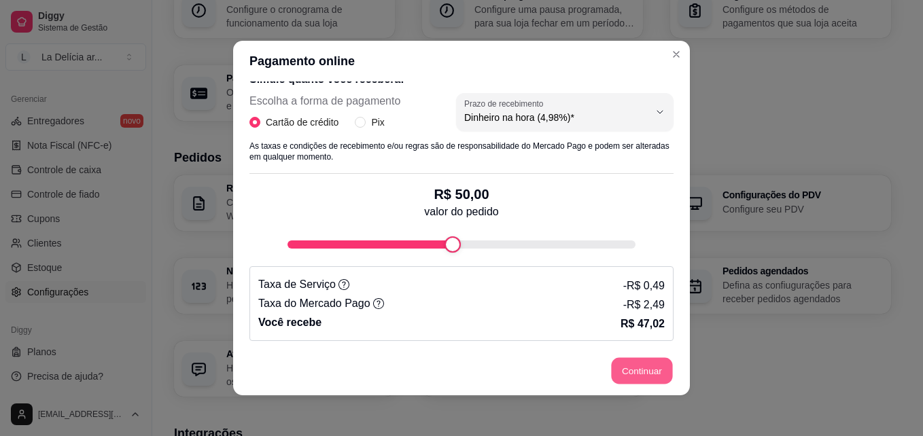
click at [629, 371] on button "Continuar" at bounding box center [642, 371] width 61 height 27
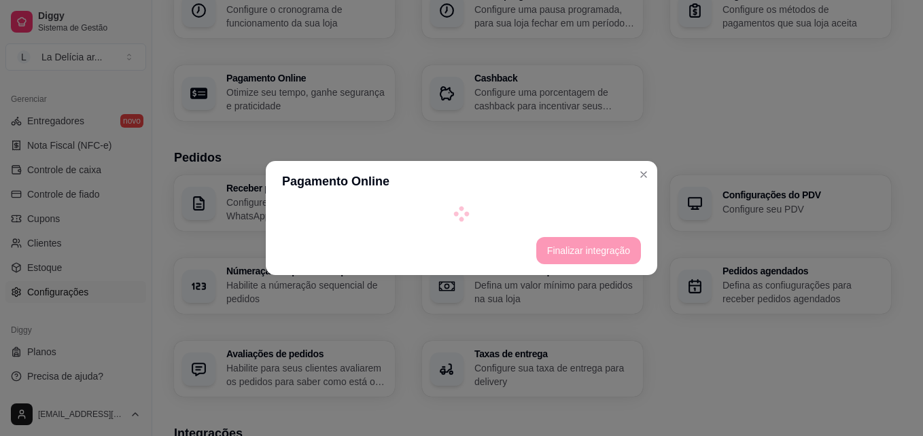
select select "4.98"
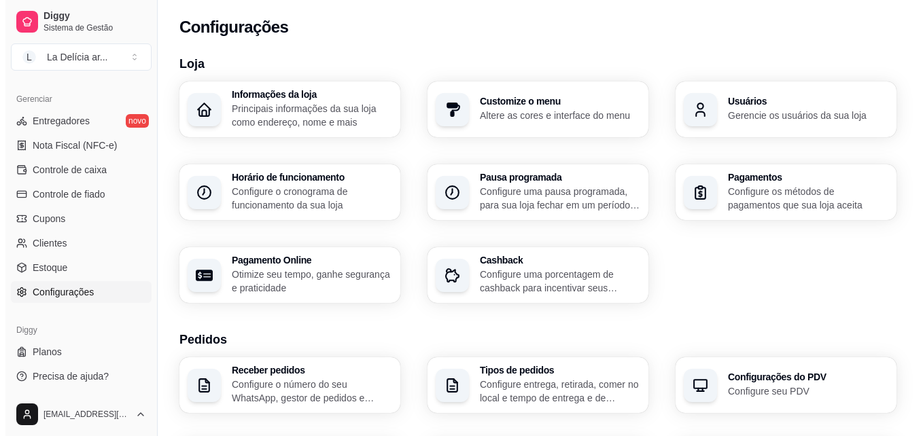
scroll to position [68, 0]
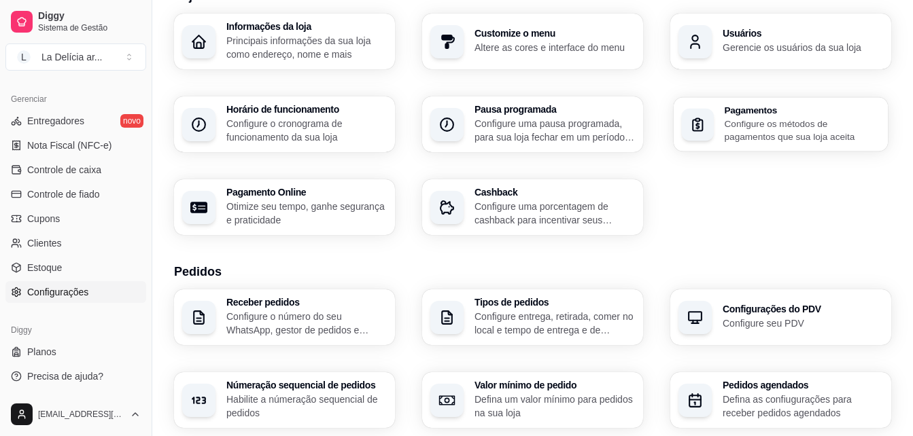
click at [862, 126] on p "Configure os métodos de pagamentos que sua loja aceita" at bounding box center [803, 130] width 156 height 27
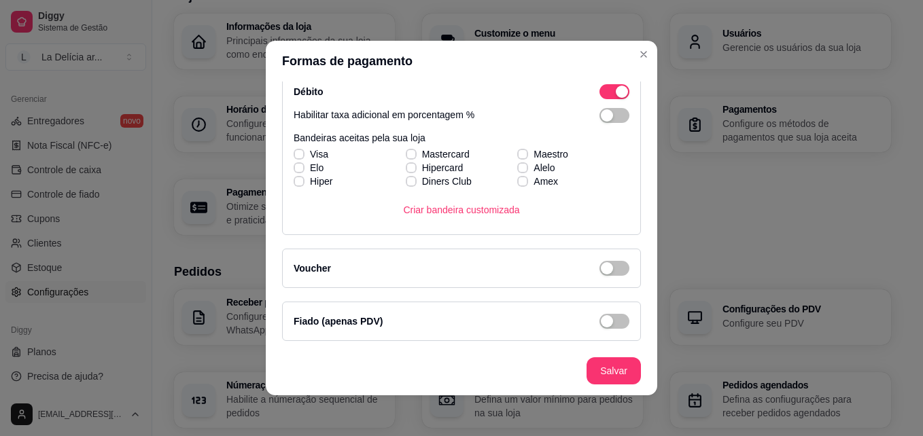
scroll to position [3, 0]
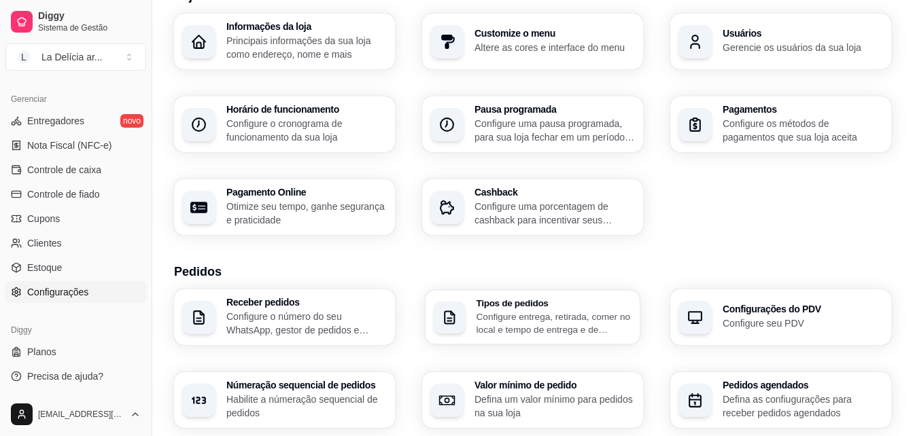
click at [589, 317] on p "Configure entrega, retirada, comer no local e tempo de entrega e de retirada" at bounding box center [555, 323] width 156 height 27
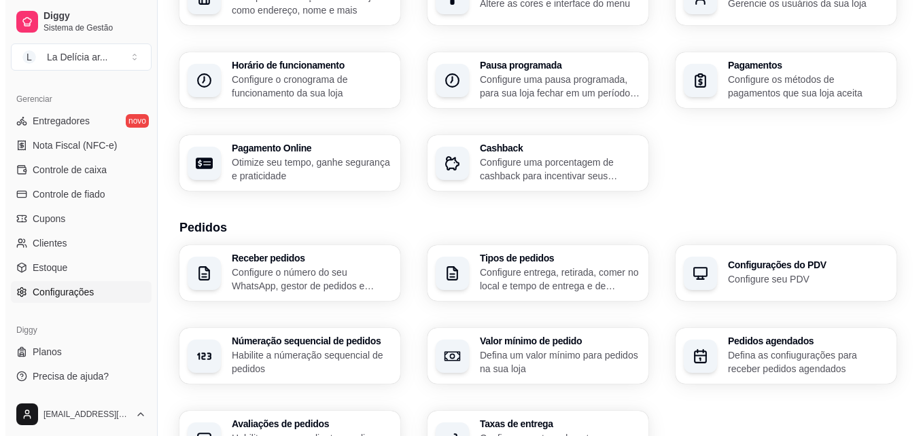
scroll to position [136, 0]
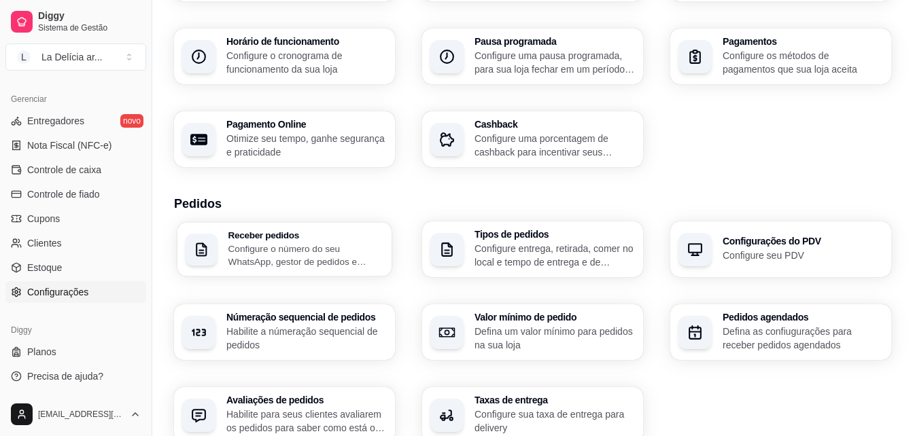
click at [290, 252] on p "Configure o número do seu WhatsApp, gestor de pedidos e outros" at bounding box center [306, 255] width 156 height 27
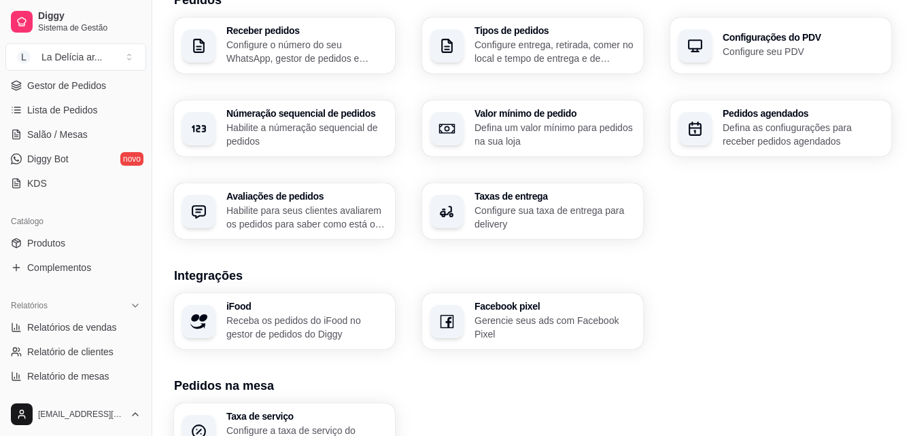
scroll to position [134, 0]
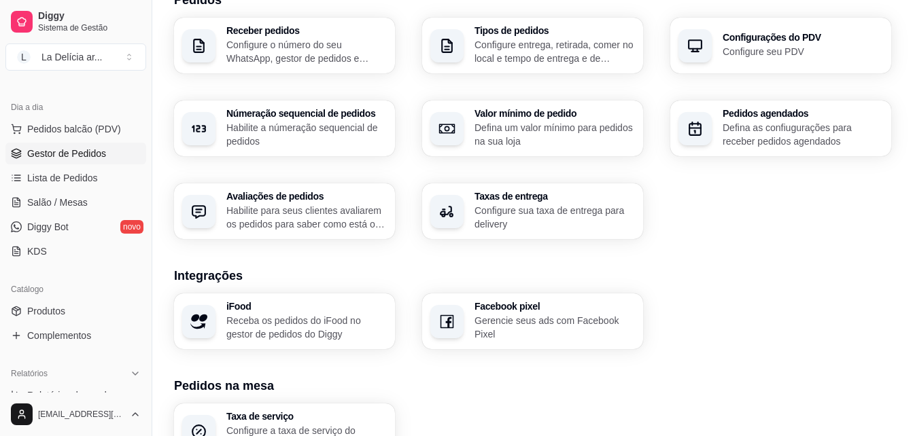
click at [52, 152] on span "Gestor de Pedidos" at bounding box center [66, 154] width 79 height 14
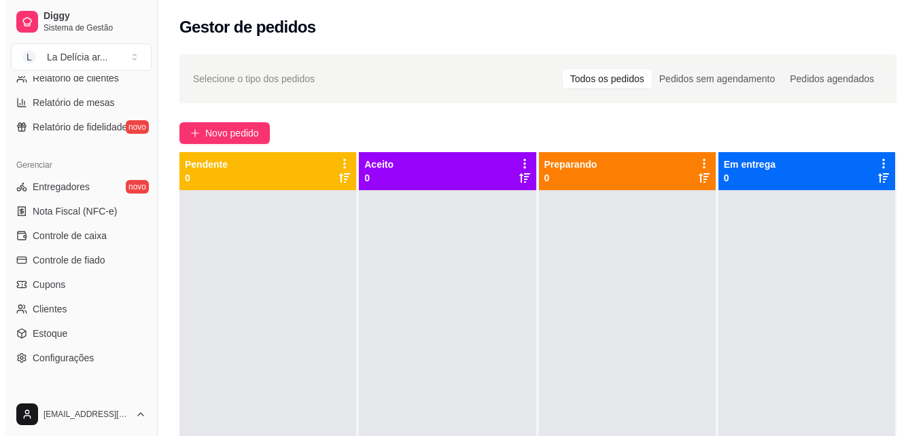
scroll to position [542, 0]
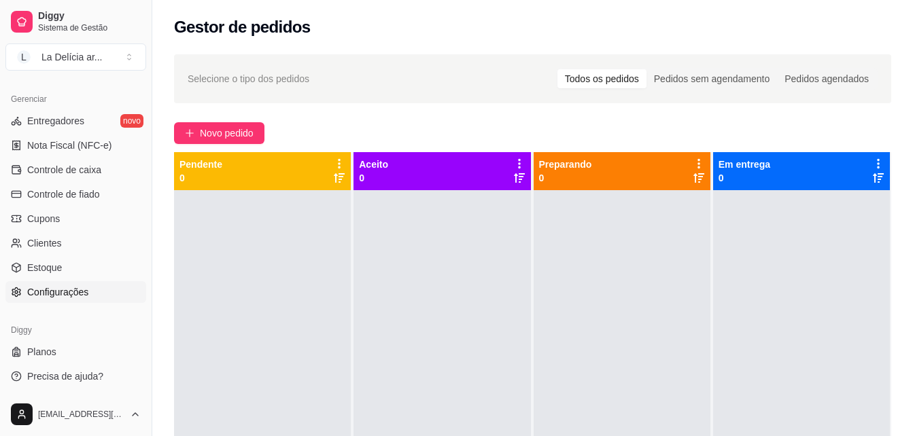
click at [64, 286] on span "Configurações" at bounding box center [57, 293] width 61 height 14
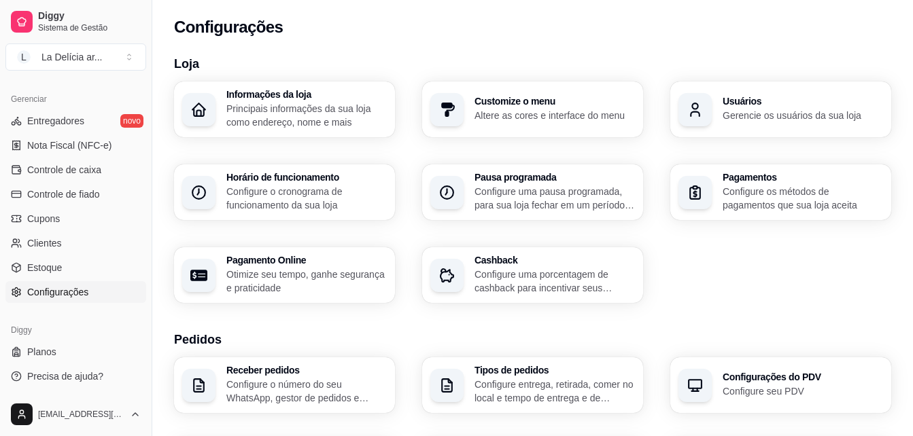
click at [304, 105] on p "Principais informações da sua loja como endereço, nome e mais" at bounding box center [306, 115] width 160 height 27
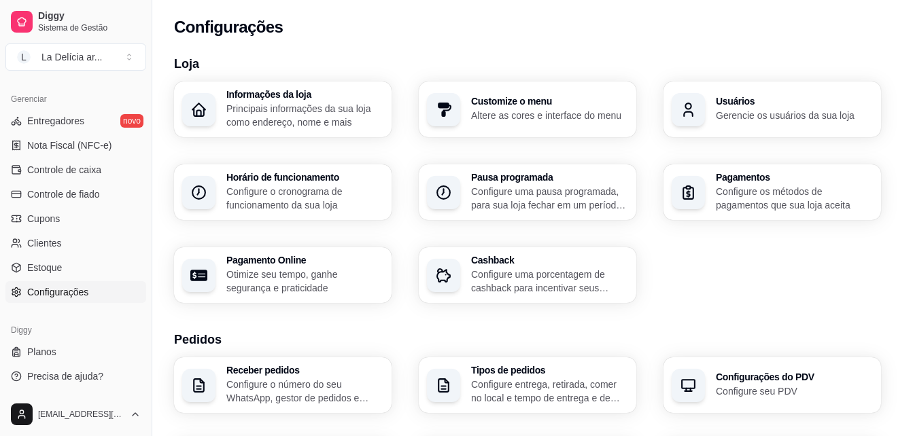
type input "[STREET_ADDRESS]"
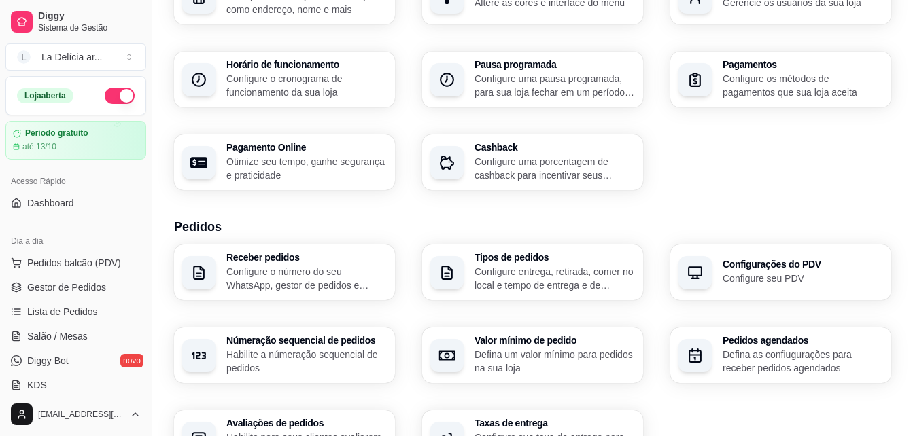
scroll to position [204, 0]
